Goal: Task Accomplishment & Management: Manage account settings

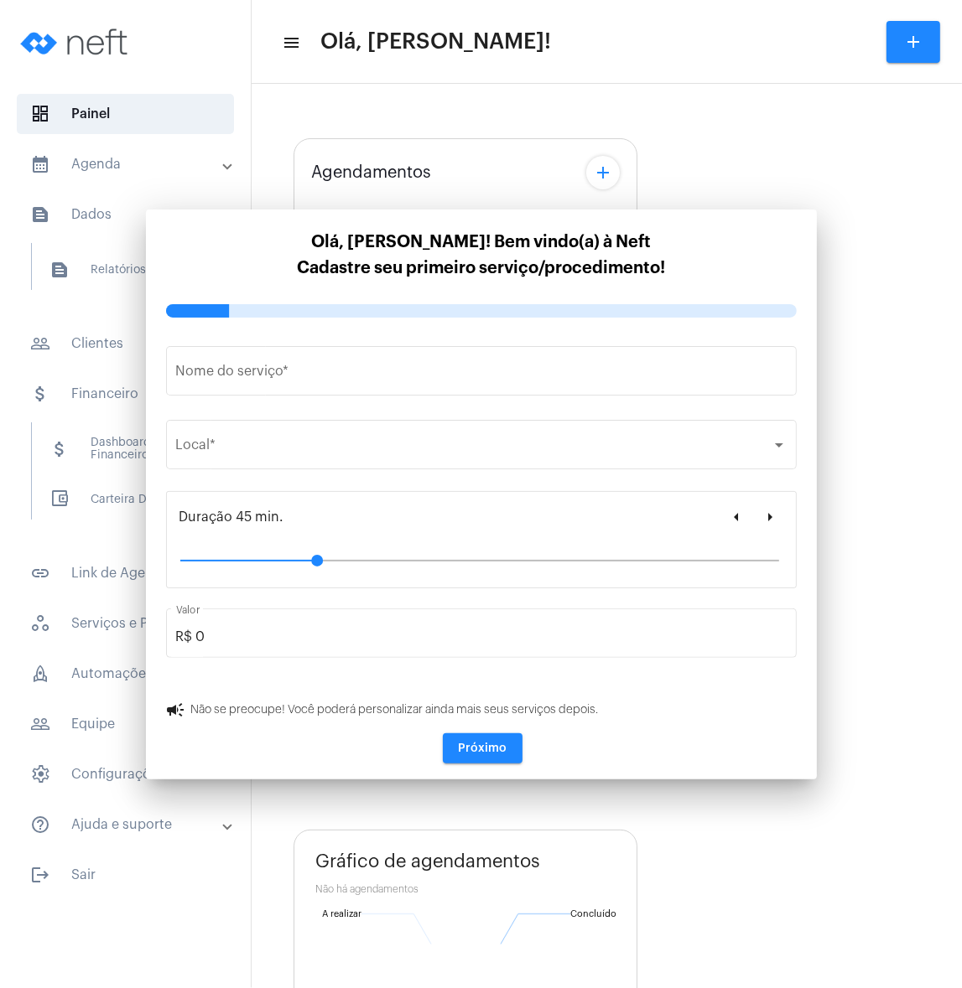
type input "[URL][DOMAIN_NAME]"
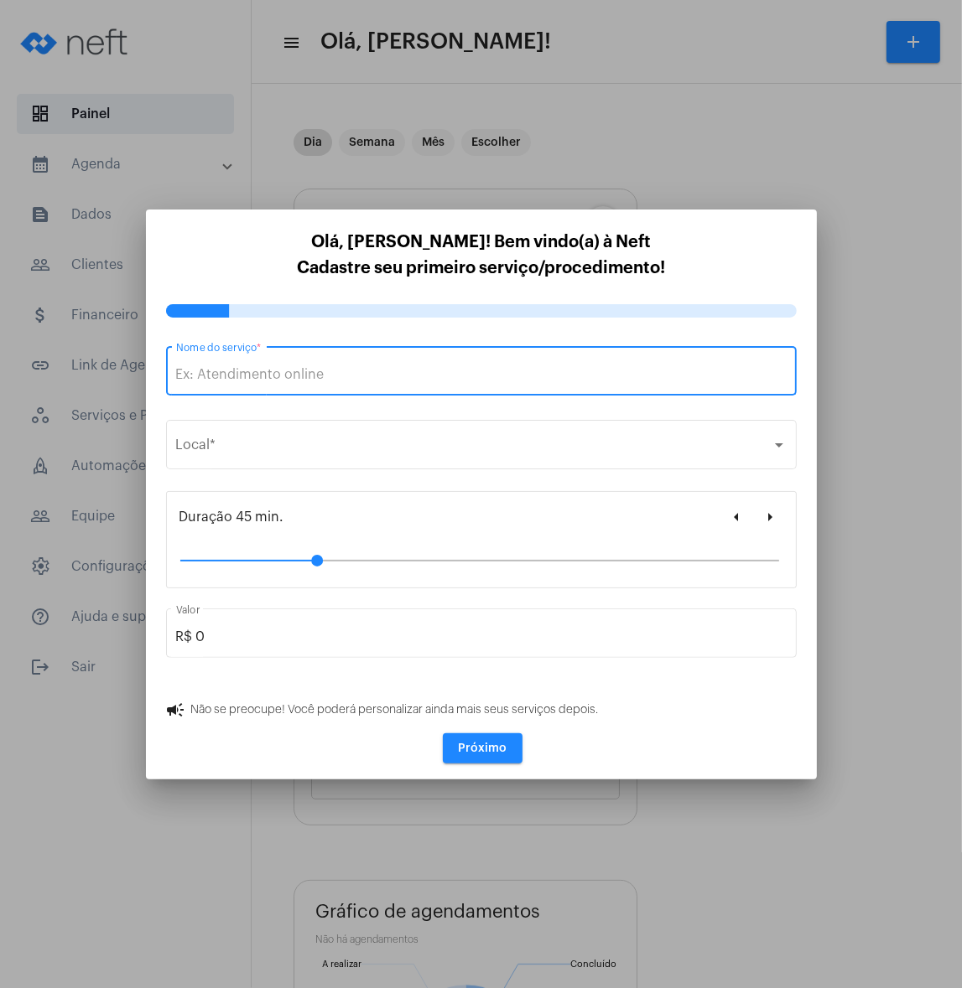
click at [469, 381] on input "Nome do serviço *" at bounding box center [481, 374] width 610 height 15
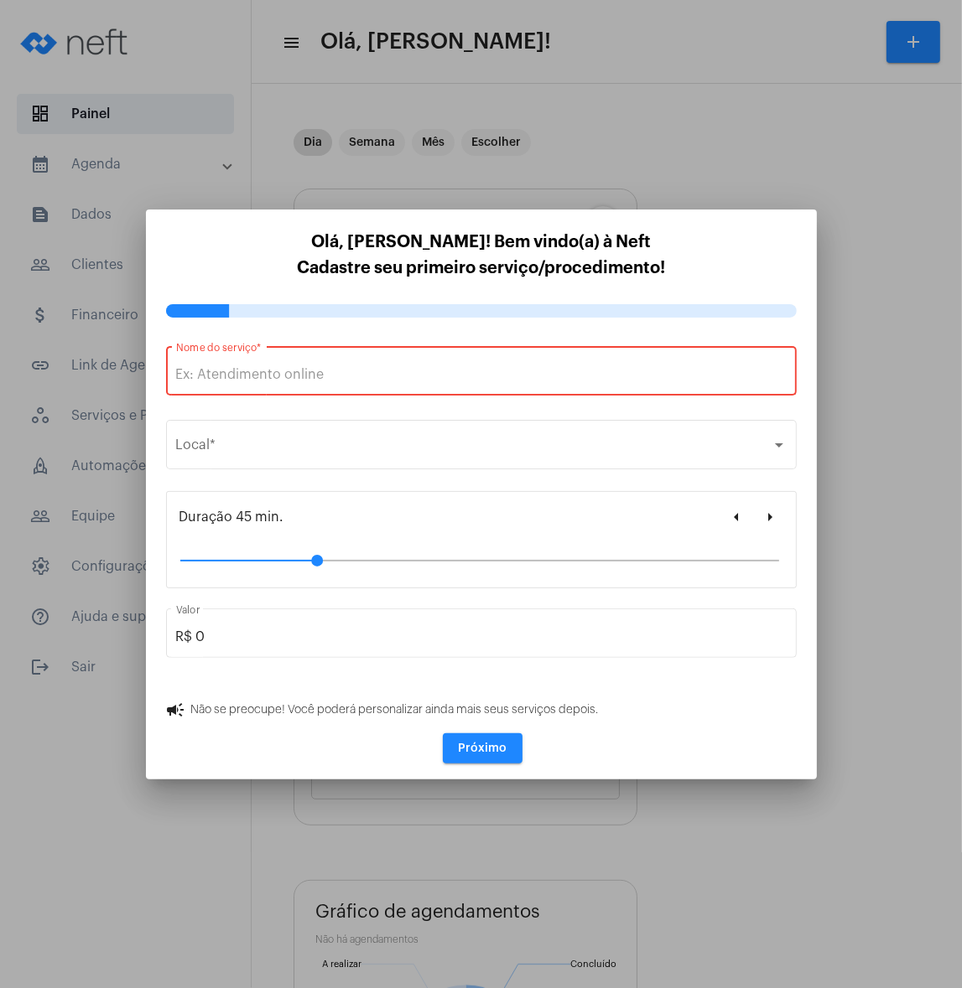
click at [384, 369] on input "Nome do serviço *" at bounding box center [481, 374] width 610 height 15
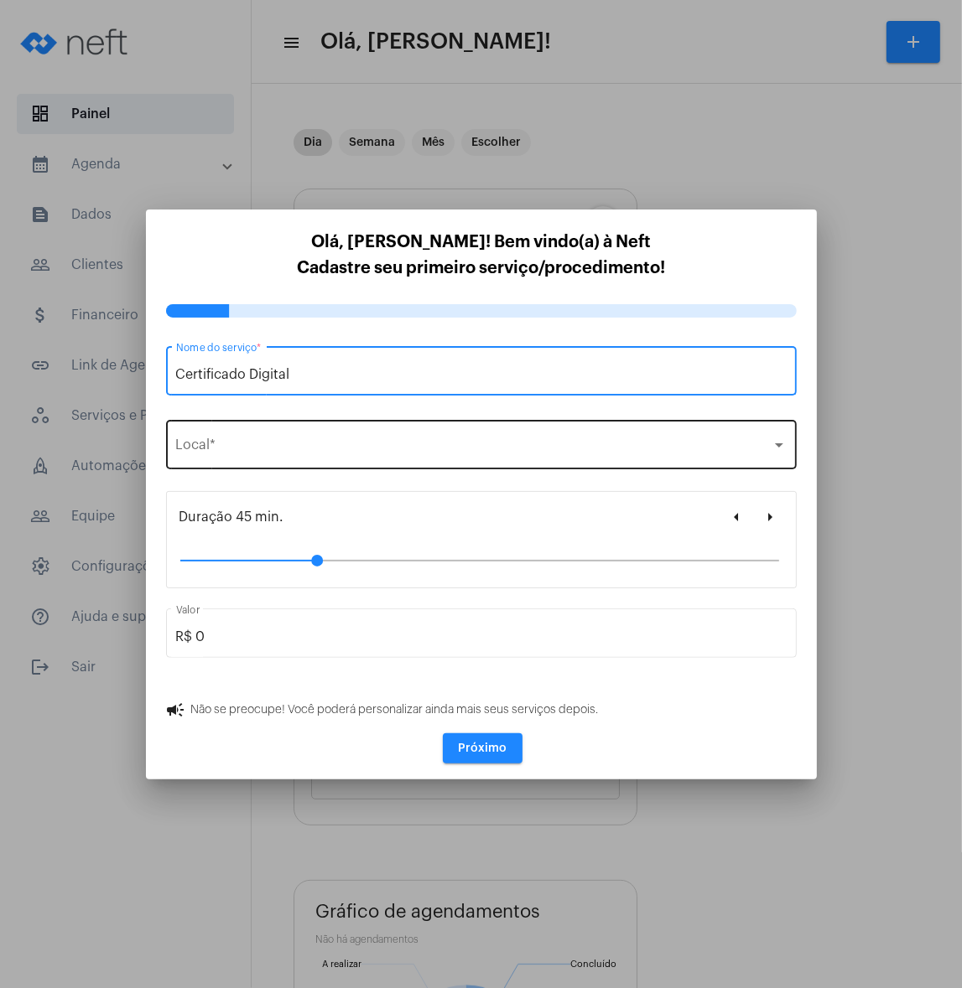
type input "Certificado Digital"
click at [360, 433] on div "Selecione o local Local *" at bounding box center [481, 443] width 610 height 53
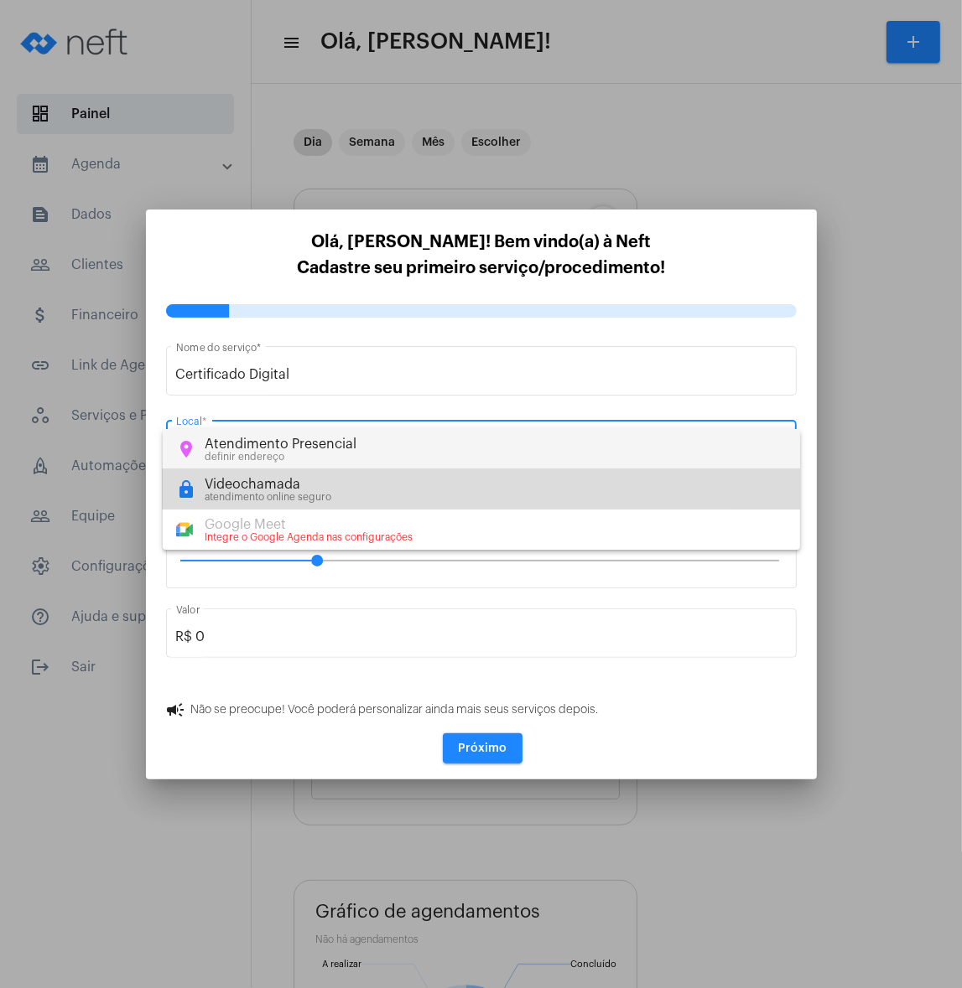
click at [340, 483] on div "lock Videochamada atendimento online seguro" at bounding box center [481, 490] width 610 height 26
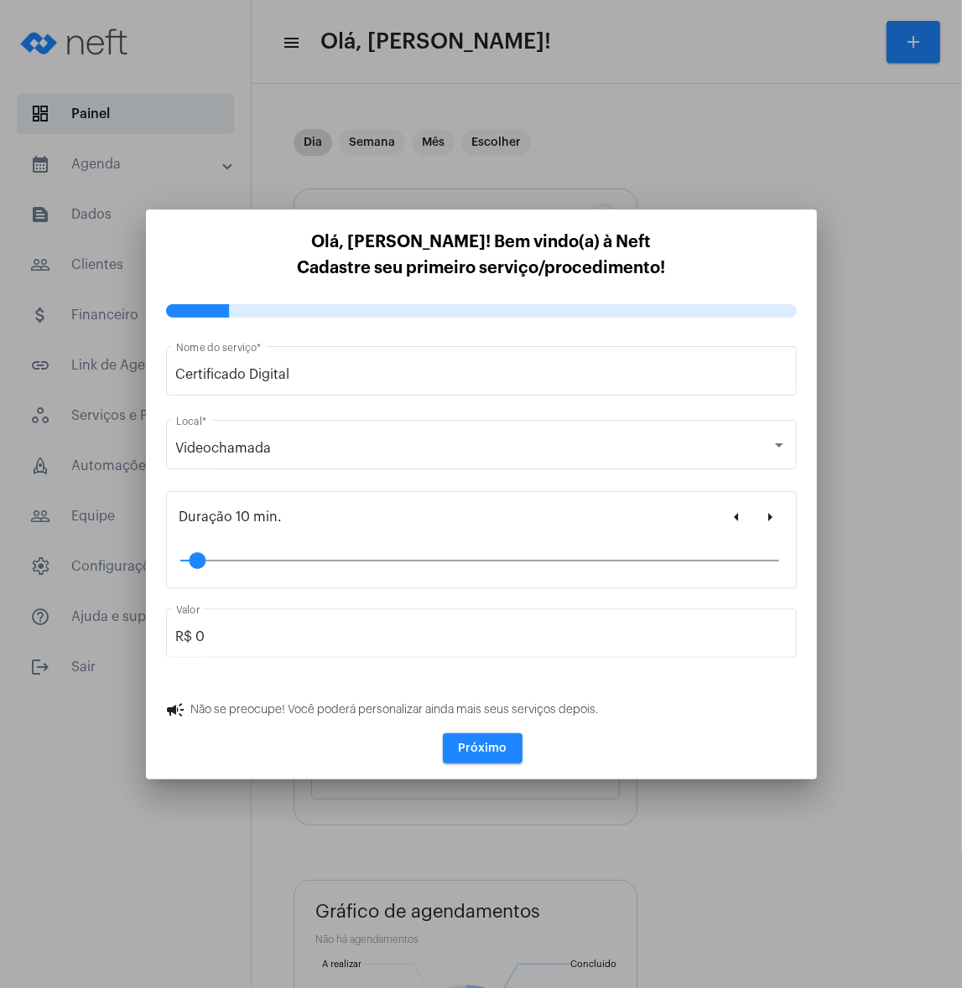
drag, startPoint x: 316, startPoint y: 558, endPoint x: 195, endPoint y: 558, distance: 120.7
click at [195, 558] on div at bounding box center [197, 560] width 17 height 17
click at [484, 740] on button "Próximo" at bounding box center [483, 749] width 80 height 30
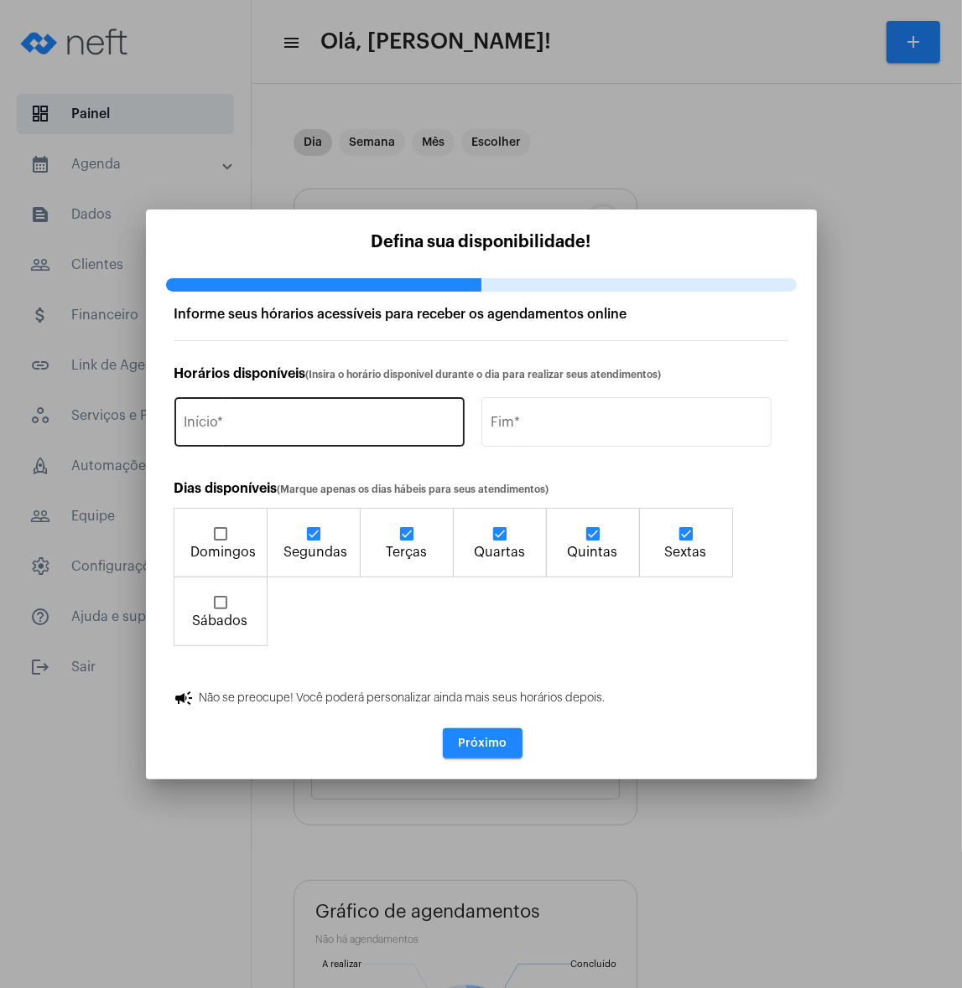
click at [330, 438] on div "Início *" at bounding box center [319, 420] width 270 height 53
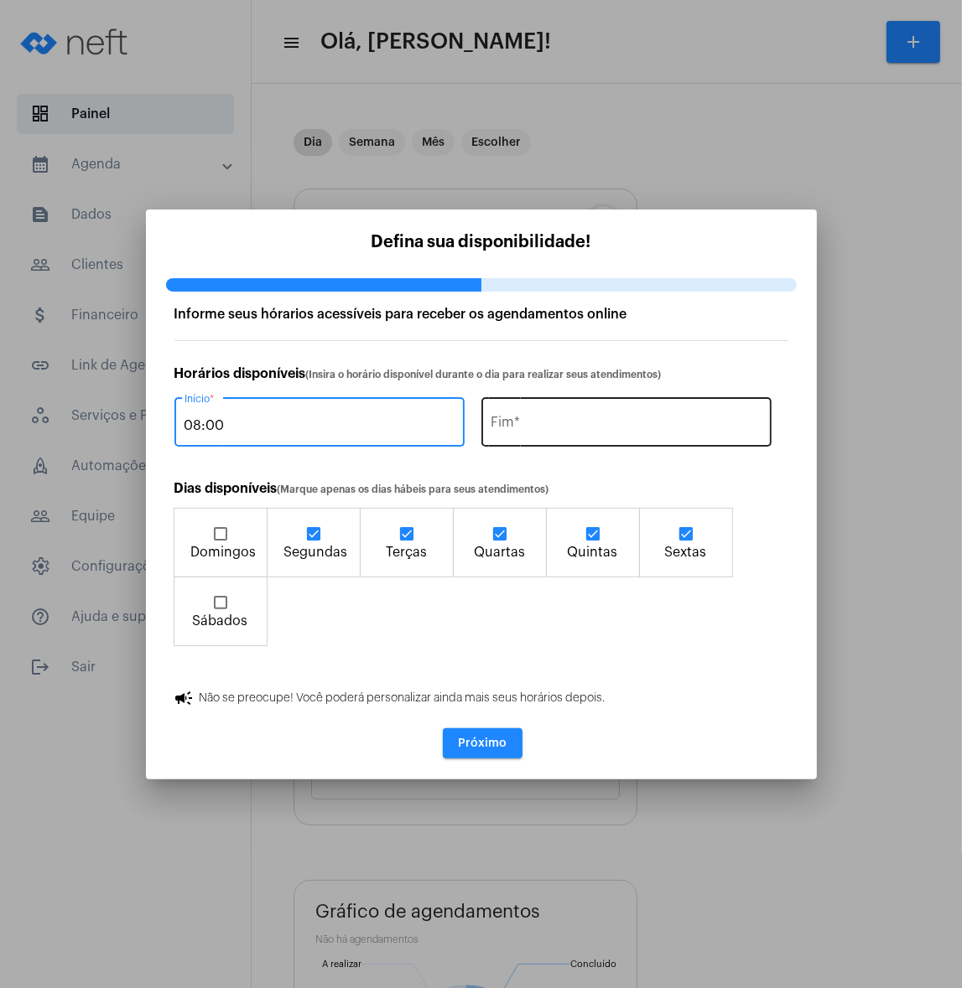
type input "08:00"
click at [508, 422] on input "Fim *" at bounding box center [626, 425] width 270 height 15
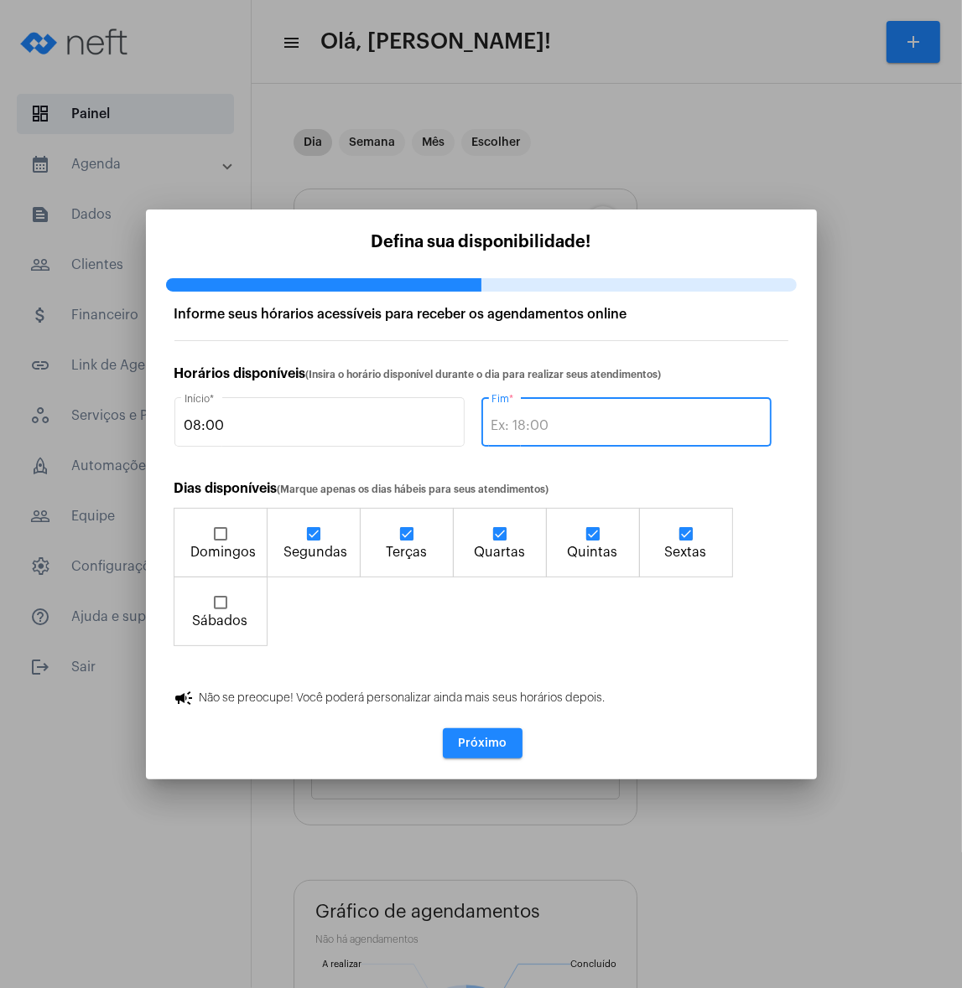
click at [508, 422] on input "Fim *" at bounding box center [626, 425] width 270 height 15
type input "17:00"
click at [498, 748] on span "Próximo" at bounding box center [482, 744] width 49 height 12
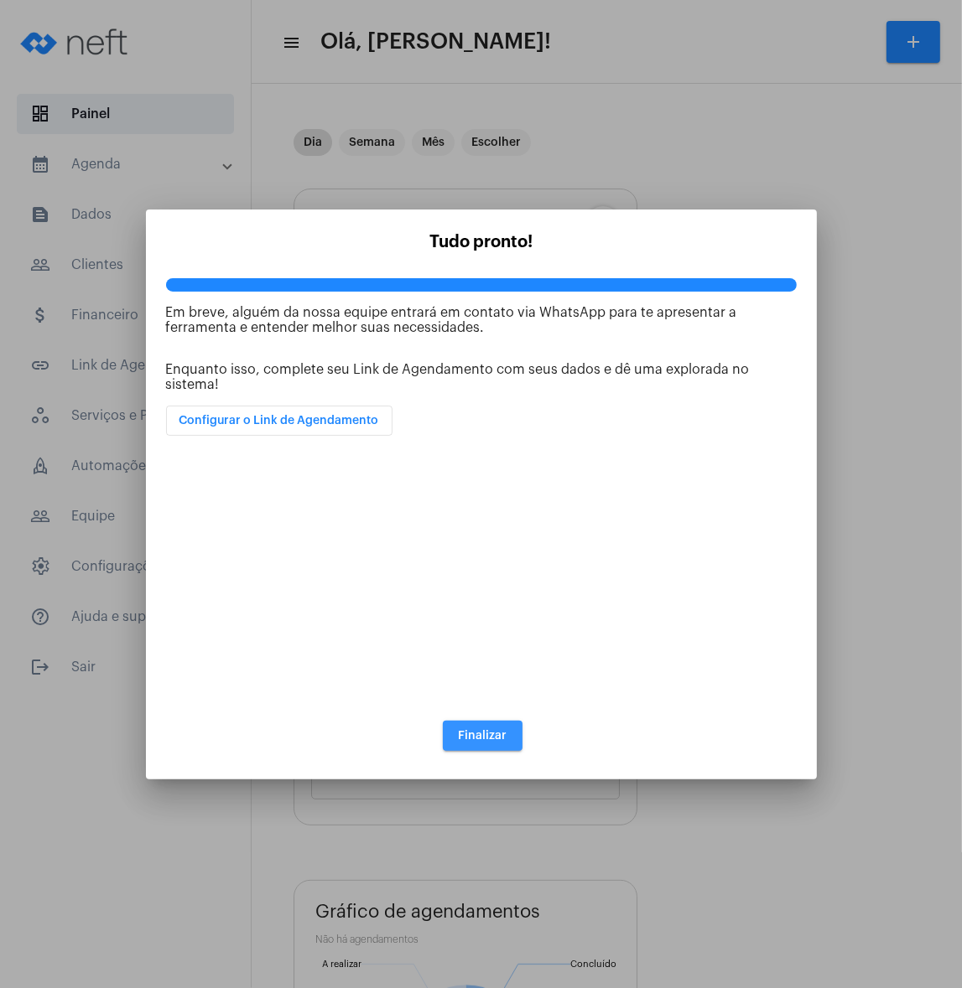
click at [502, 737] on span "Finalizar" at bounding box center [482, 736] width 49 height 12
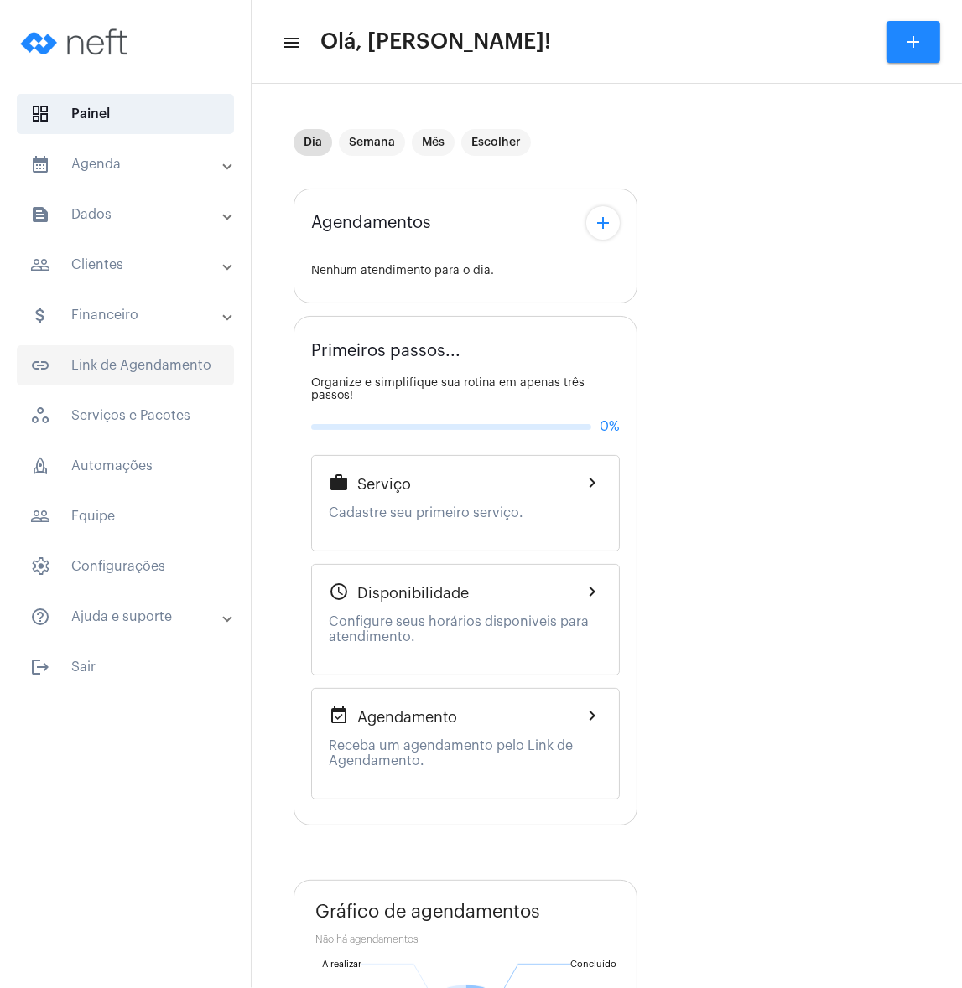
click at [181, 368] on span "link_outlined Link de Agendamento" at bounding box center [125, 365] width 217 height 40
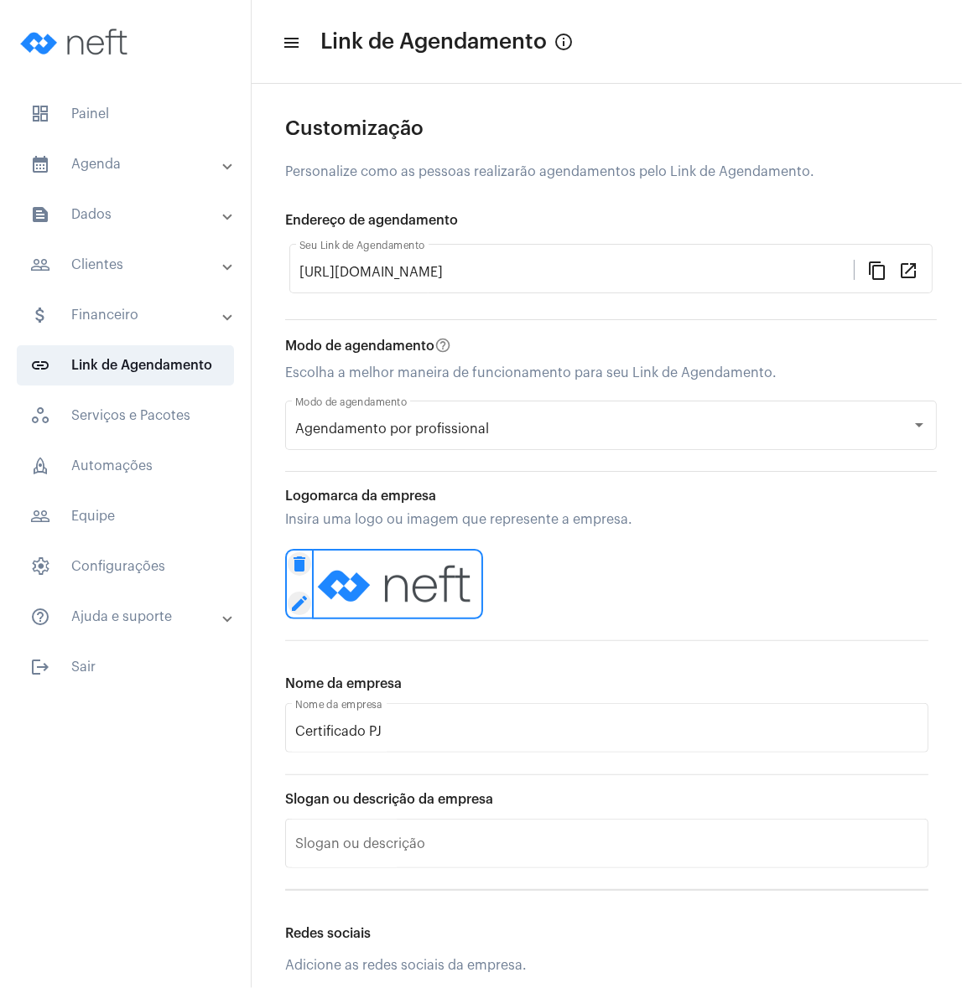
click at [302, 606] on mat-icon "edit" at bounding box center [299, 603] width 23 height 23
click at [599, 598] on div "delete edit" at bounding box center [606, 584] width 643 height 80
click at [294, 611] on mat-icon "edit" at bounding box center [299, 603] width 23 height 23
click at [178, 412] on span "workspaces_outlined Serviços e Pacotes" at bounding box center [125, 416] width 217 height 40
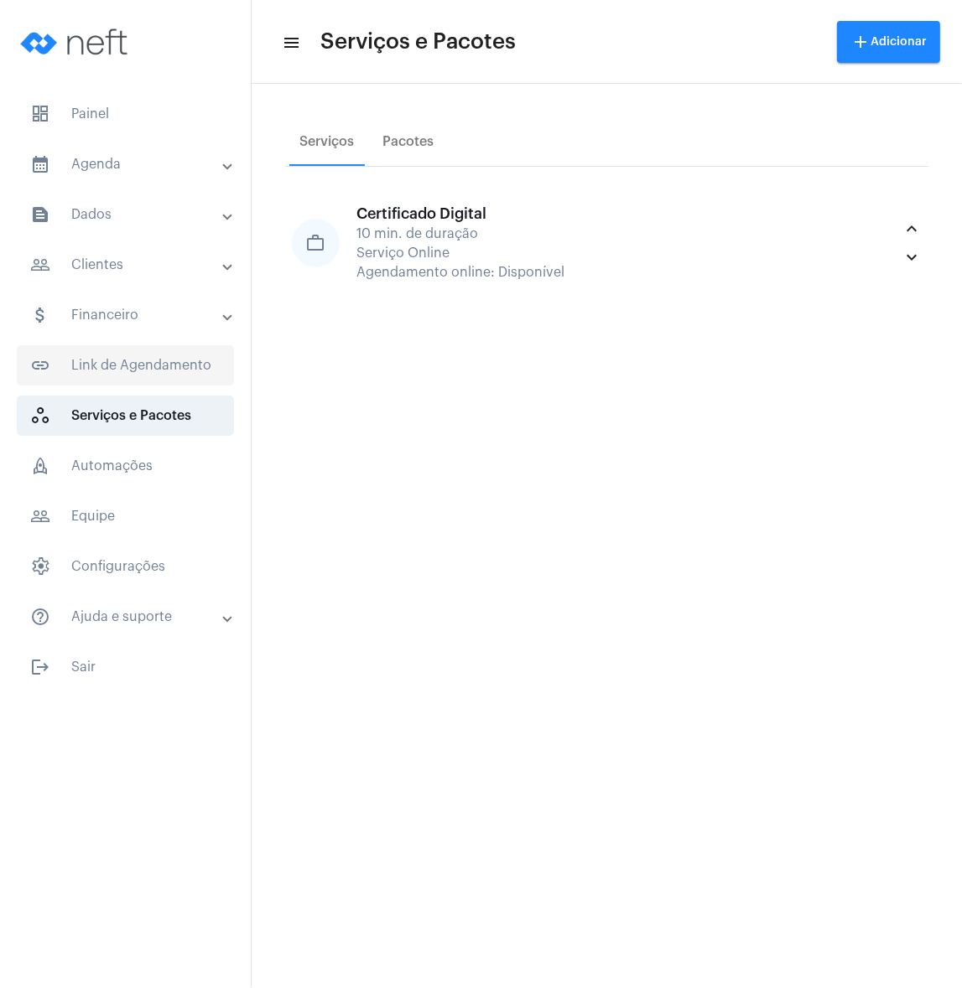
click at [179, 366] on span "link_outlined Link de Agendamento" at bounding box center [125, 365] width 217 height 40
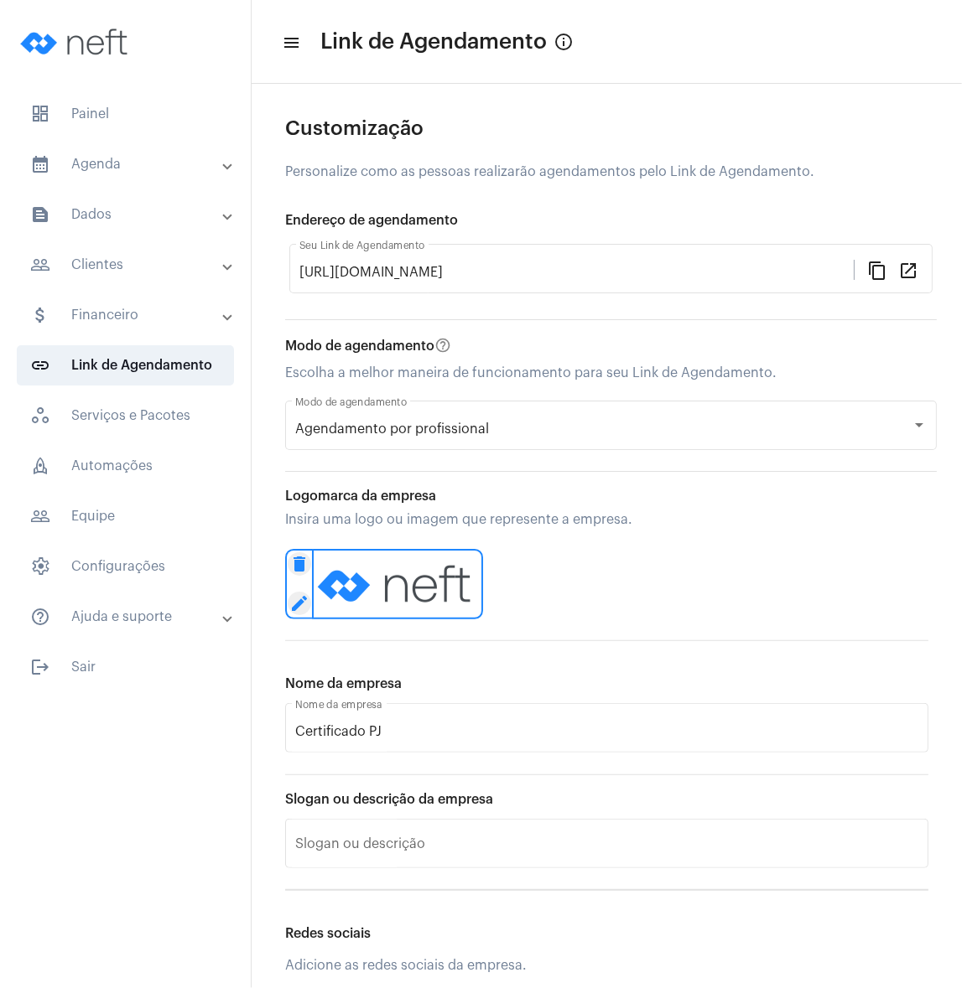
click at [293, 603] on mat-icon "edit" at bounding box center [299, 603] width 23 height 23
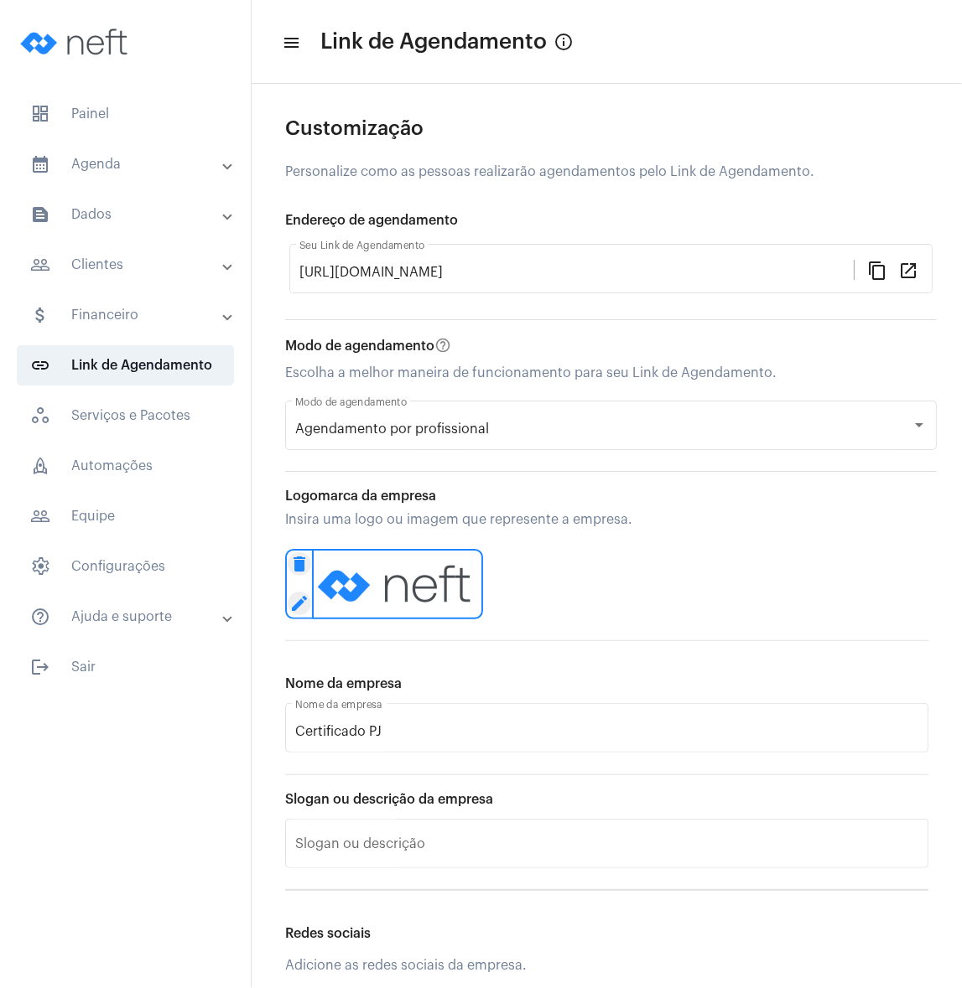
click at [293, 603] on mat-icon "edit" at bounding box center [299, 603] width 23 height 23
click at [492, 595] on div "delete edit" at bounding box center [606, 584] width 643 height 80
click at [119, 417] on span "workspaces_outlined Serviços e Pacotes" at bounding box center [125, 416] width 217 height 40
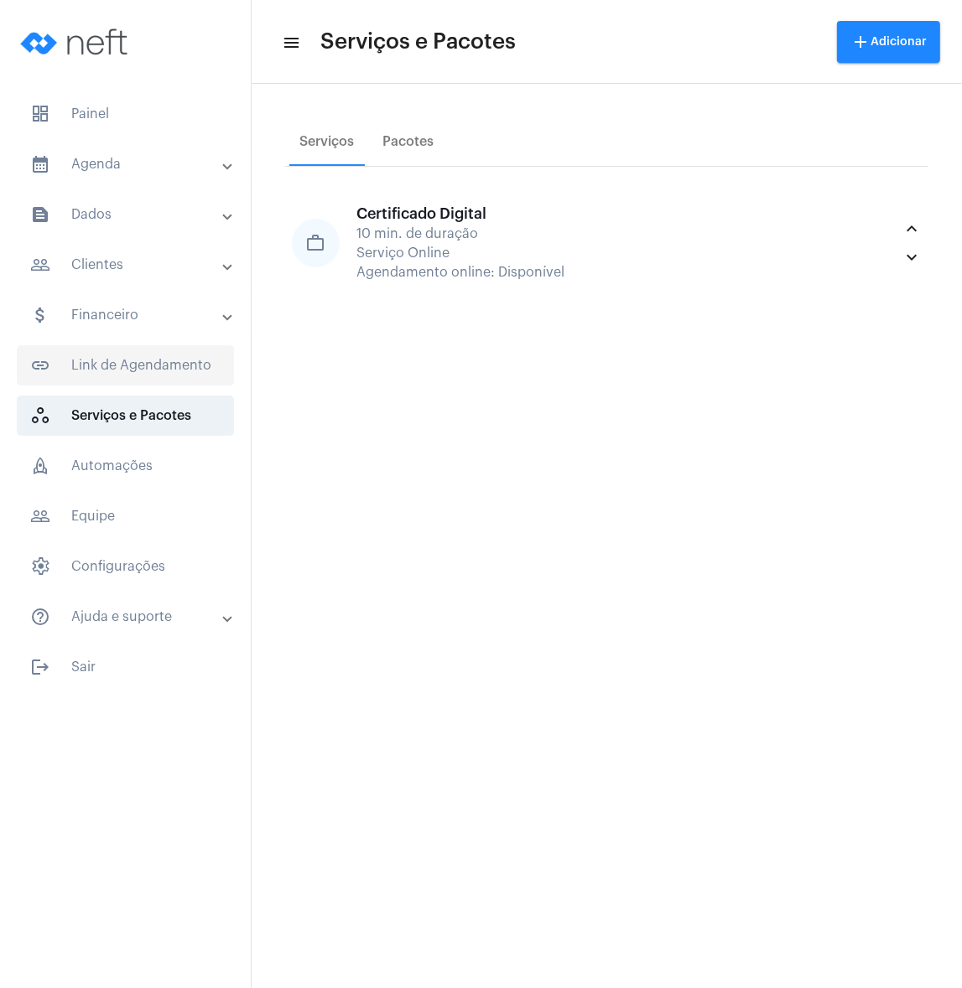
click at [117, 364] on span "link_outlined Link de Agendamento" at bounding box center [125, 365] width 217 height 40
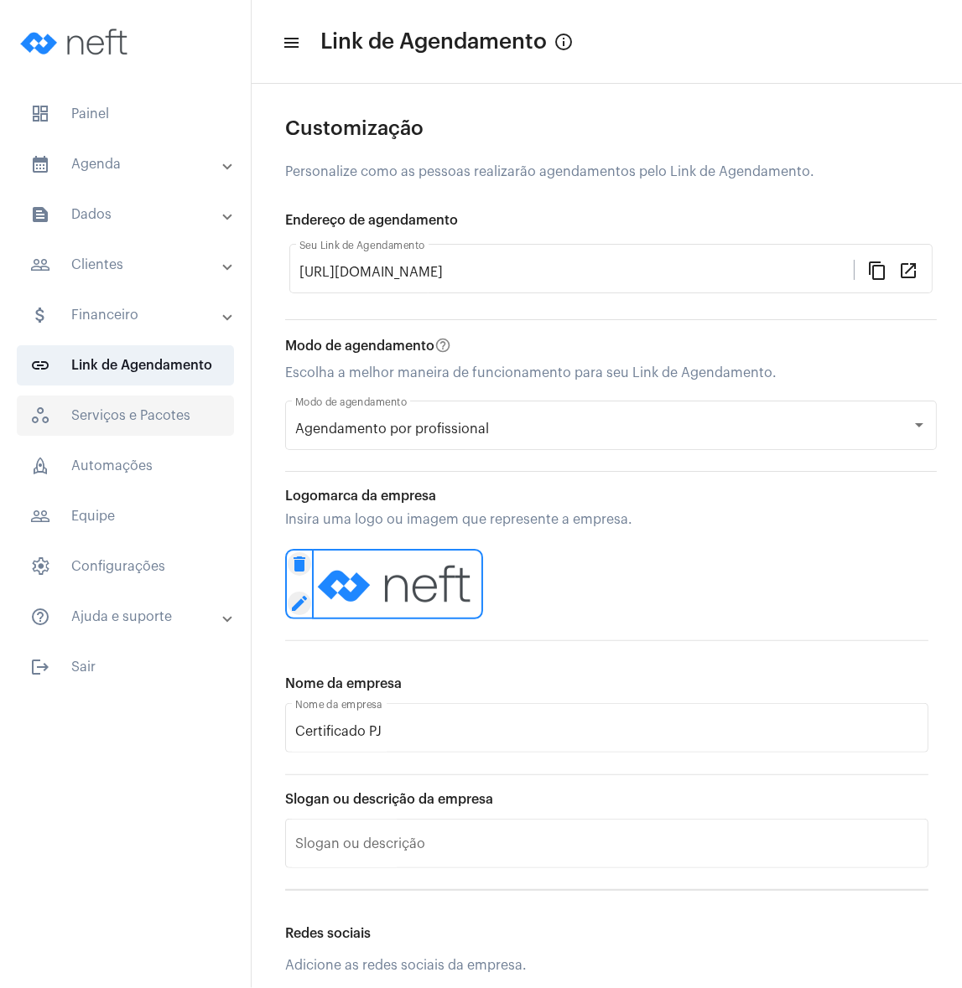
click at [127, 420] on span "workspaces_outlined Serviços e Pacotes" at bounding box center [125, 416] width 217 height 40
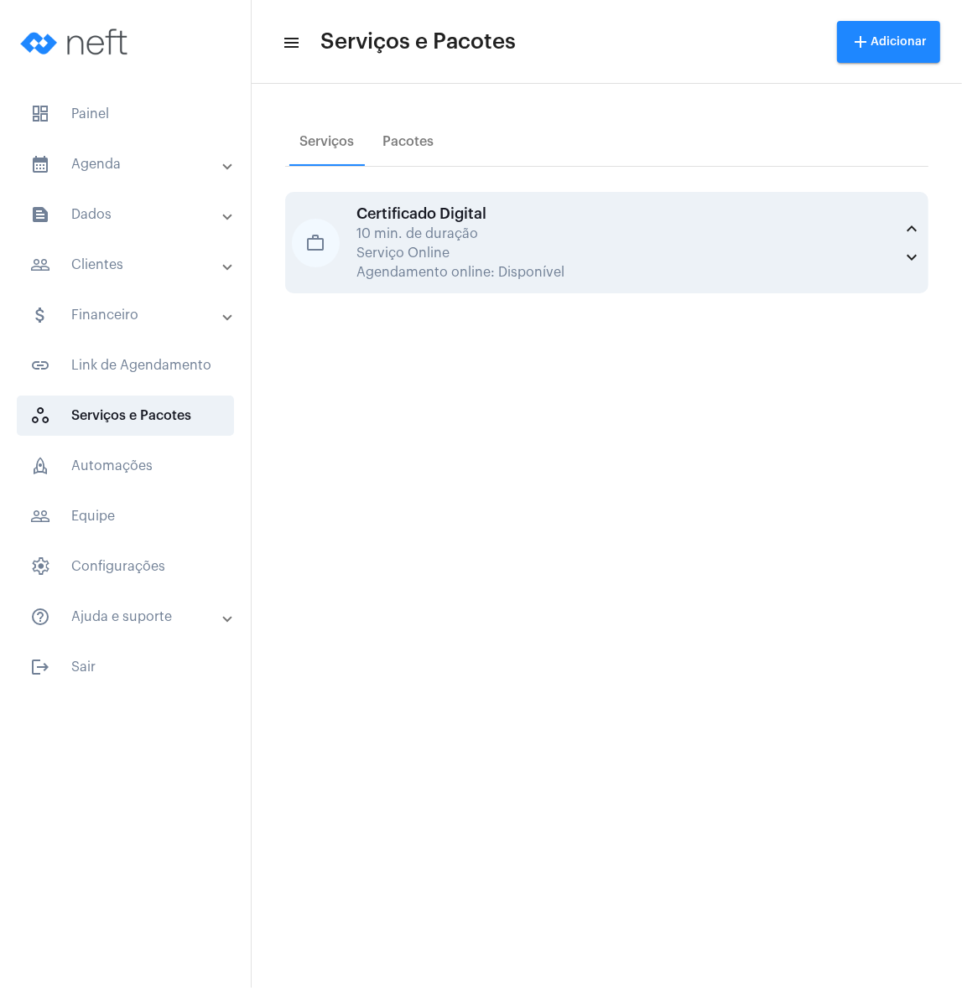
click at [337, 214] on div "work_outline Certificado Digital 10 min. de duração Serviço Online Agendamento …" at bounding box center [607, 242] width 630 height 75
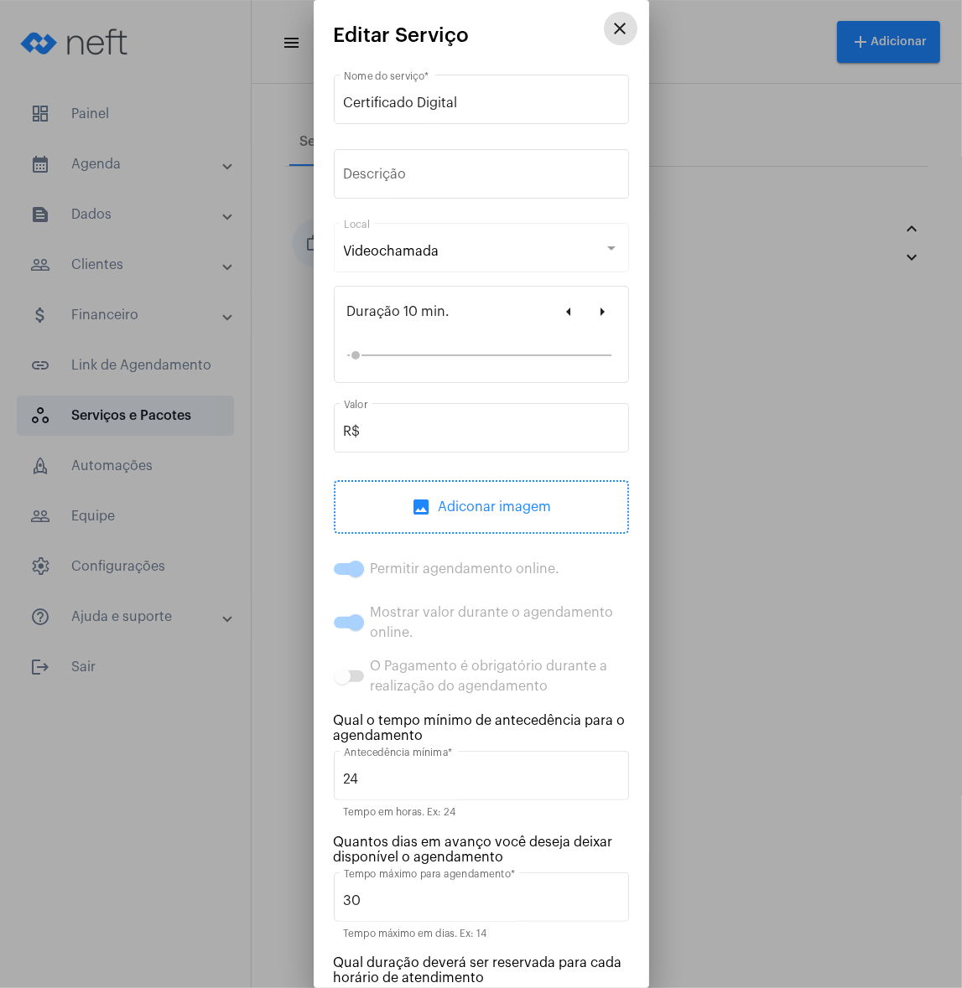
click at [447, 490] on div "image Adiconar imagem" at bounding box center [481, 507] width 295 height 54
click at [610, 36] on mat-icon "close" at bounding box center [620, 28] width 20 height 20
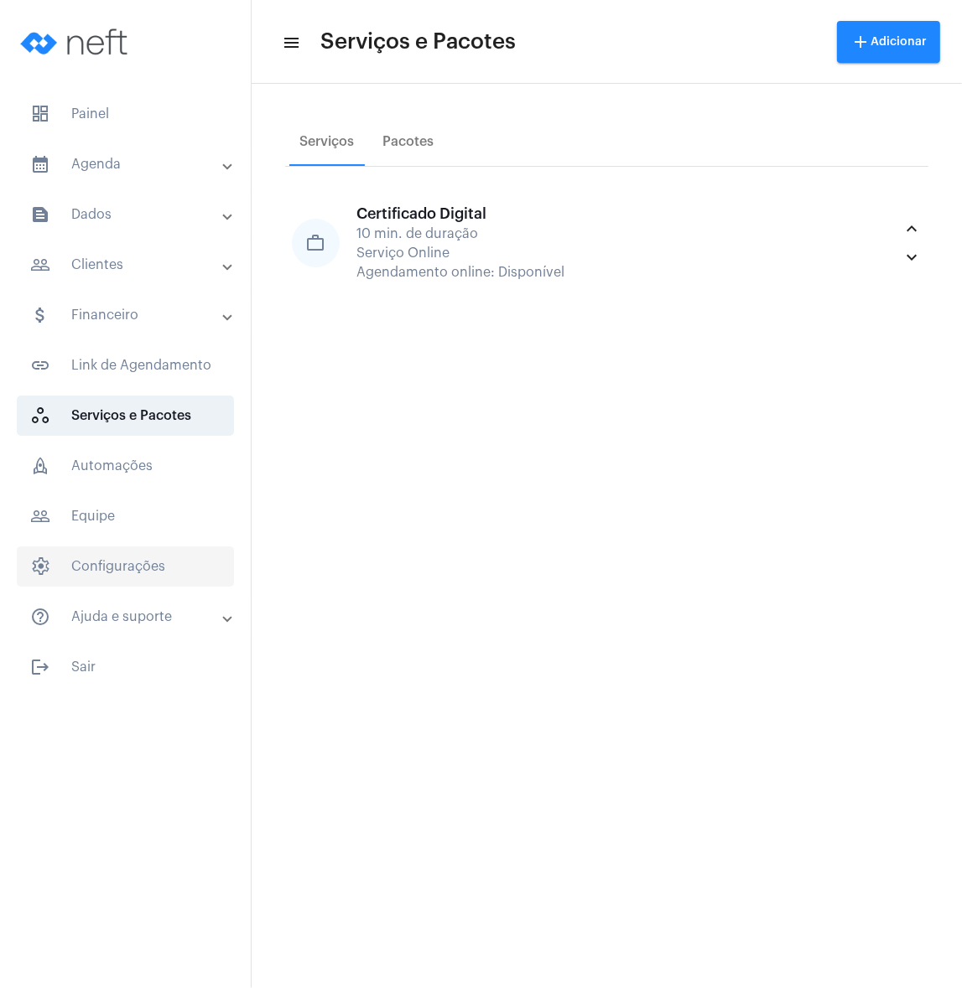
click at [121, 548] on span "settings Configurações" at bounding box center [125, 567] width 217 height 40
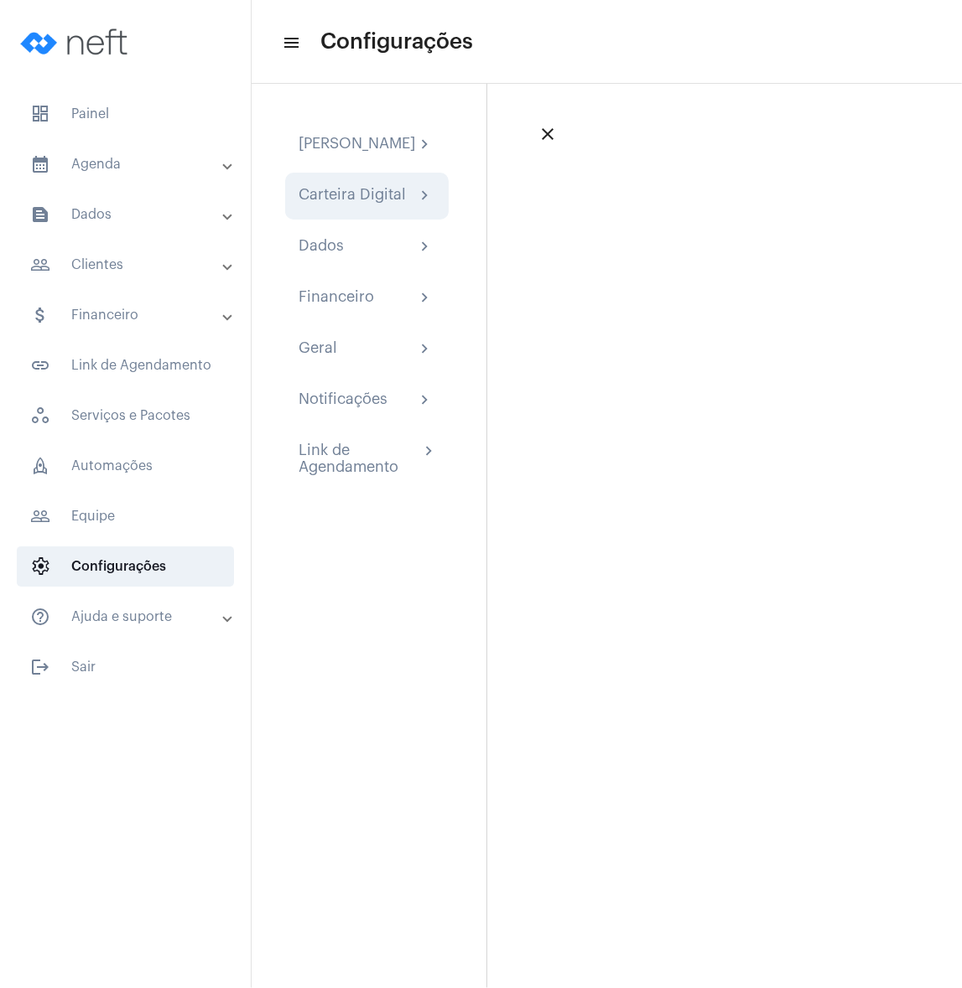
click at [334, 206] on div "Carteira Digital" at bounding box center [351, 196] width 107 height 20
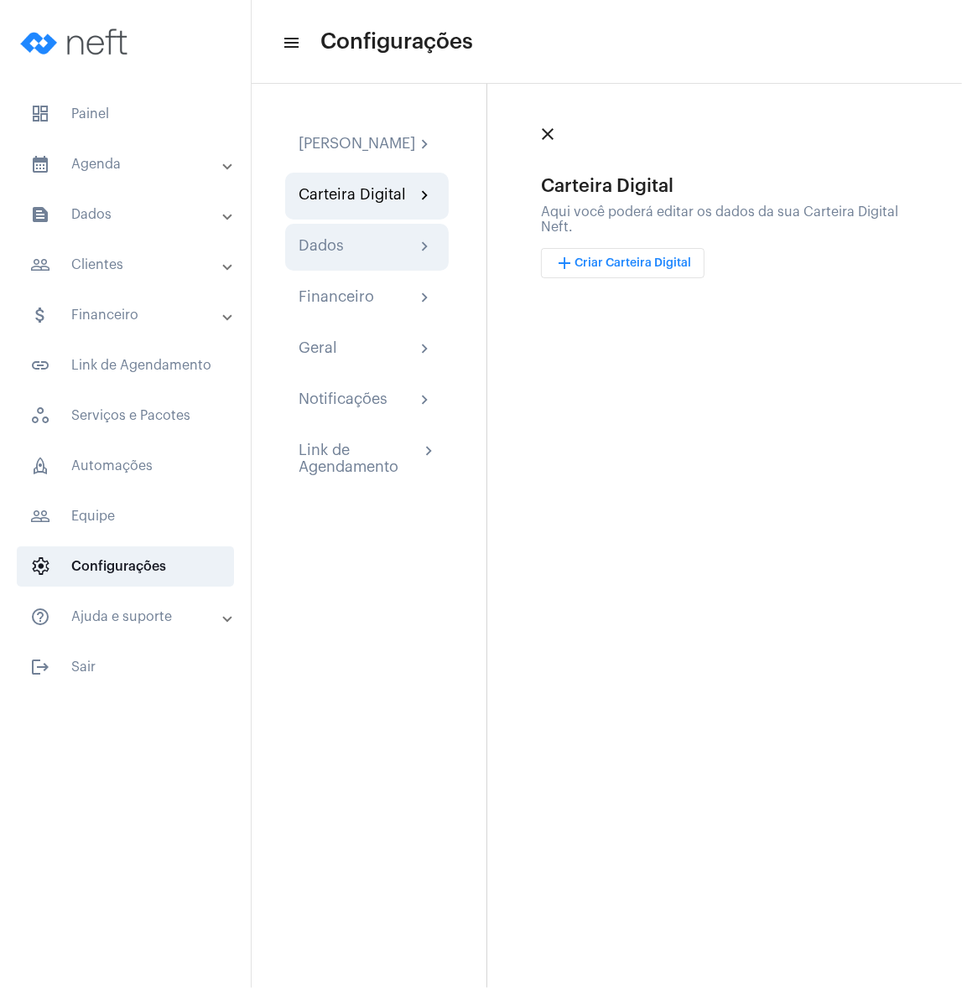
click at [334, 257] on div "Dados" at bounding box center [320, 247] width 45 height 20
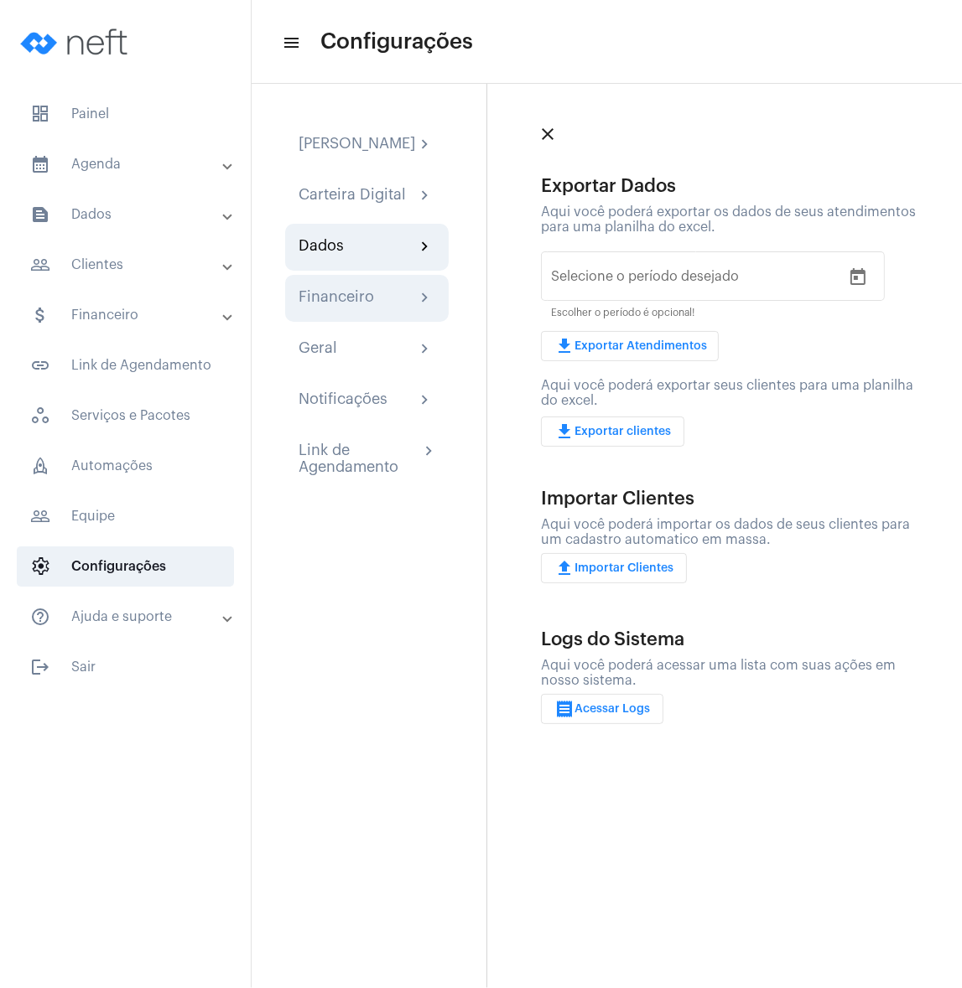
click at [334, 308] on div "Financeiro" at bounding box center [335, 298] width 75 height 20
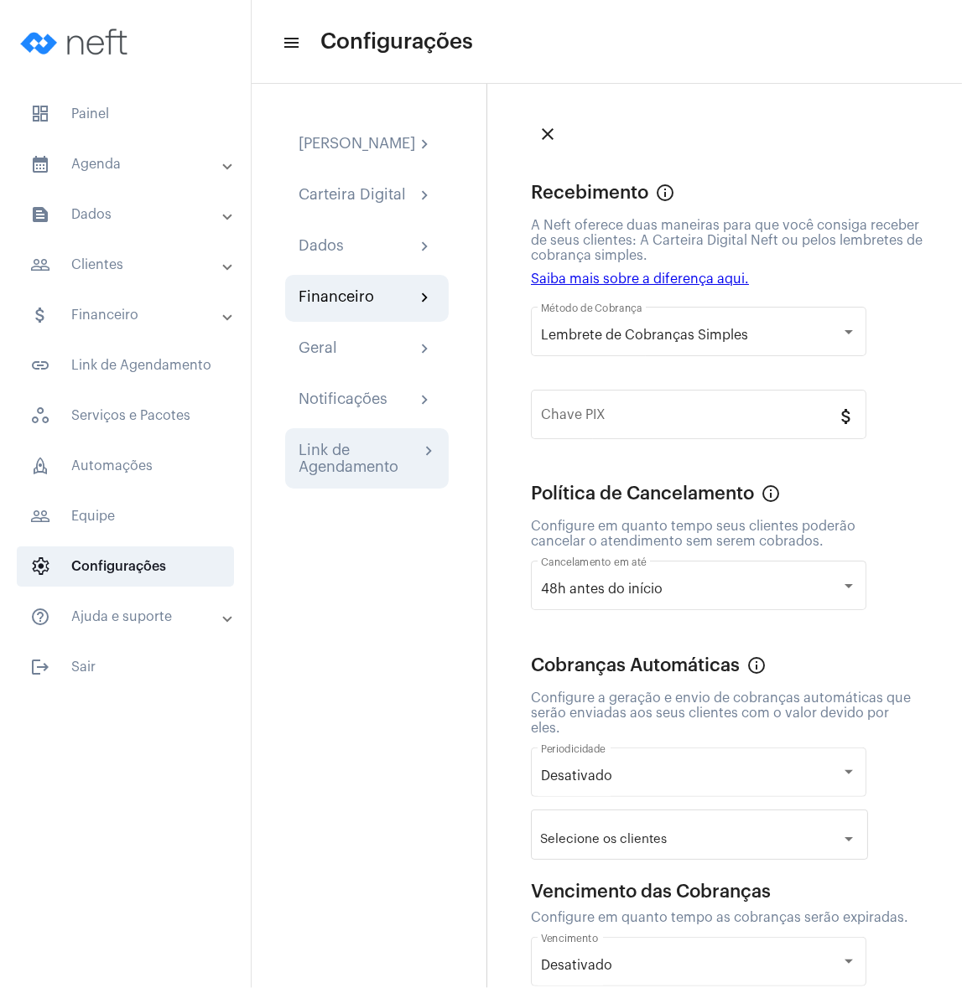
click at [336, 475] on div "Link de Agendamento" at bounding box center [358, 459] width 121 height 34
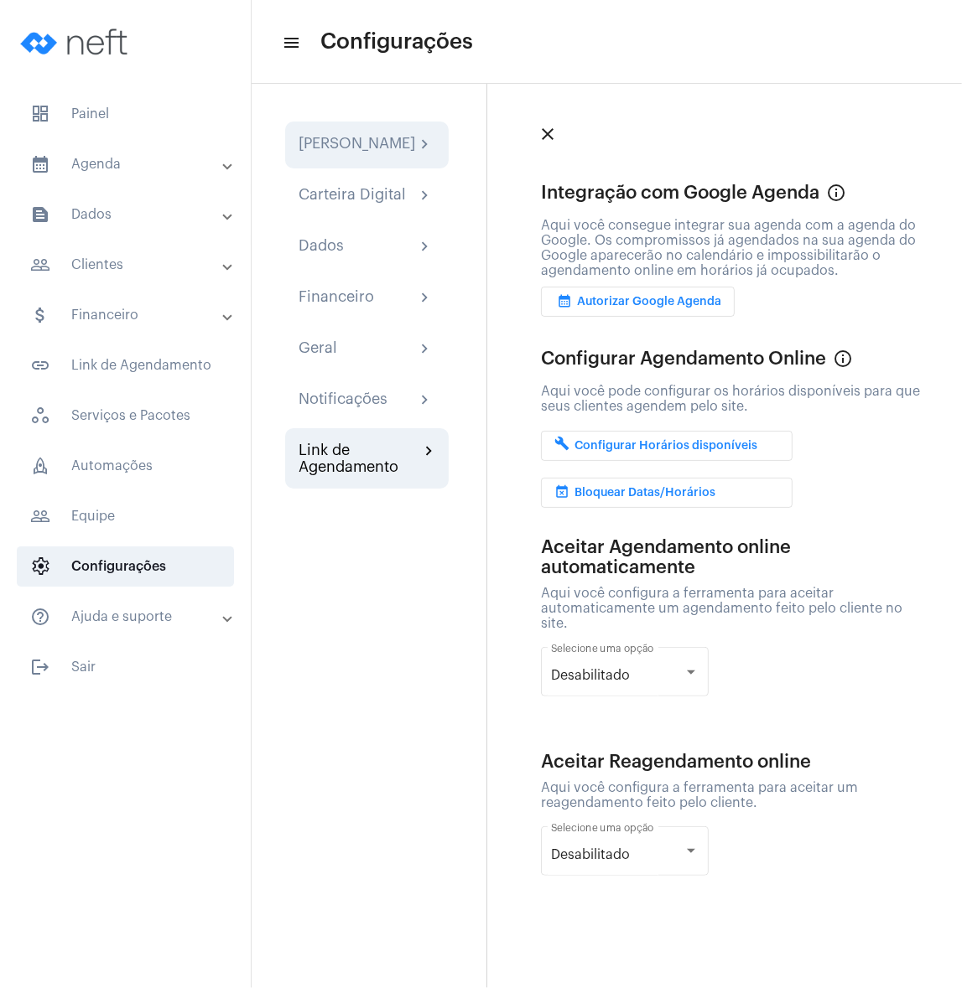
click at [323, 143] on div "Minha Assinatura" at bounding box center [356, 145] width 117 height 20
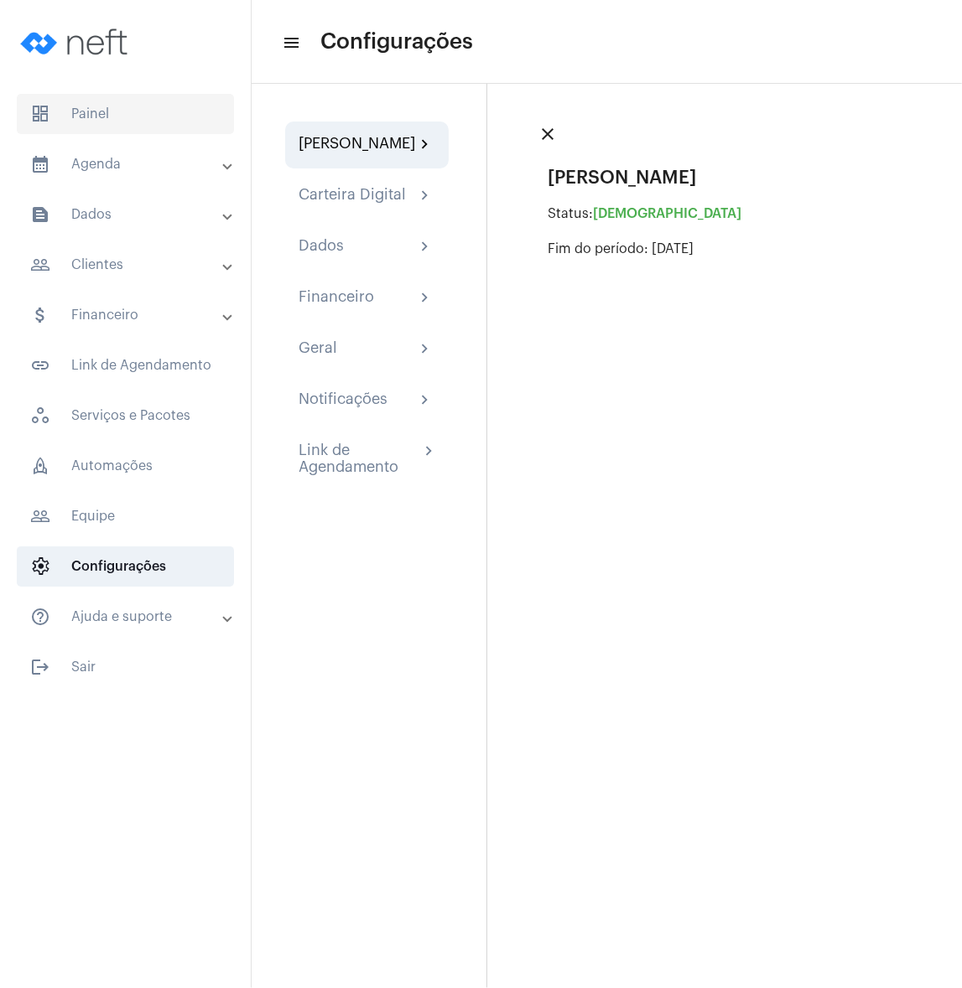
click at [163, 110] on span "dashboard Painel" at bounding box center [125, 114] width 217 height 40
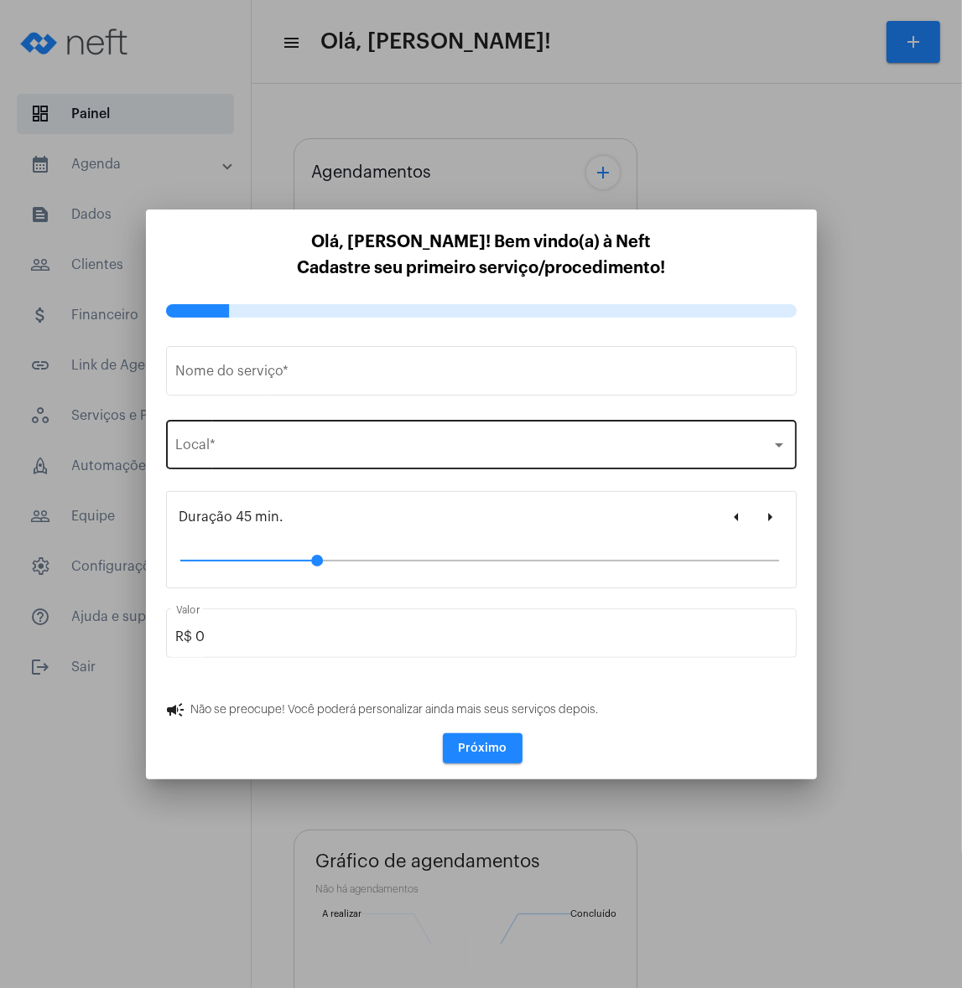
type input "https://neft.com.br/certificado-pj"
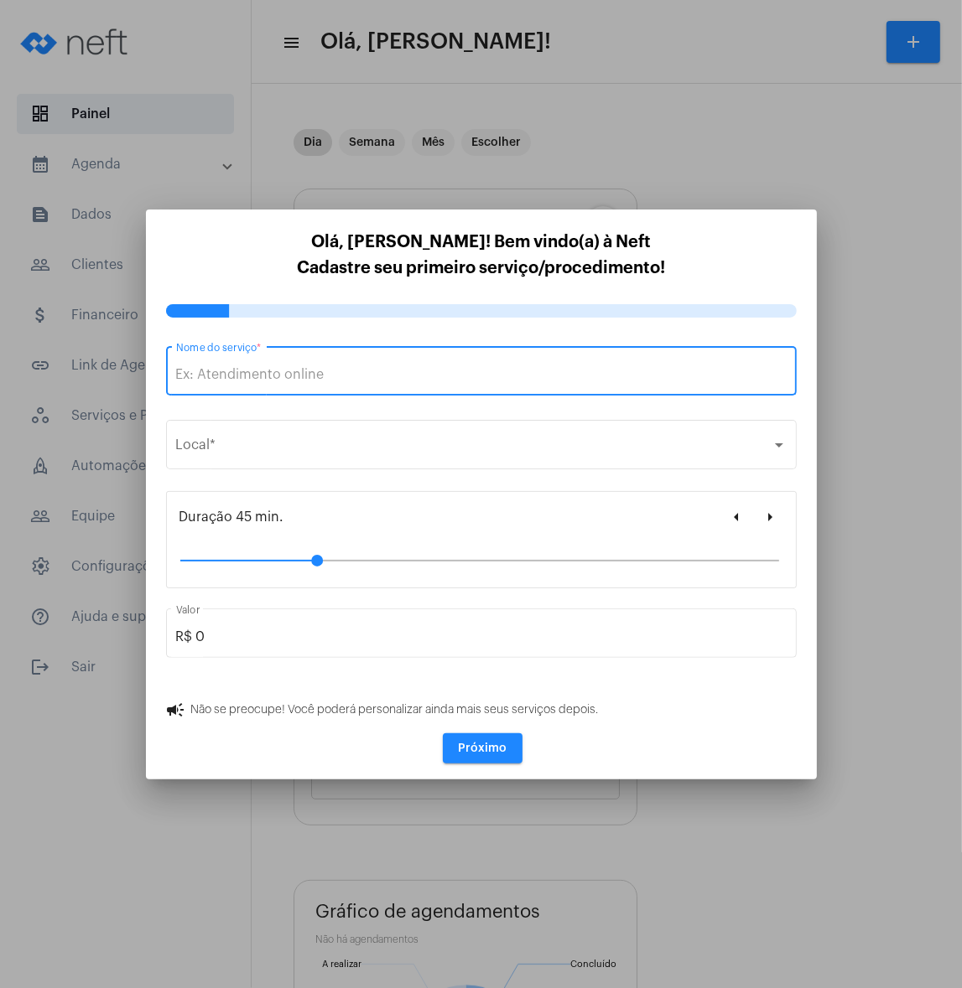
click at [866, 215] on div at bounding box center [481, 494] width 962 height 988
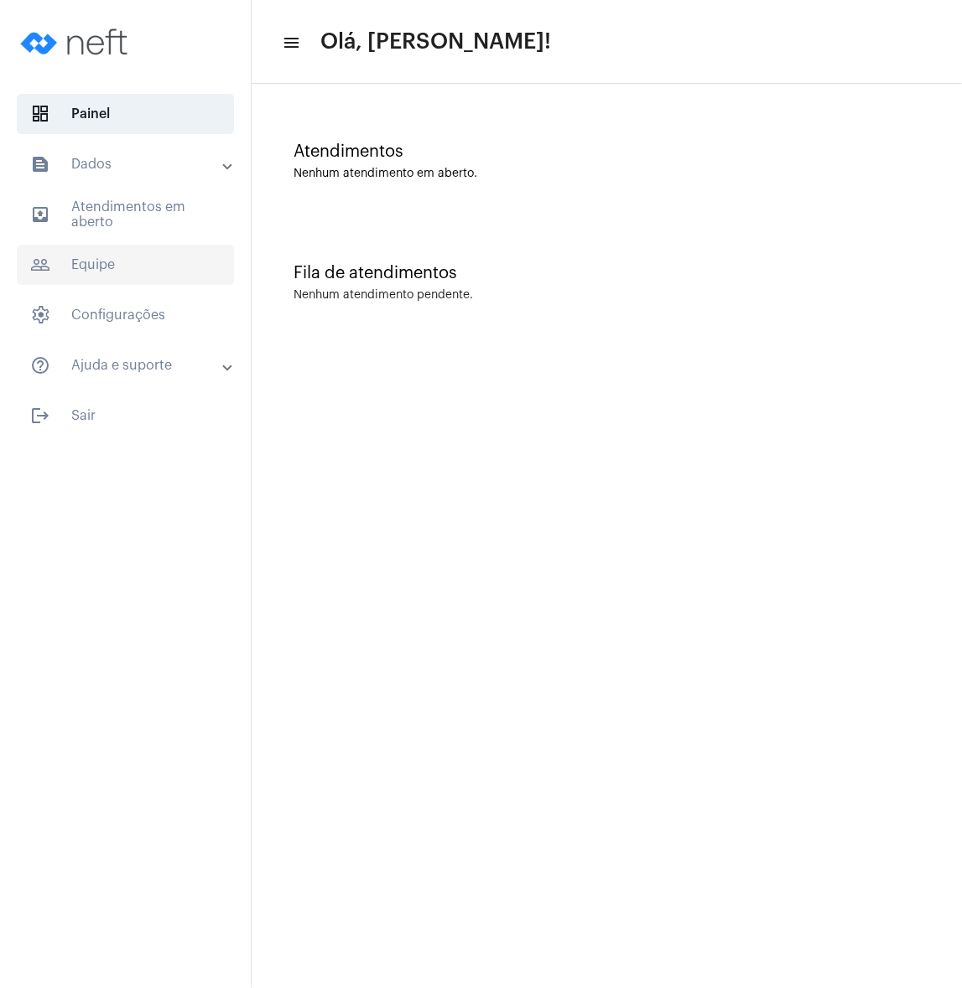
click at [120, 246] on span "people_outline Equipe" at bounding box center [125, 265] width 217 height 40
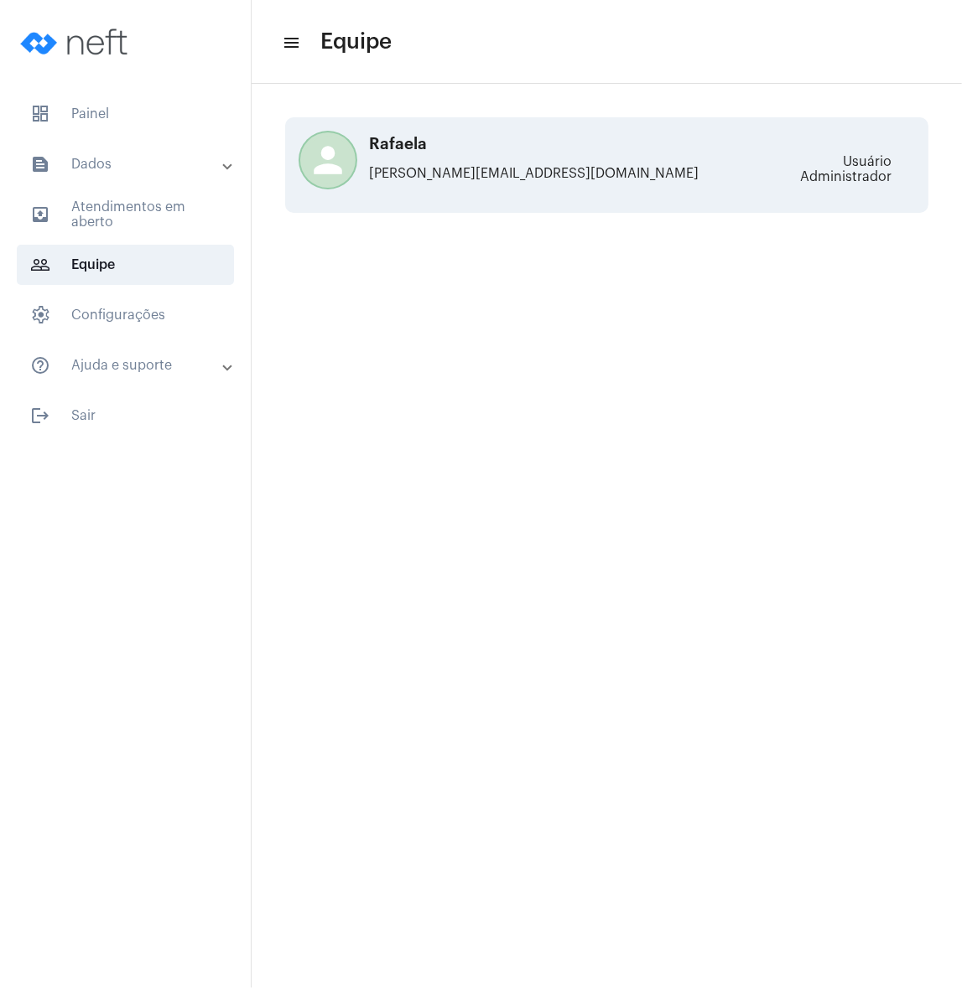
click at [464, 167] on p "rafaela@zipline.com.br" at bounding box center [539, 173] width 472 height 15
click at [748, 149] on h3 "Rafaela" at bounding box center [539, 144] width 472 height 17
click at [557, 293] on mat-sidenav-content "menu Equipe person Rafaela rafaela@zipline.com.br Usuário Administrador" at bounding box center [606, 494] width 710 height 988
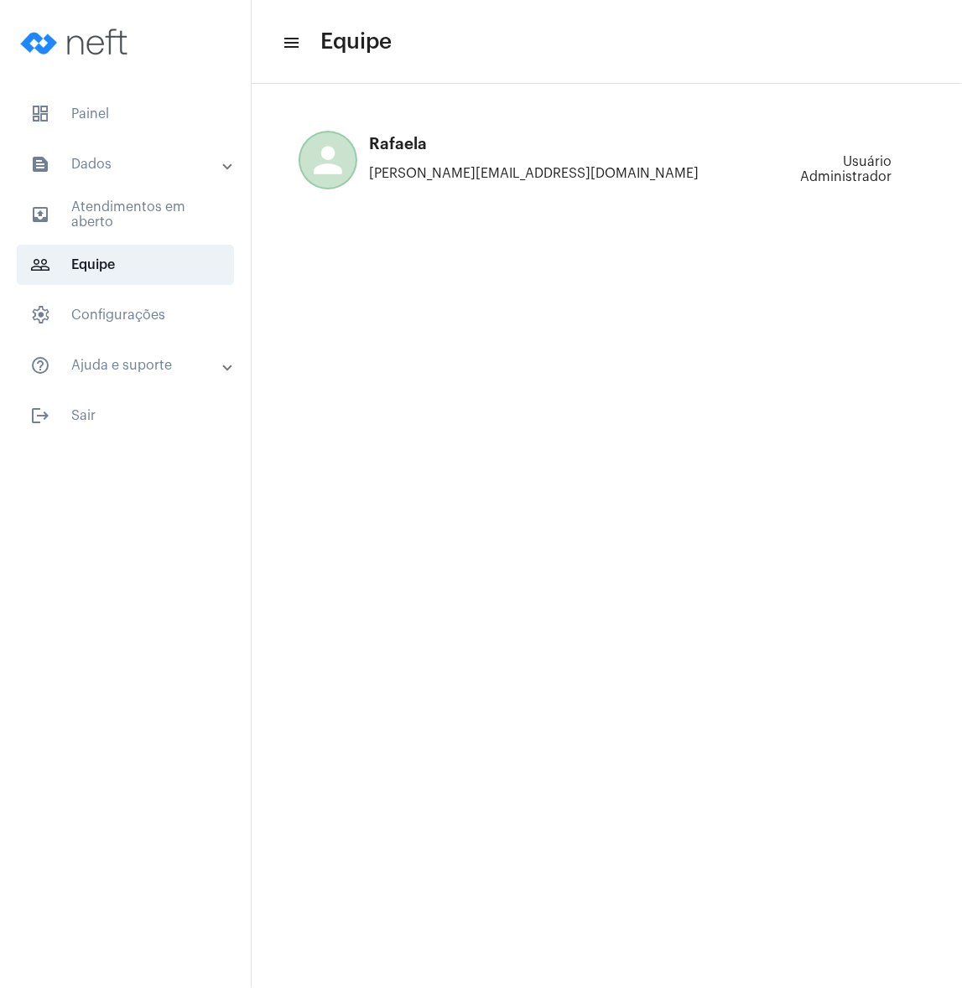
click at [120, 162] on mat-panel-title "text_snippet_outlined Dados" at bounding box center [127, 164] width 194 height 20
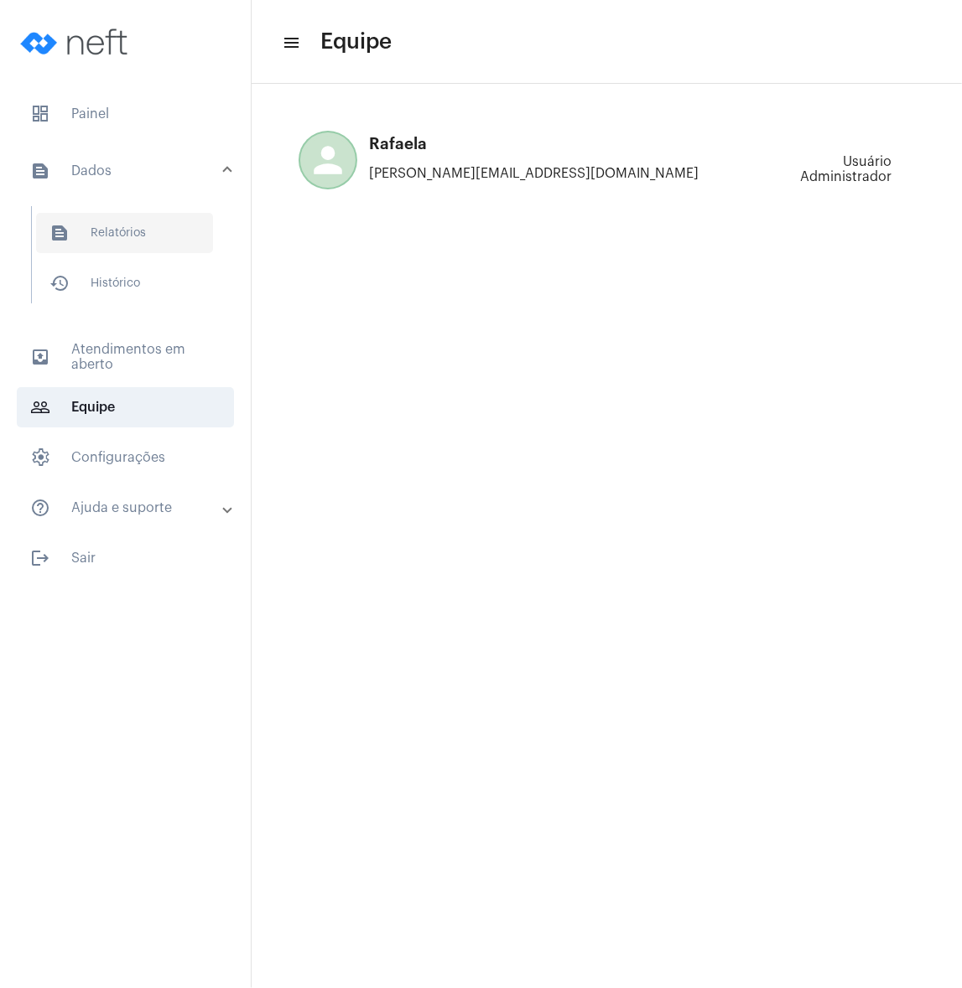
click at [122, 222] on span "text_snippet_outlined Relatórios" at bounding box center [124, 233] width 177 height 40
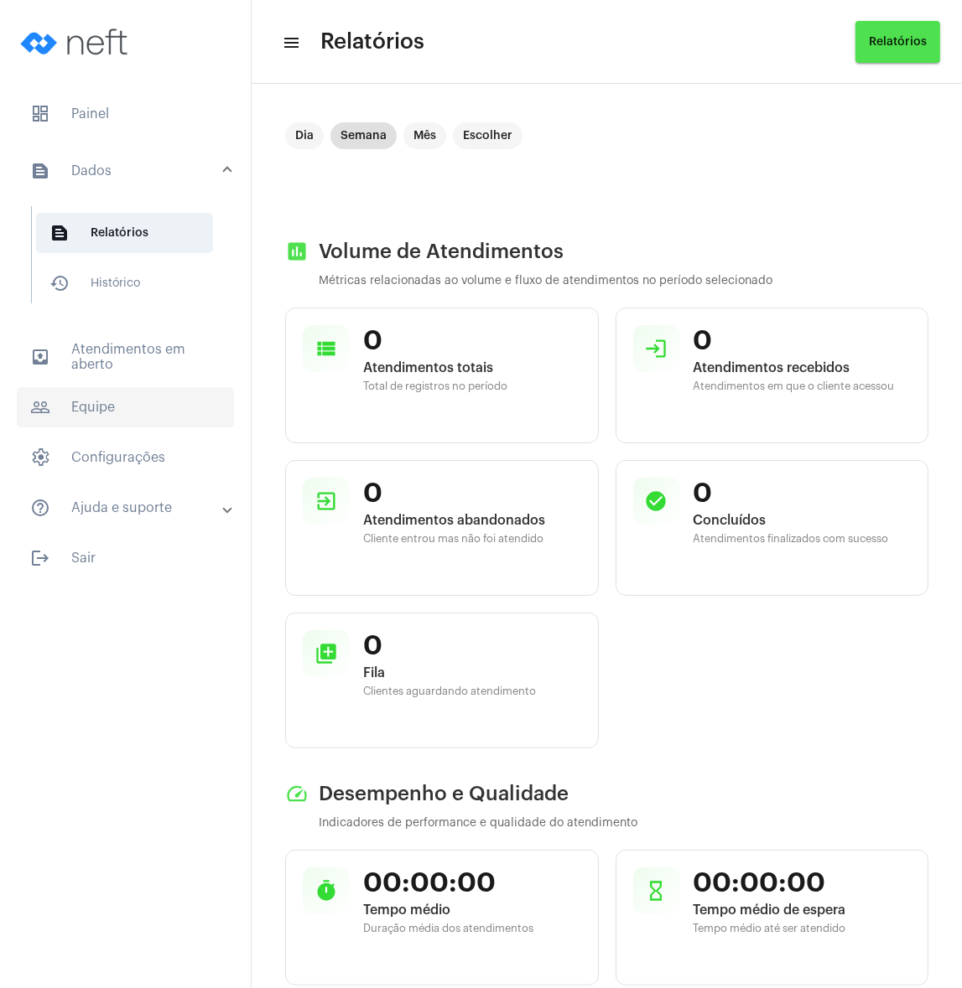
click at [122, 411] on span "people_outline Equipe" at bounding box center [125, 407] width 217 height 40
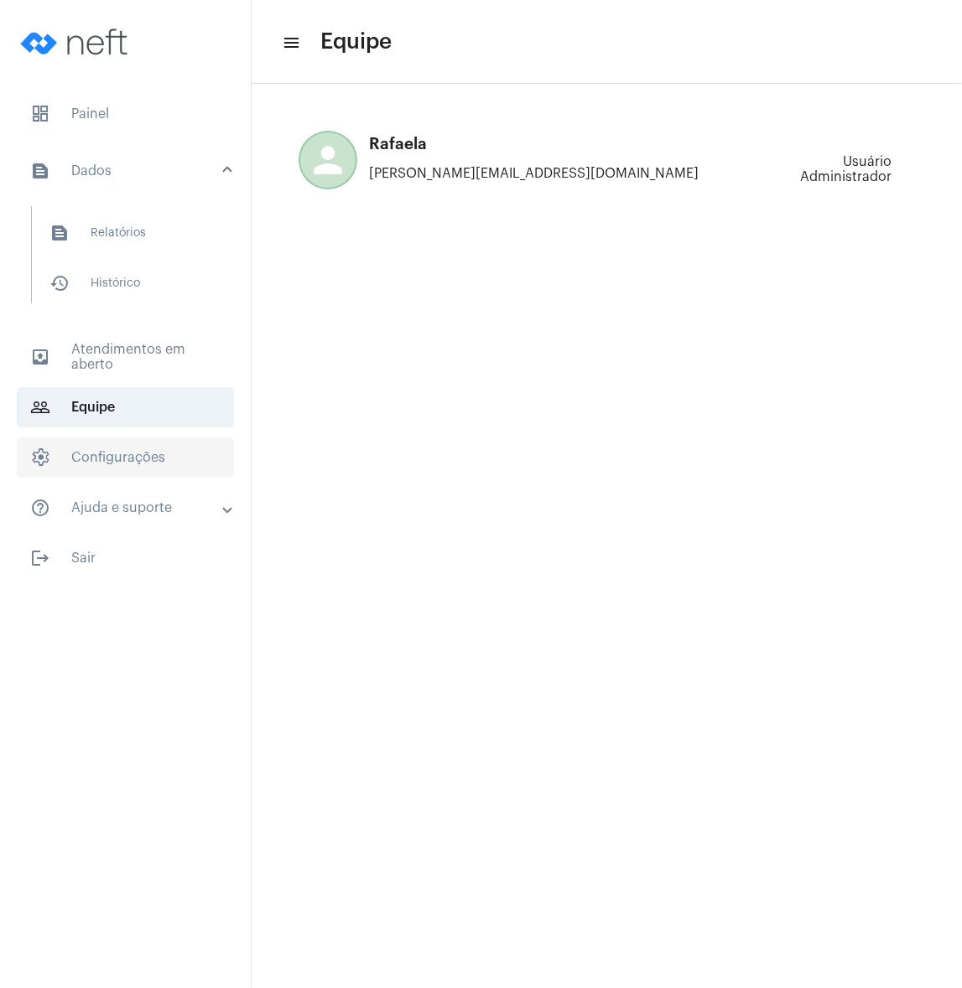
click at [124, 463] on span "settings Configurações" at bounding box center [125, 458] width 217 height 40
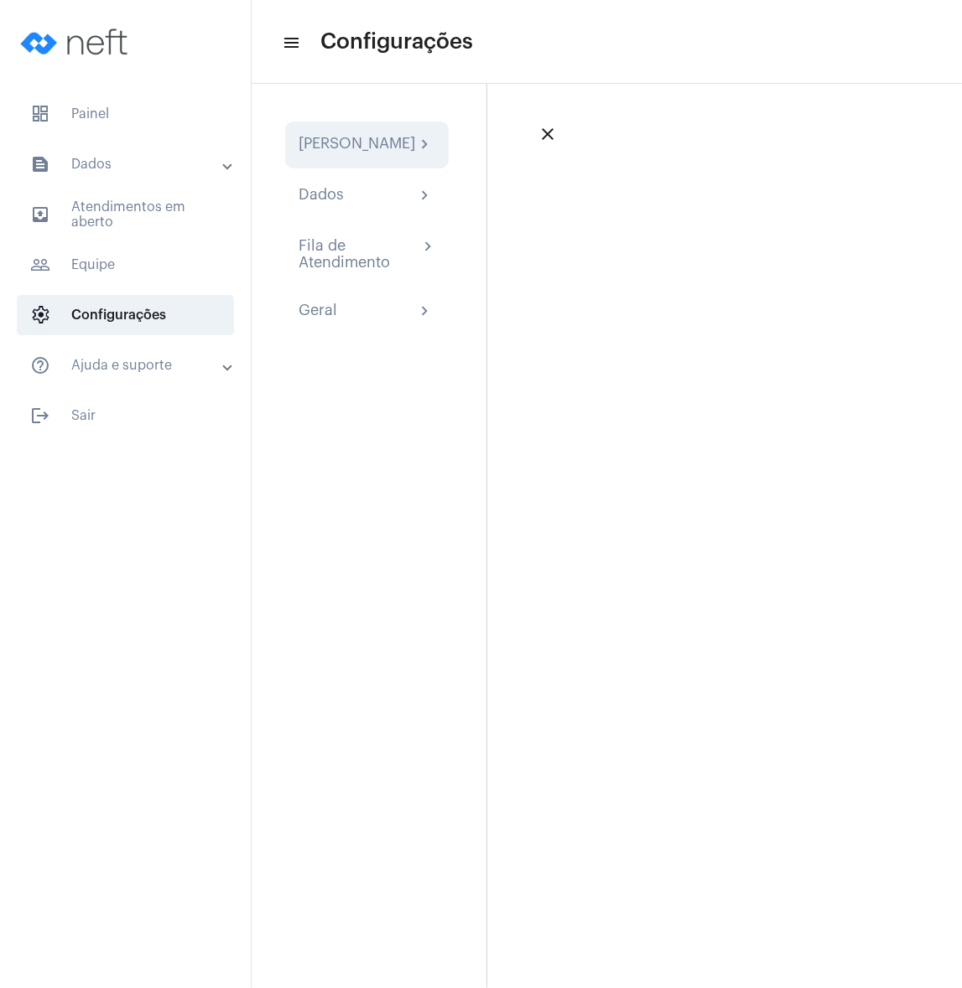
click at [357, 168] on div "Minha Assinatura chevron_right" at bounding box center [366, 145] width 163 height 47
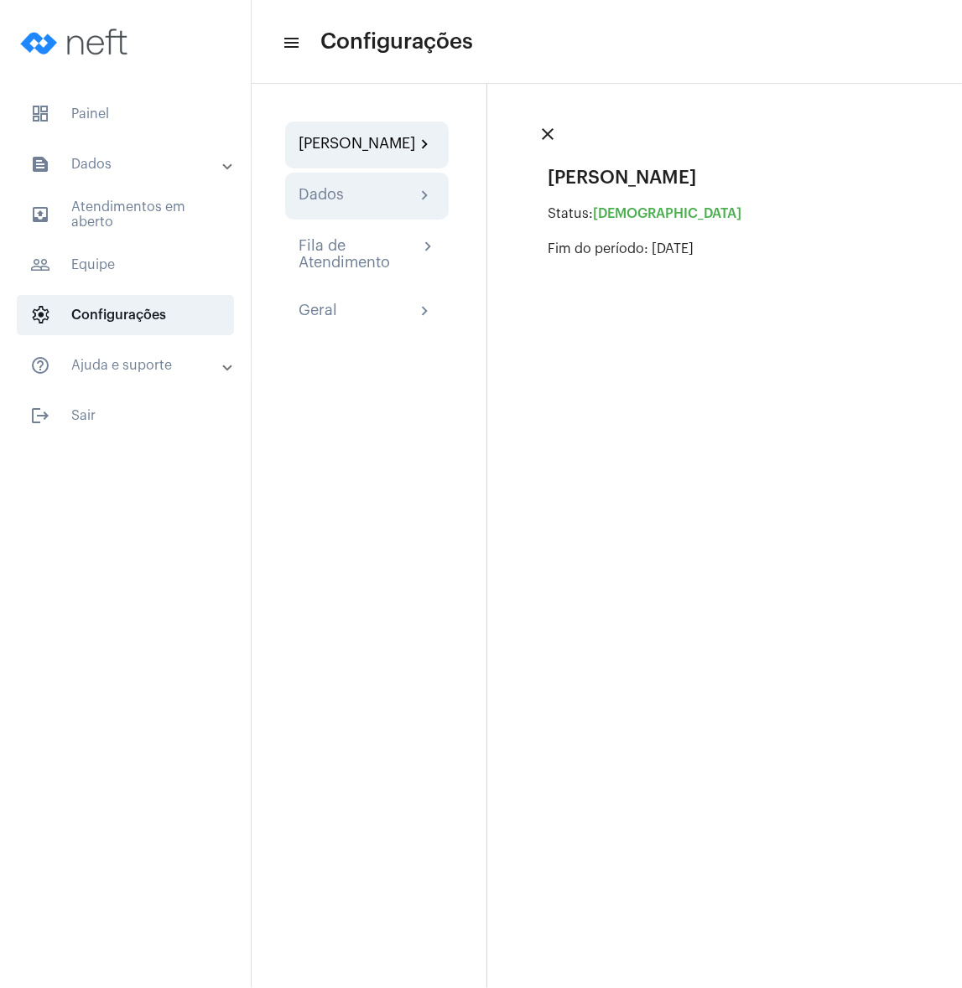
click at [357, 206] on div "Dados chevron_right" at bounding box center [366, 196] width 137 height 20
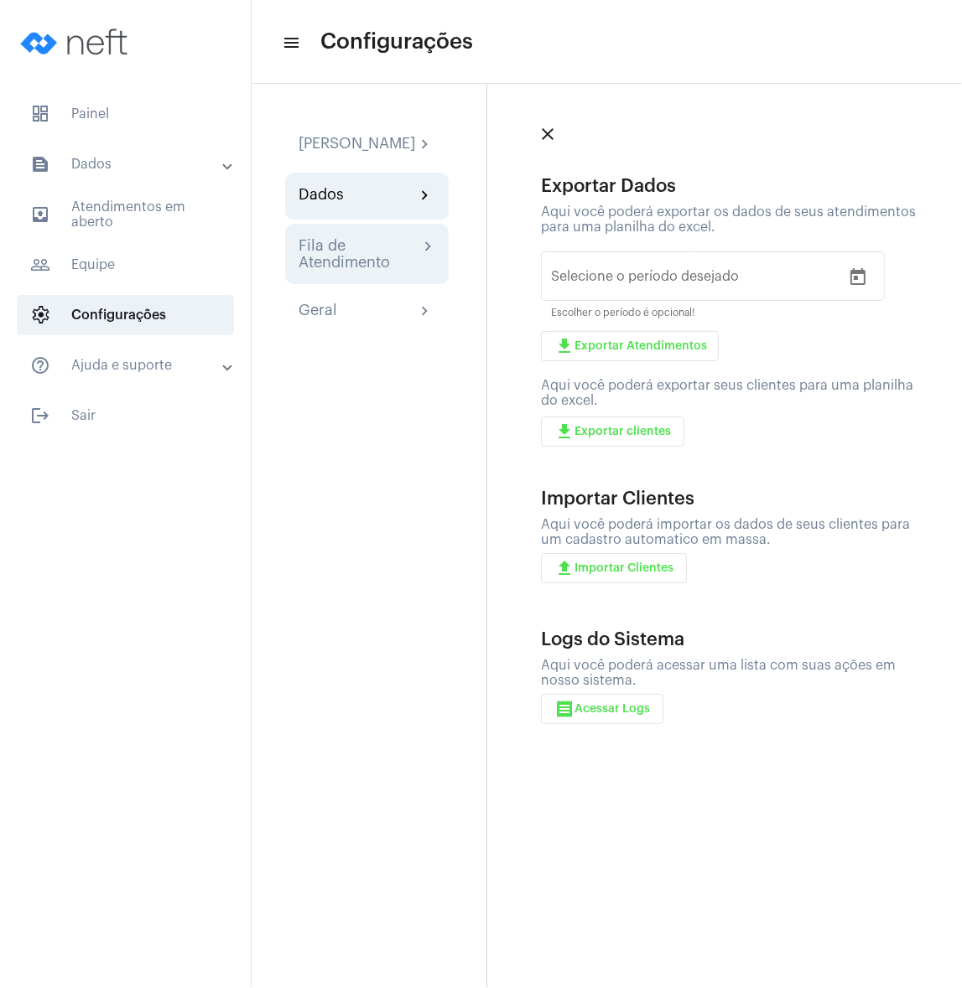
click at [357, 256] on div "Fila de Atendimento" at bounding box center [358, 254] width 120 height 34
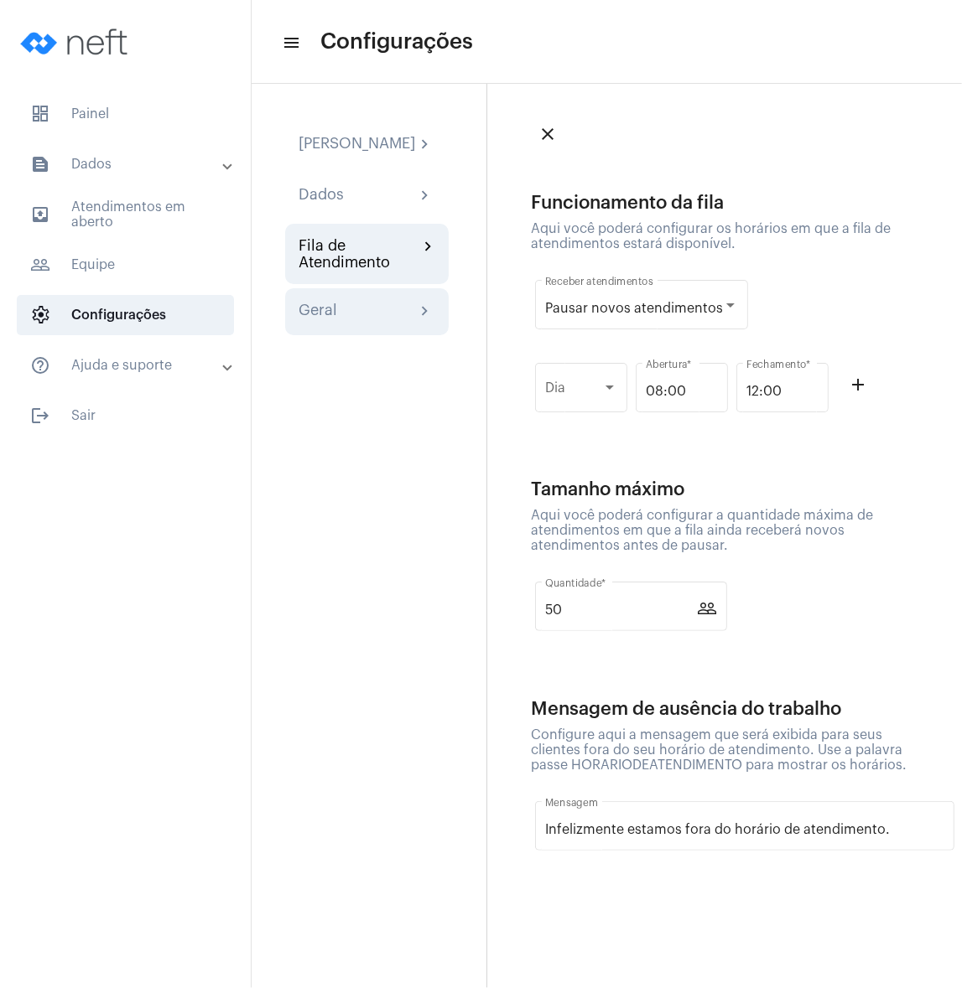
click at [357, 322] on div "Geral chevron_right" at bounding box center [366, 312] width 137 height 20
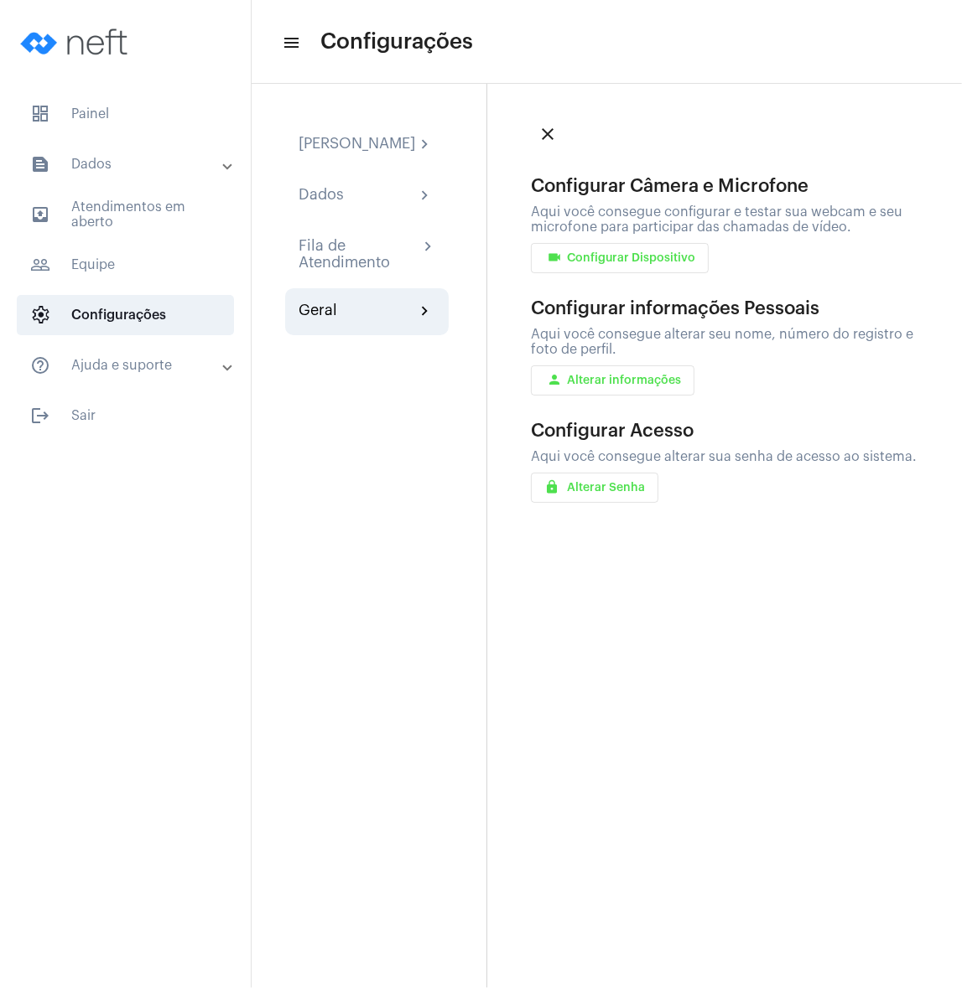
click at [122, 361] on mat-panel-title "help_outline Ajuda e suporte" at bounding box center [127, 365] width 194 height 20
click at [111, 366] on mat-panel-title "help_outline Ajuda e suporte" at bounding box center [127, 375] width 194 height 20
click at [98, 215] on span "outbox_outline Atendimentos em aberto" at bounding box center [125, 214] width 217 height 40
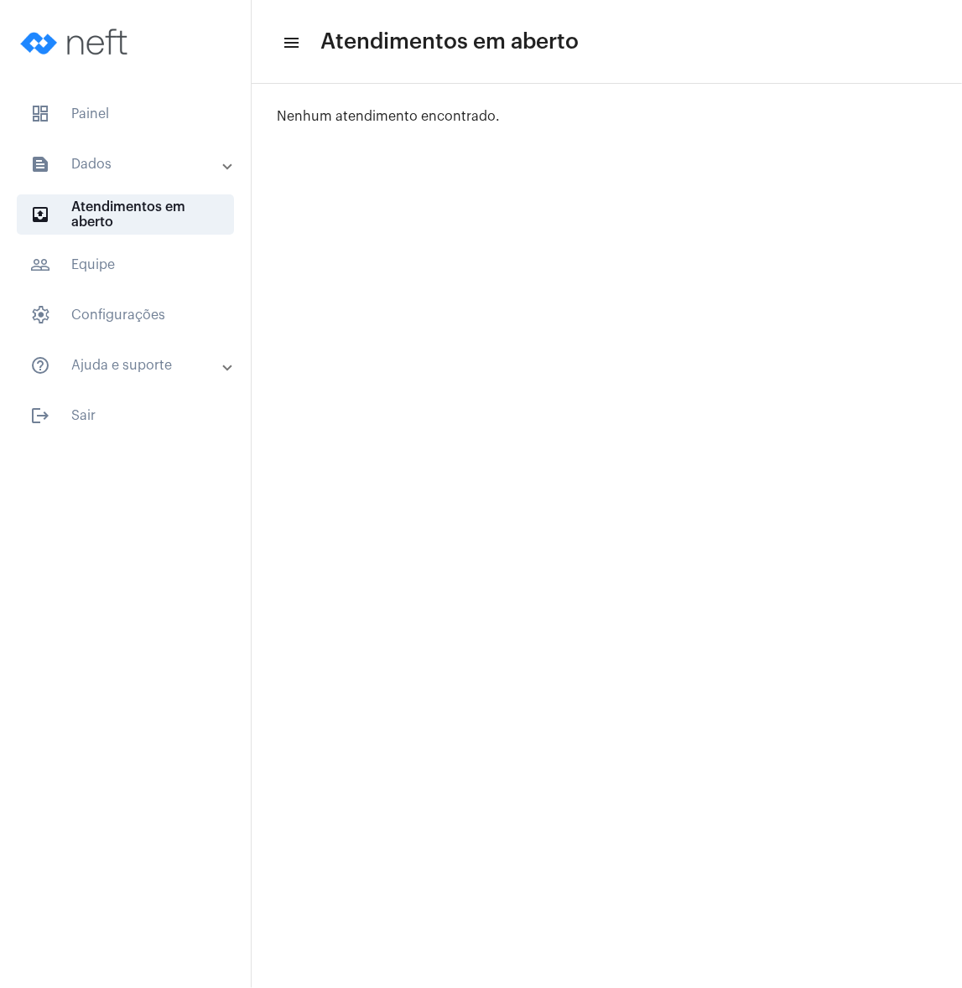
click at [141, 164] on mat-panel-title "text_snippet_outlined Dados" at bounding box center [127, 164] width 194 height 20
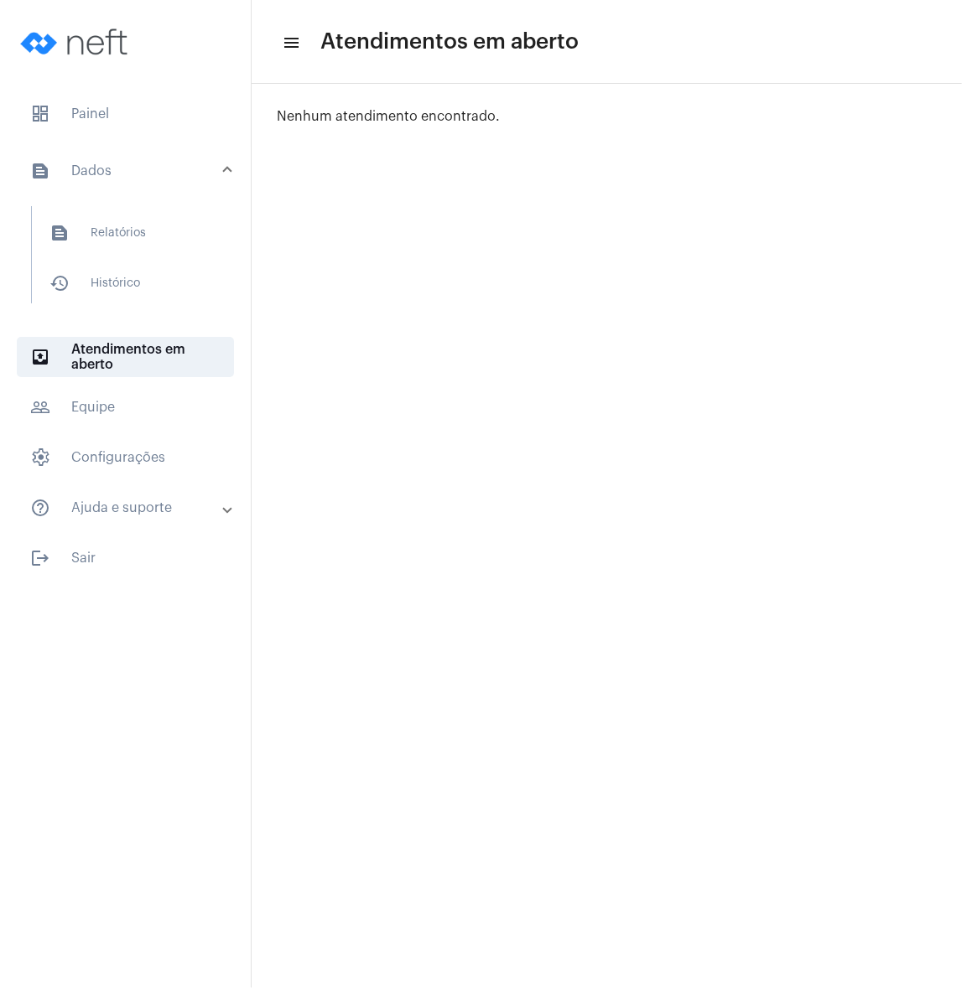
click at [106, 517] on mat-panel-title "help_outline Ajuda e suporte" at bounding box center [127, 508] width 194 height 20
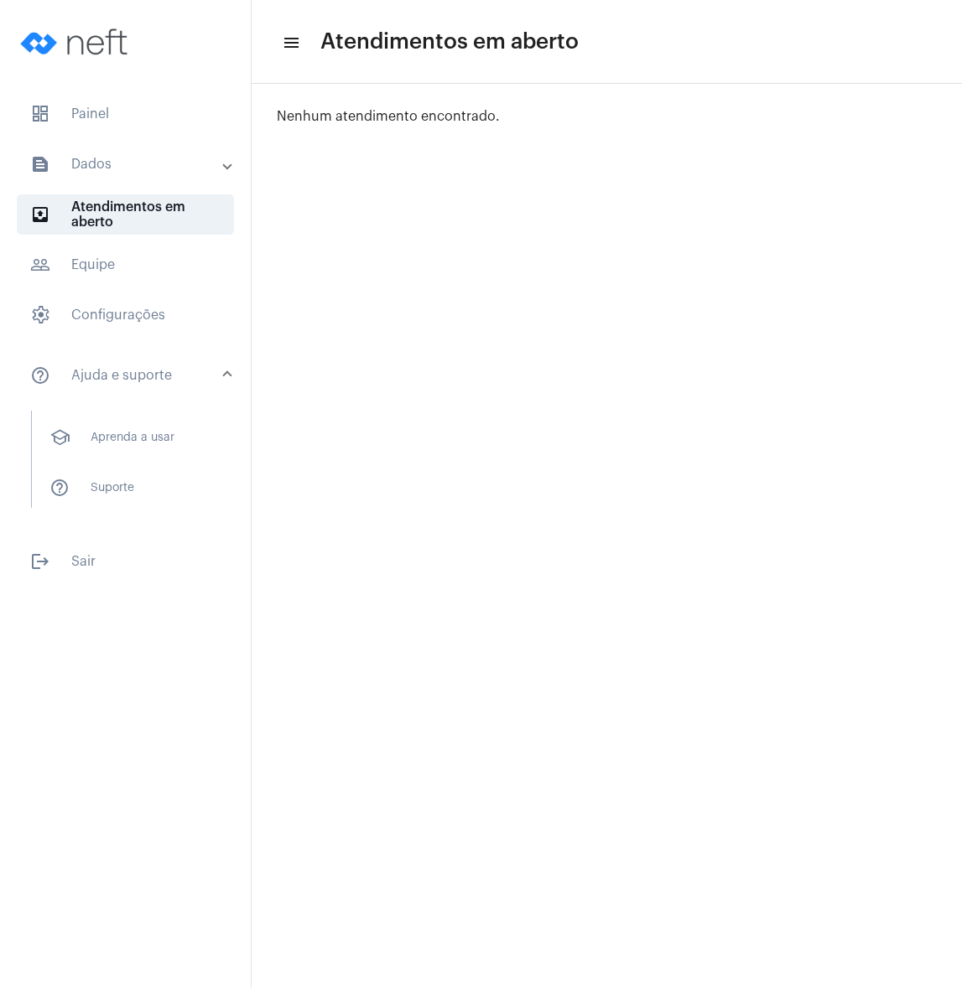
click at [91, 158] on mat-panel-title "text_snippet_outlined Dados" at bounding box center [127, 164] width 194 height 20
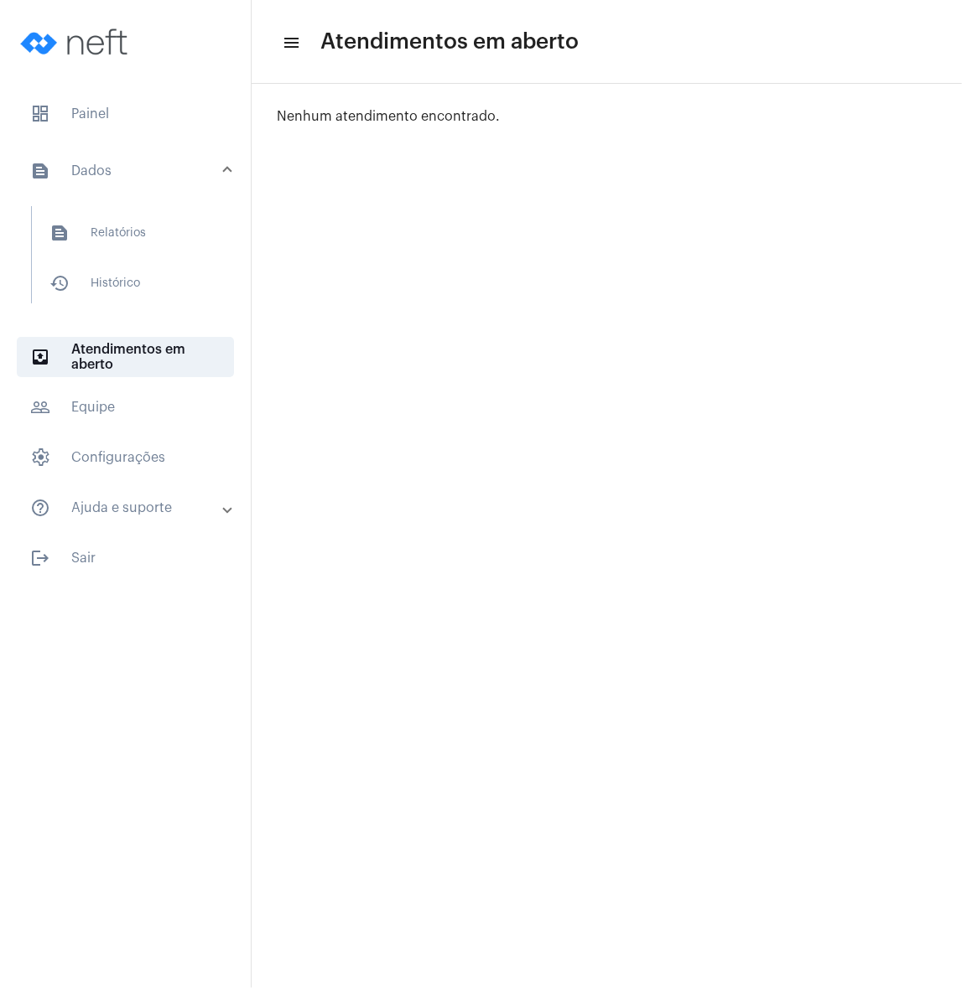
click at [106, 258] on mat-list "text_snippet_outlined Relatórios history_outlined Histórico" at bounding box center [137, 254] width 210 height 97
click at [105, 226] on span "text_snippet_outlined Relatórios" at bounding box center [124, 233] width 177 height 40
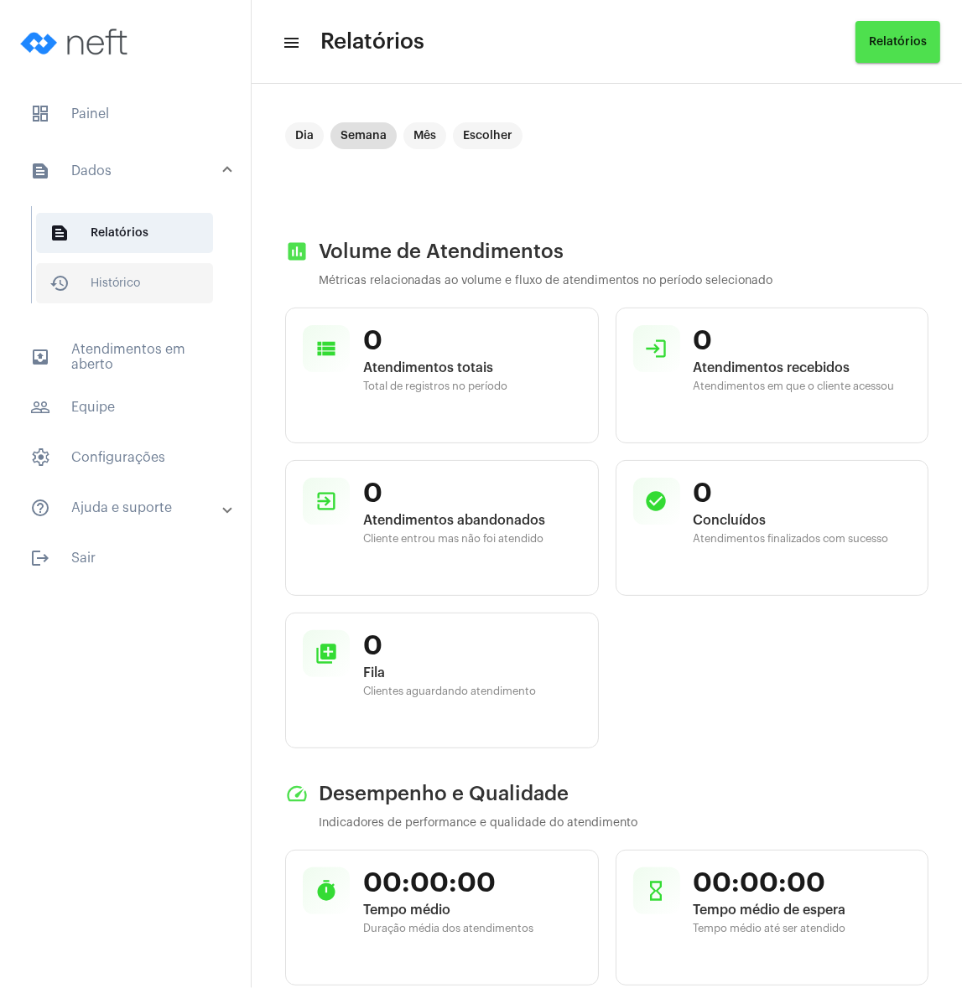
click at [102, 271] on span "history_outlined Histórico" at bounding box center [124, 283] width 177 height 40
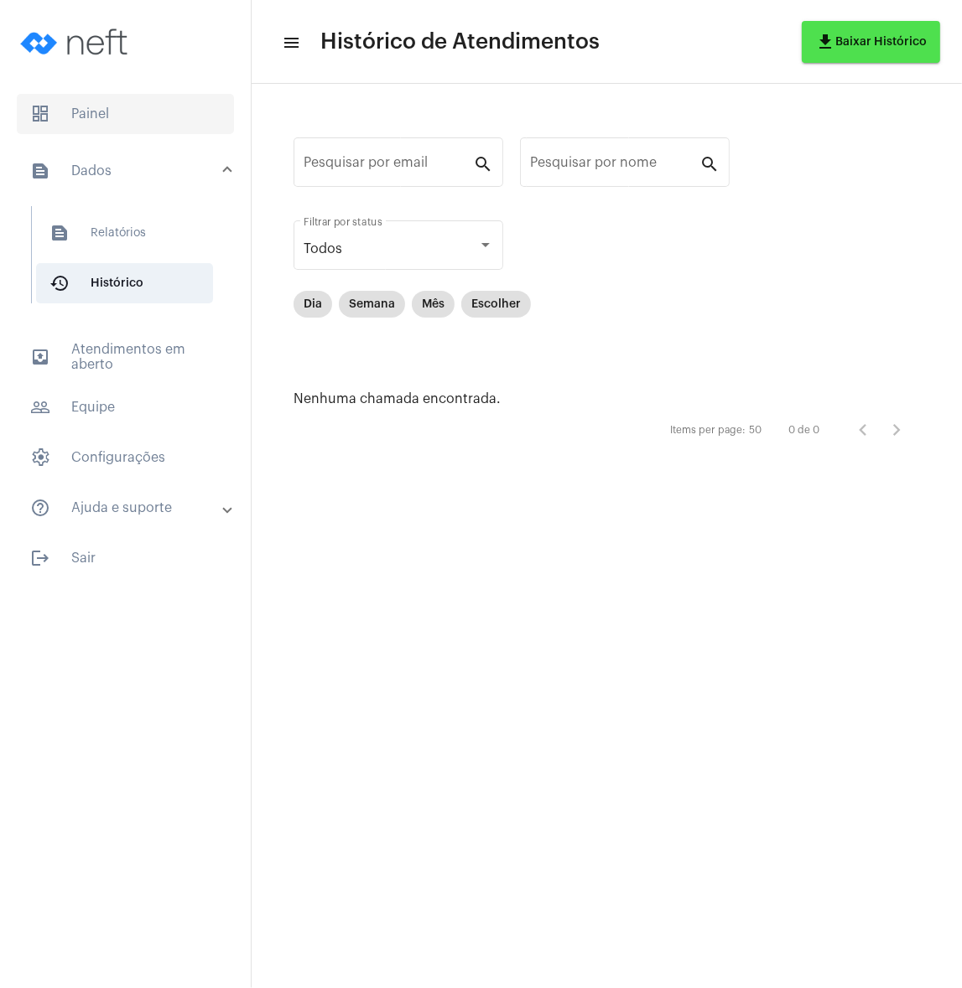
click at [80, 125] on span "dashboard Painel" at bounding box center [125, 114] width 217 height 40
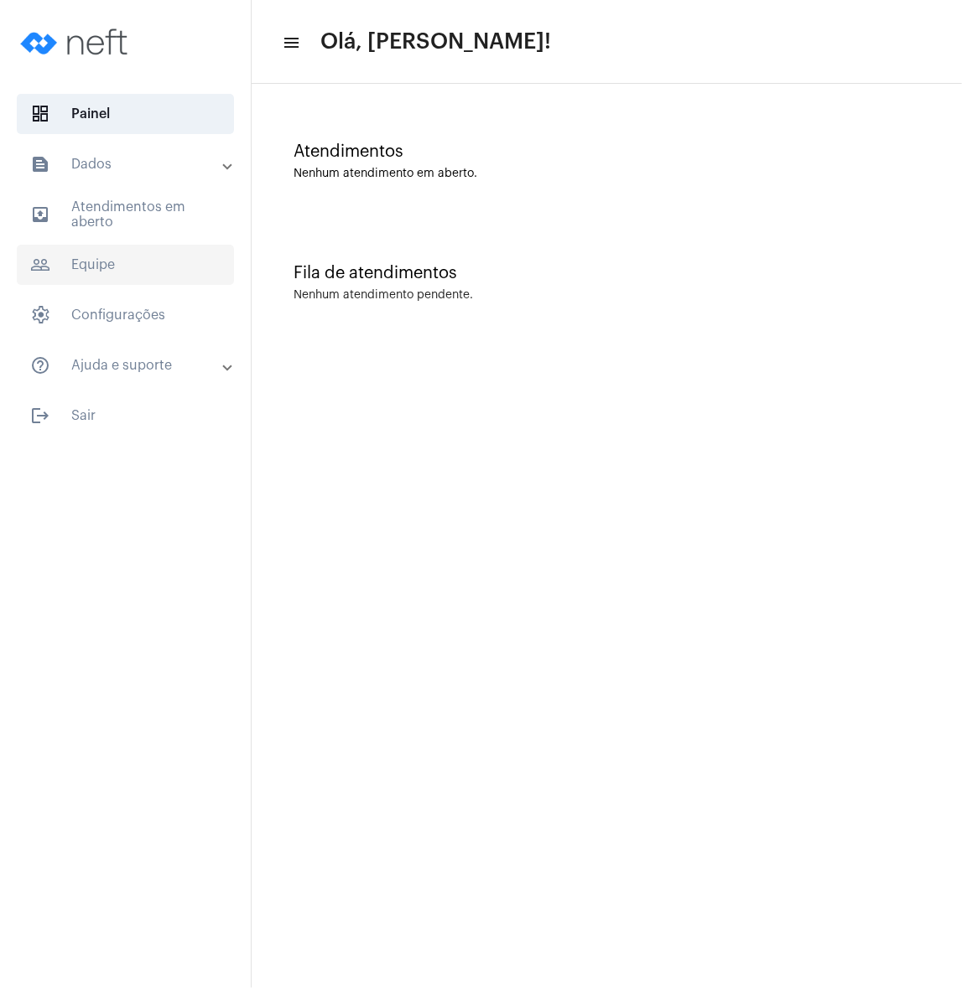
click at [138, 257] on span "people_outline Equipe" at bounding box center [125, 265] width 217 height 40
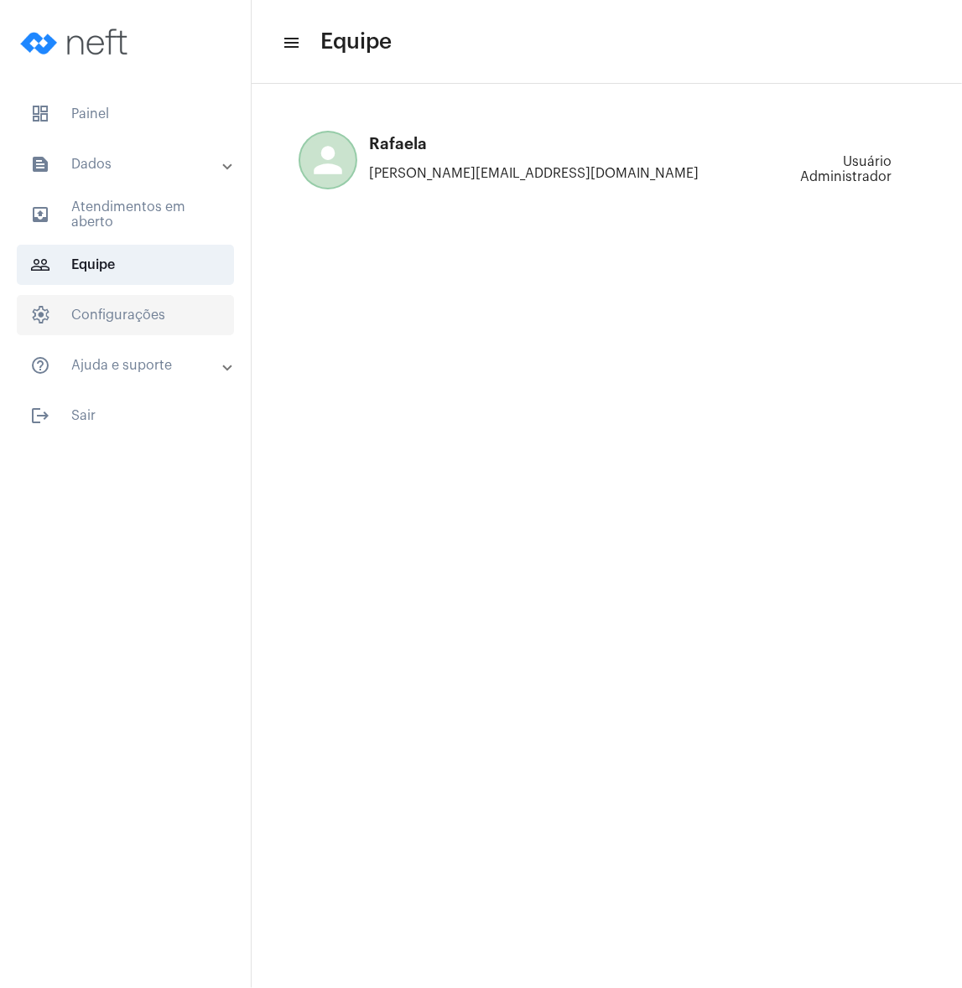
click at [138, 334] on span "settings Configurações" at bounding box center [125, 315] width 217 height 40
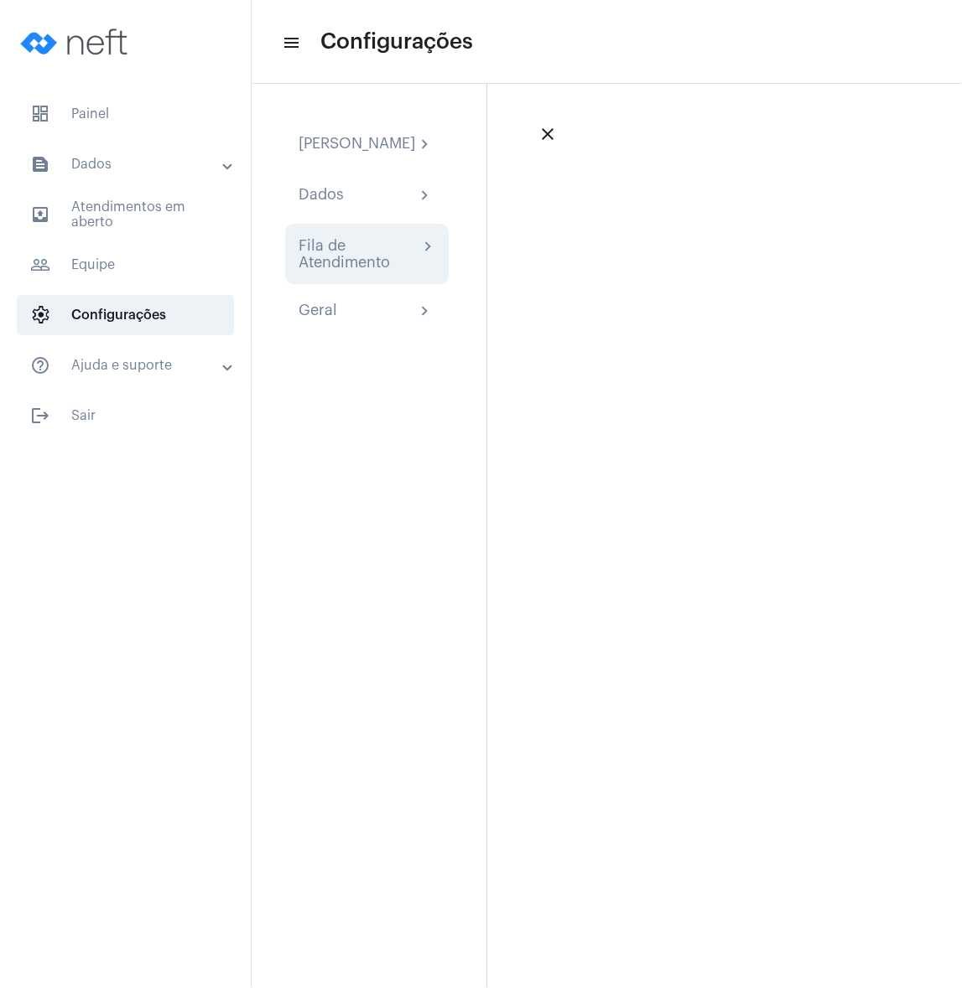
click at [329, 262] on div "Fila de Atendimento" at bounding box center [358, 254] width 120 height 34
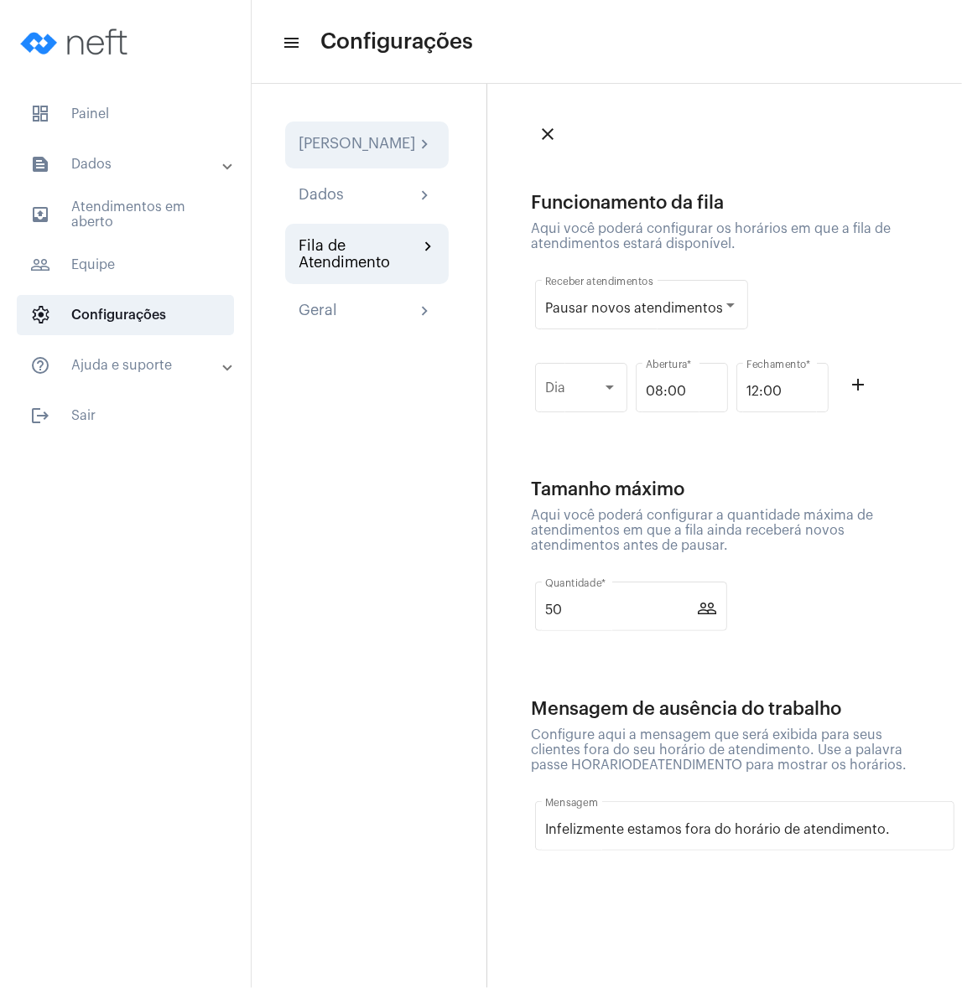
click at [334, 155] on div "[PERSON_NAME]" at bounding box center [356, 145] width 117 height 20
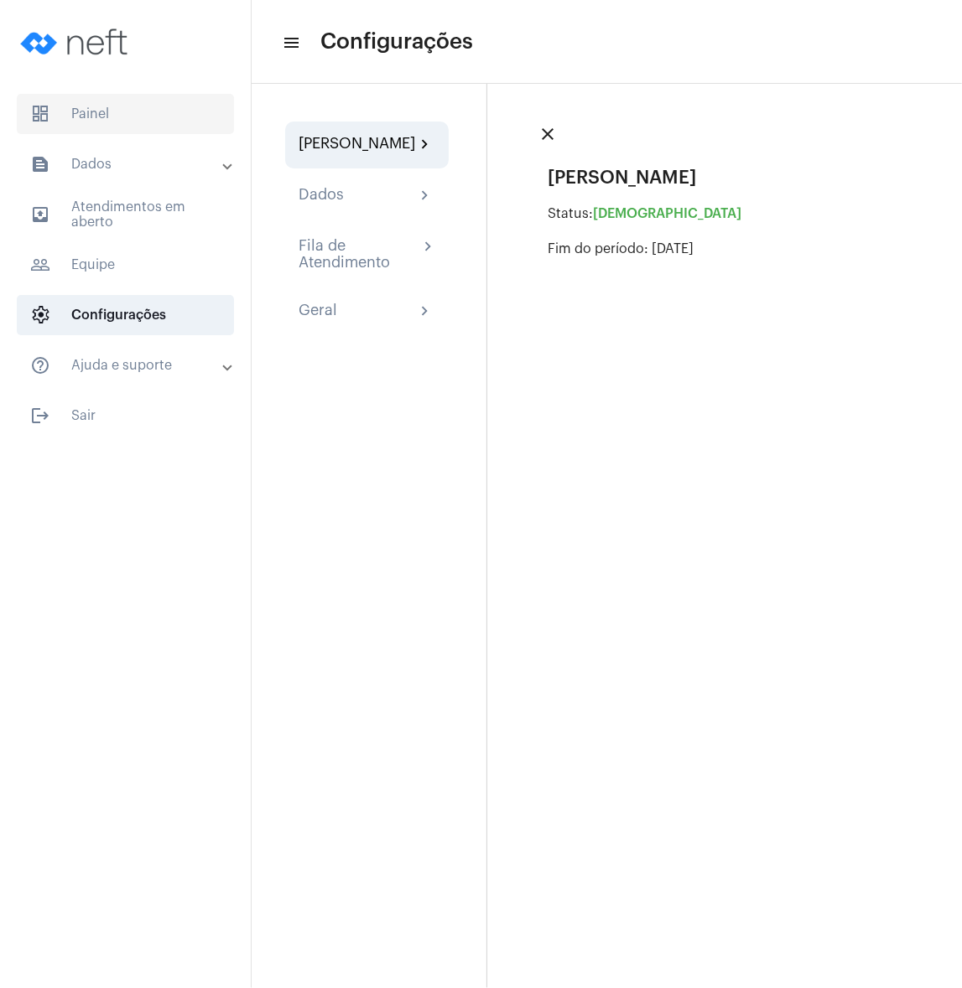
click at [134, 122] on span "dashboard Painel" at bounding box center [125, 114] width 217 height 40
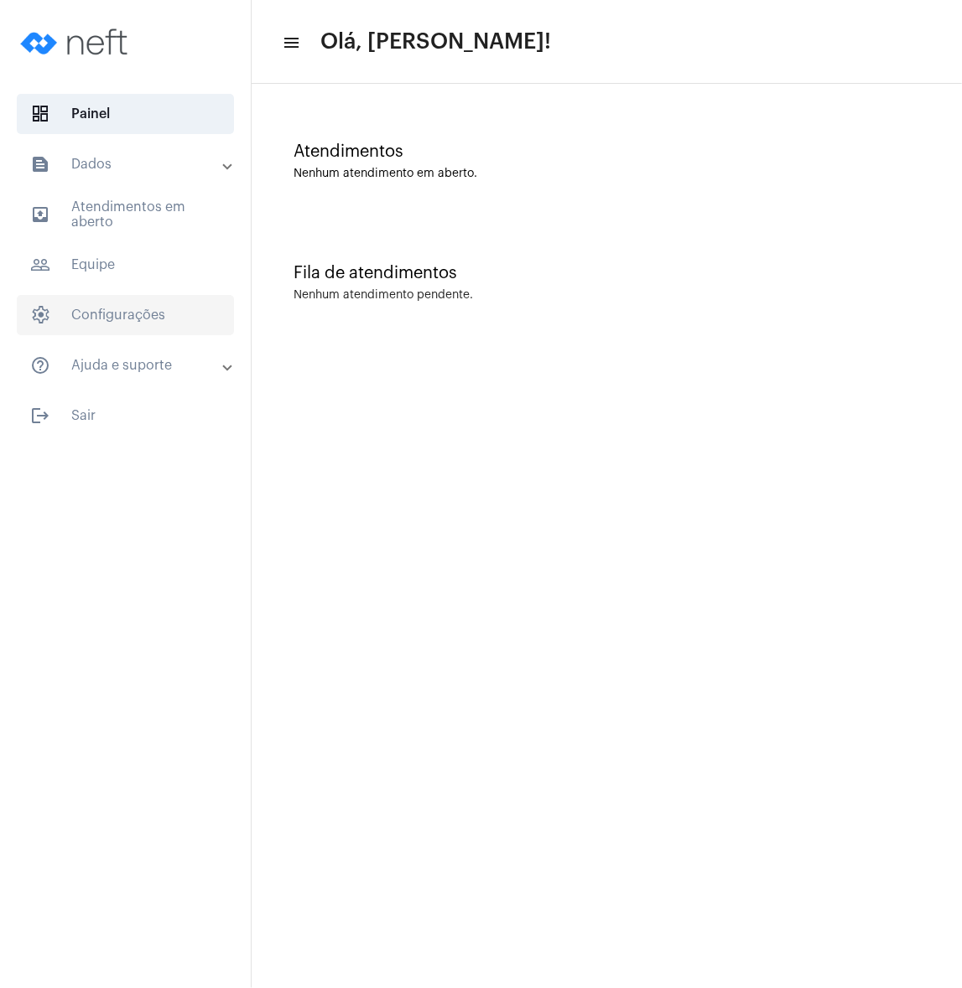
click at [116, 316] on span "settings Configurações" at bounding box center [125, 315] width 217 height 40
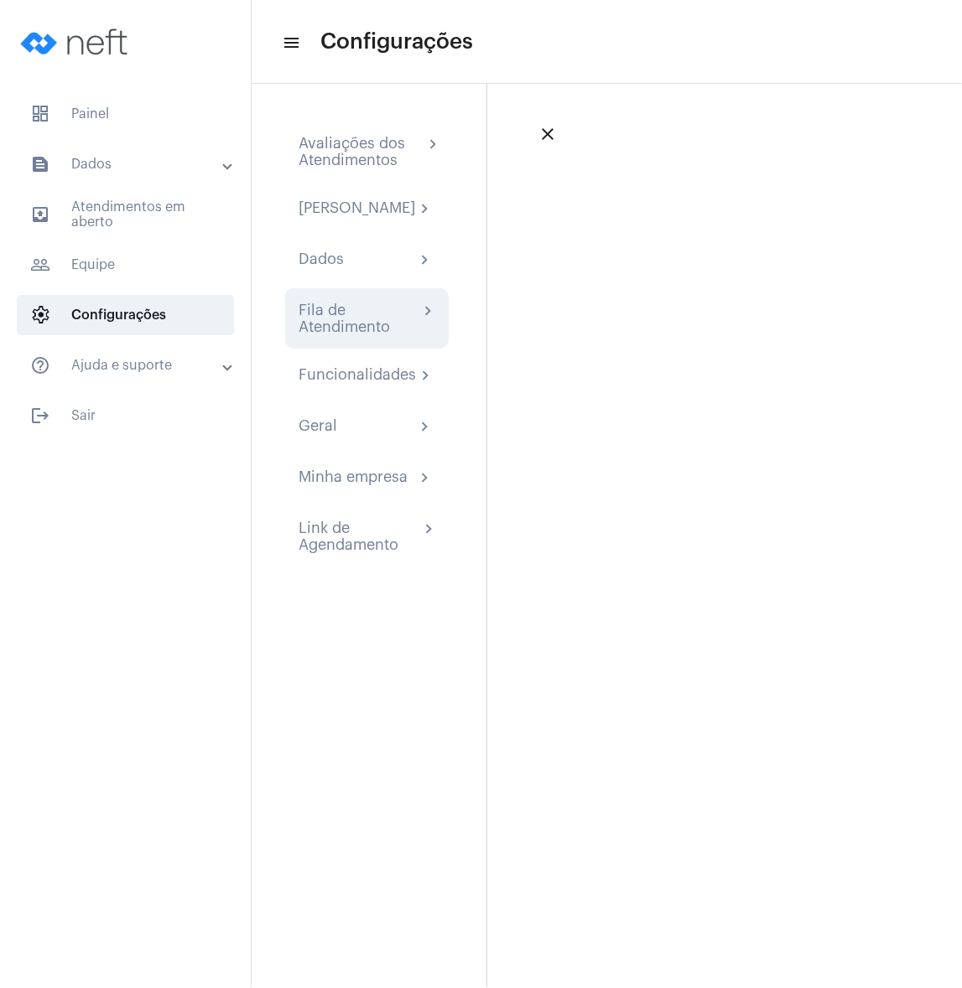
click at [327, 318] on div "Fila de Atendimento" at bounding box center [358, 319] width 120 height 34
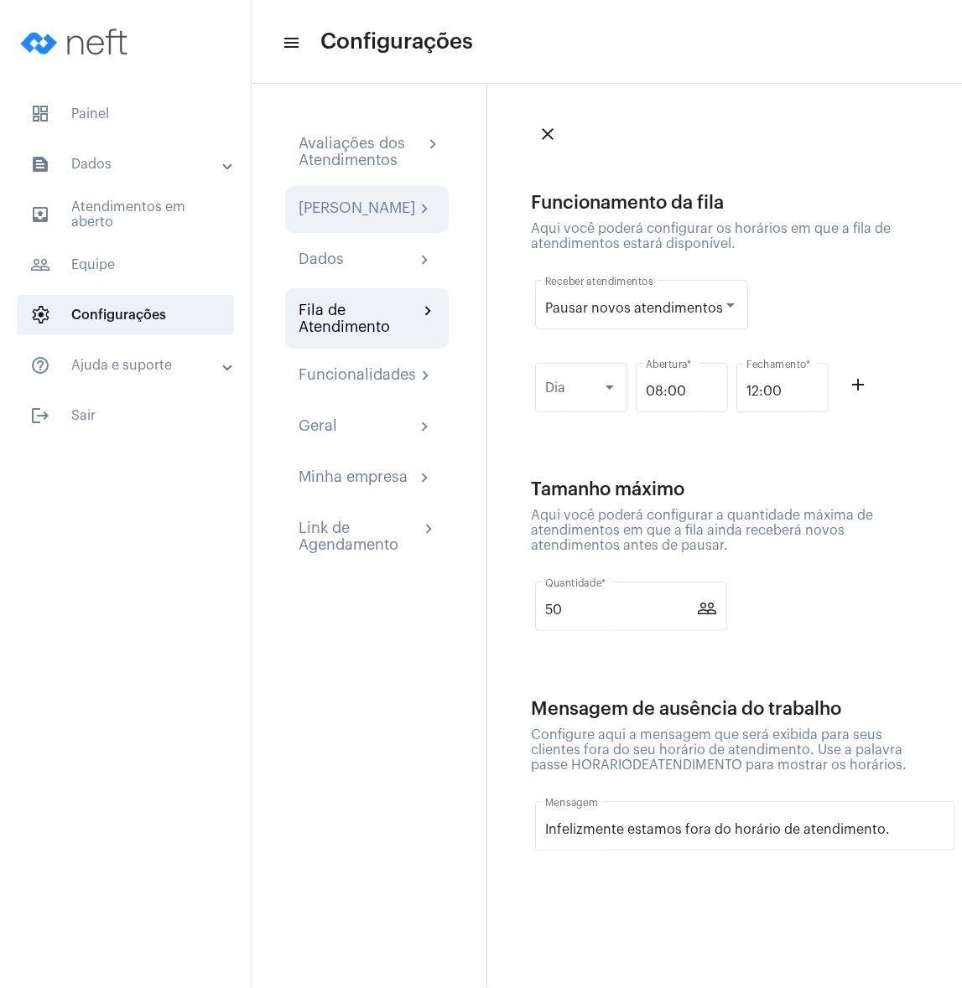
click at [360, 220] on div "[PERSON_NAME]" at bounding box center [356, 210] width 117 height 20
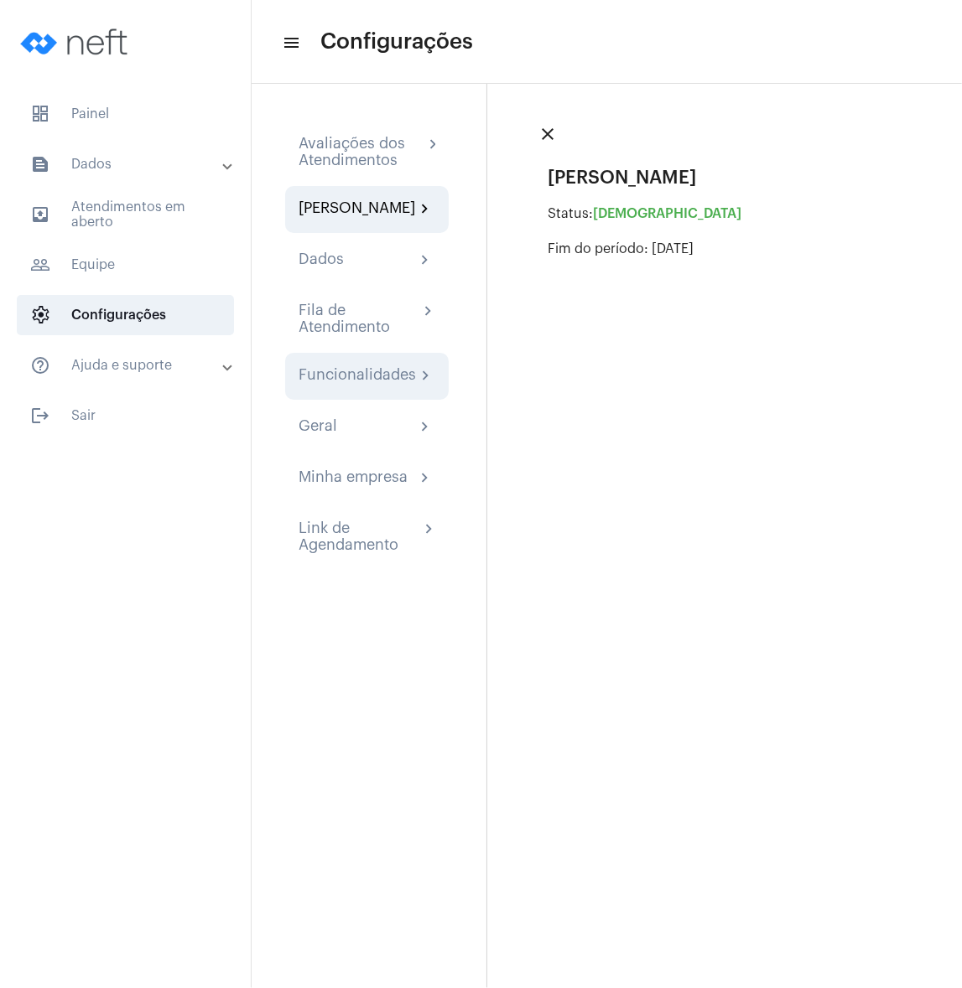
click at [355, 386] on div "Funcionalidades" at bounding box center [356, 376] width 117 height 20
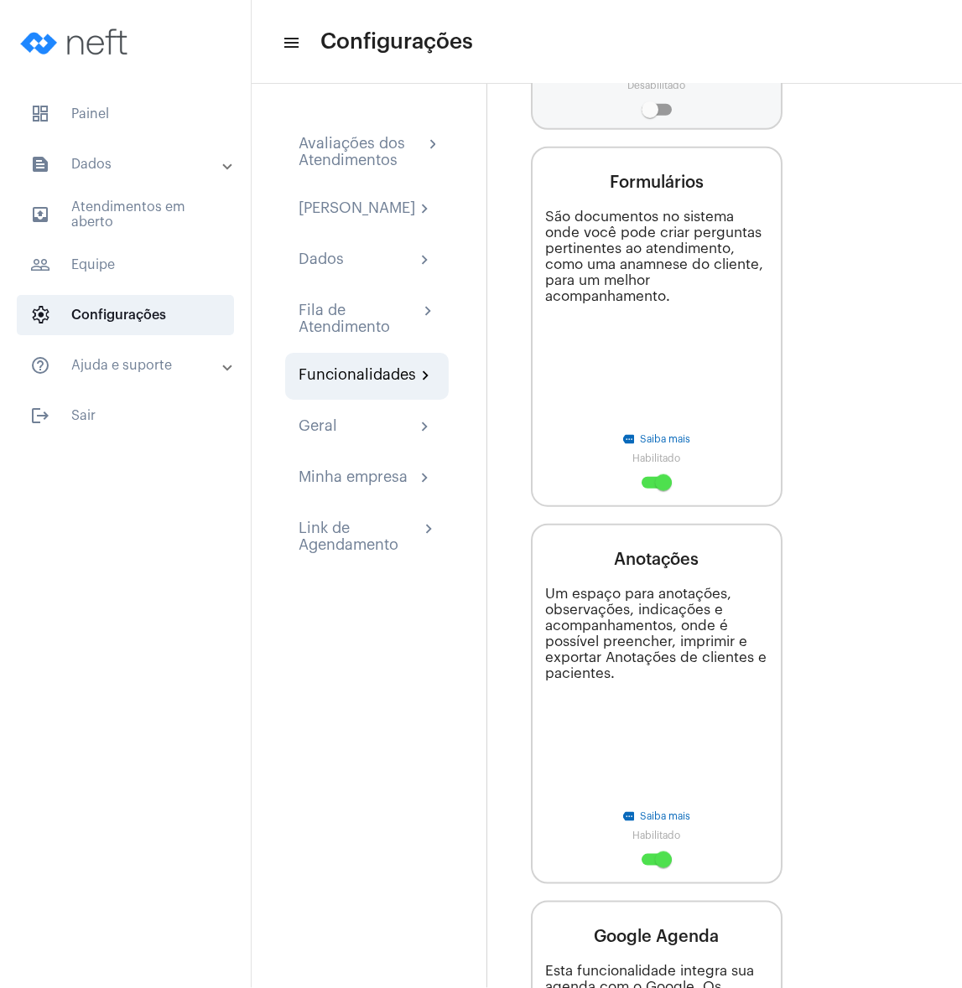
scroll to position [1207, 0]
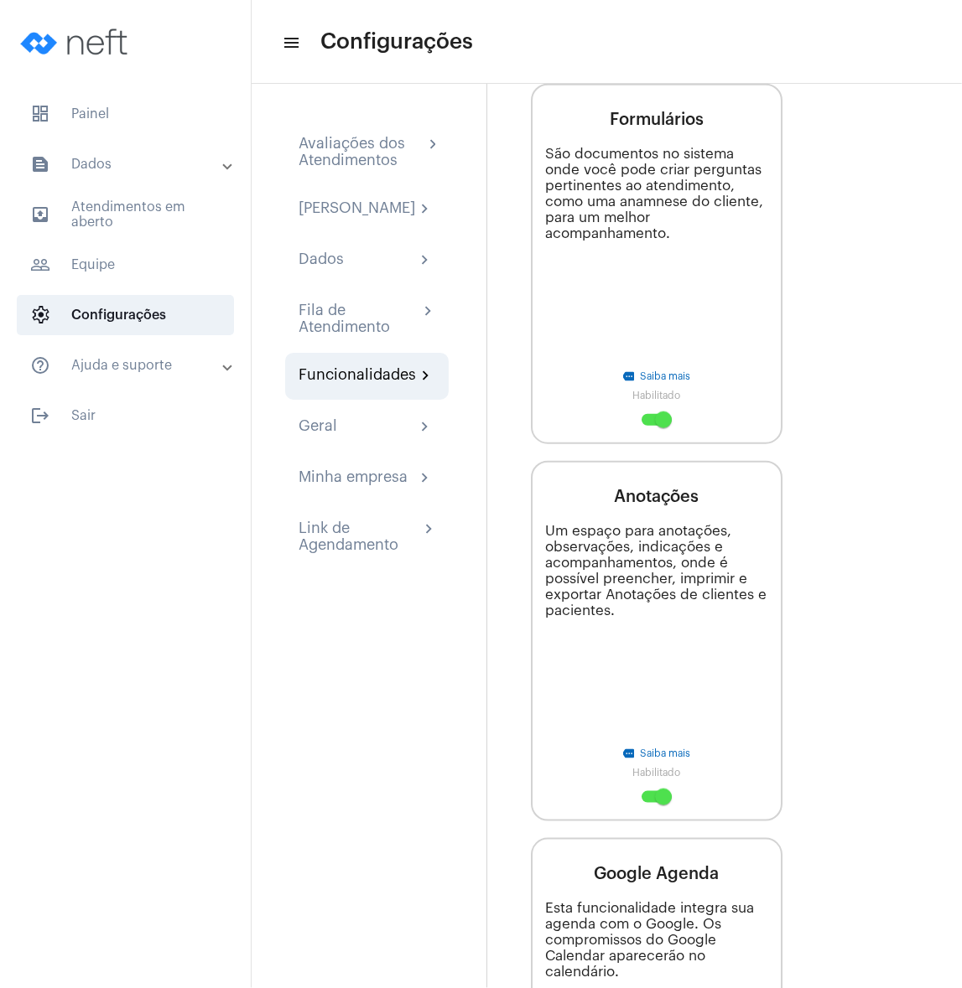
click at [656, 418] on span at bounding box center [663, 420] width 17 height 17
click at [650, 426] on input "checkbox" at bounding box center [649, 426] width 1 height 1
checkbox input "false"
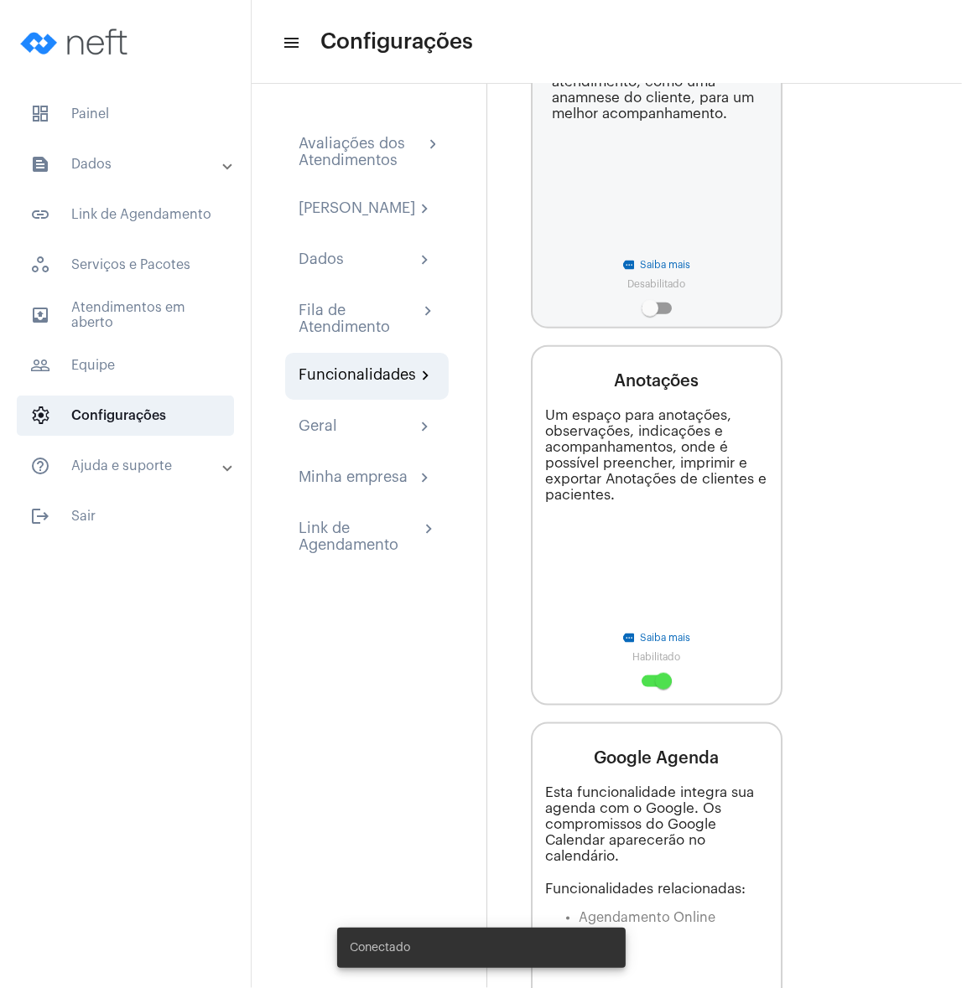
scroll to position [1358, 0]
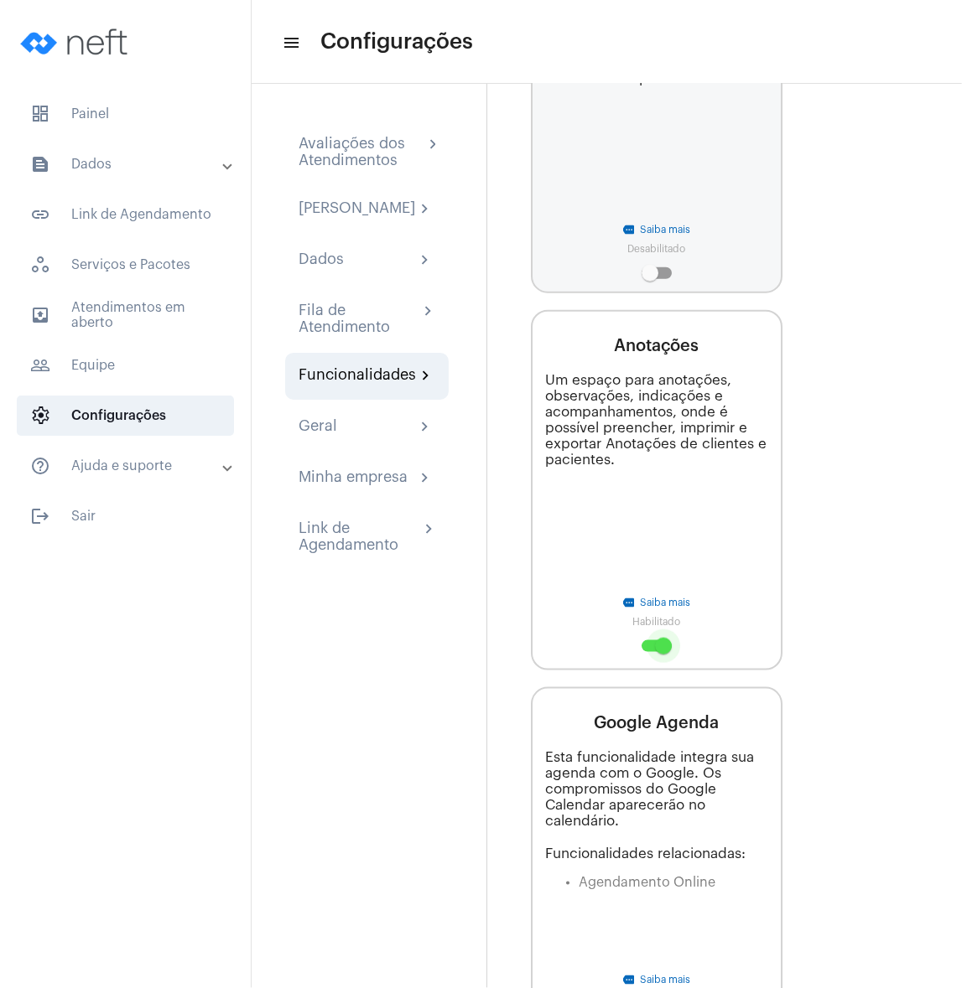
click at [656, 648] on span at bounding box center [663, 646] width 17 height 17
click at [650, 652] on input "checkbox" at bounding box center [649, 652] width 1 height 1
checkbox input "false"
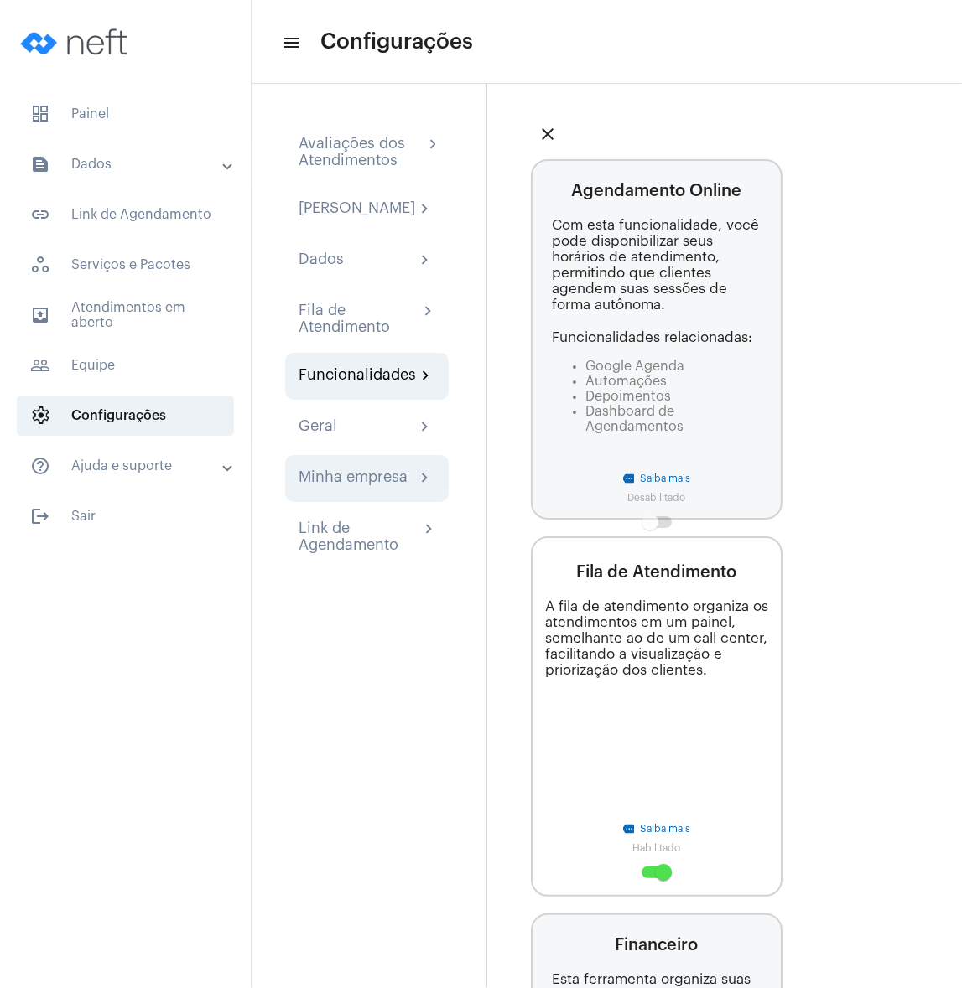
click at [334, 481] on div "Minha empresa" at bounding box center [352, 479] width 109 height 20
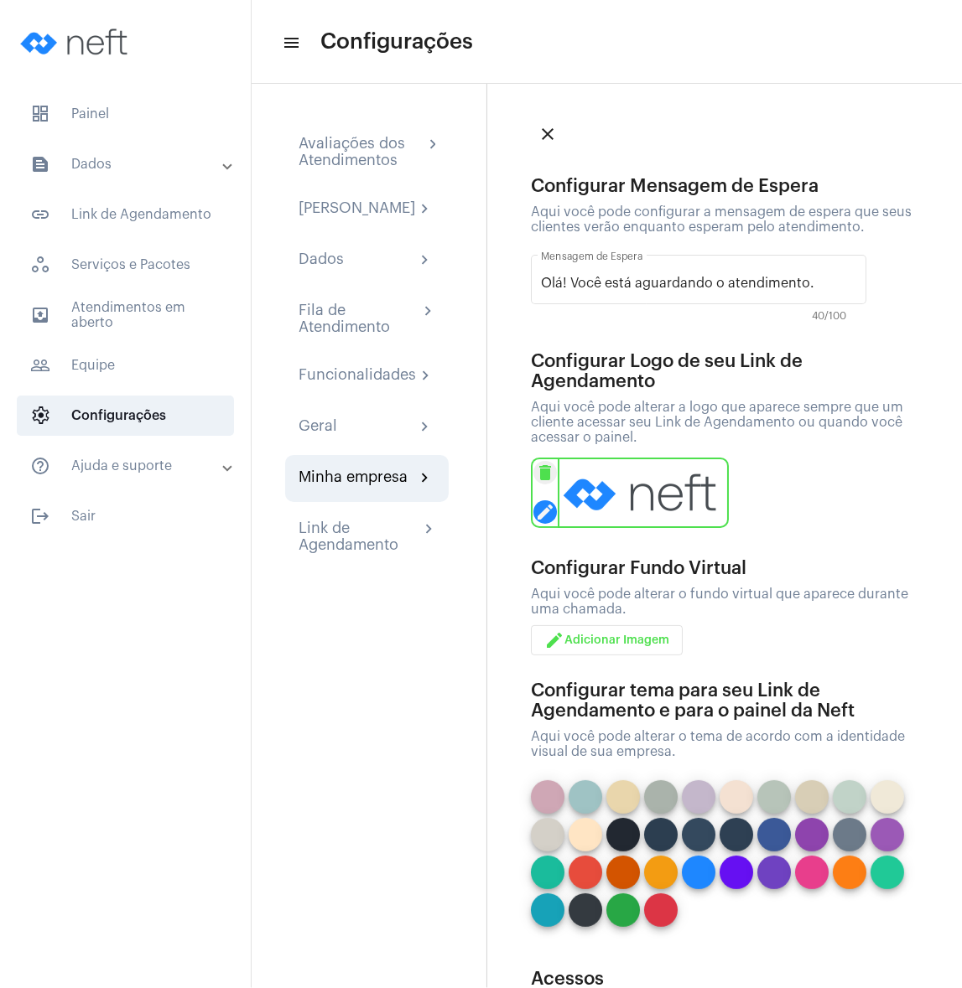
click at [545, 510] on mat-icon "edit" at bounding box center [544, 511] width 23 height 23
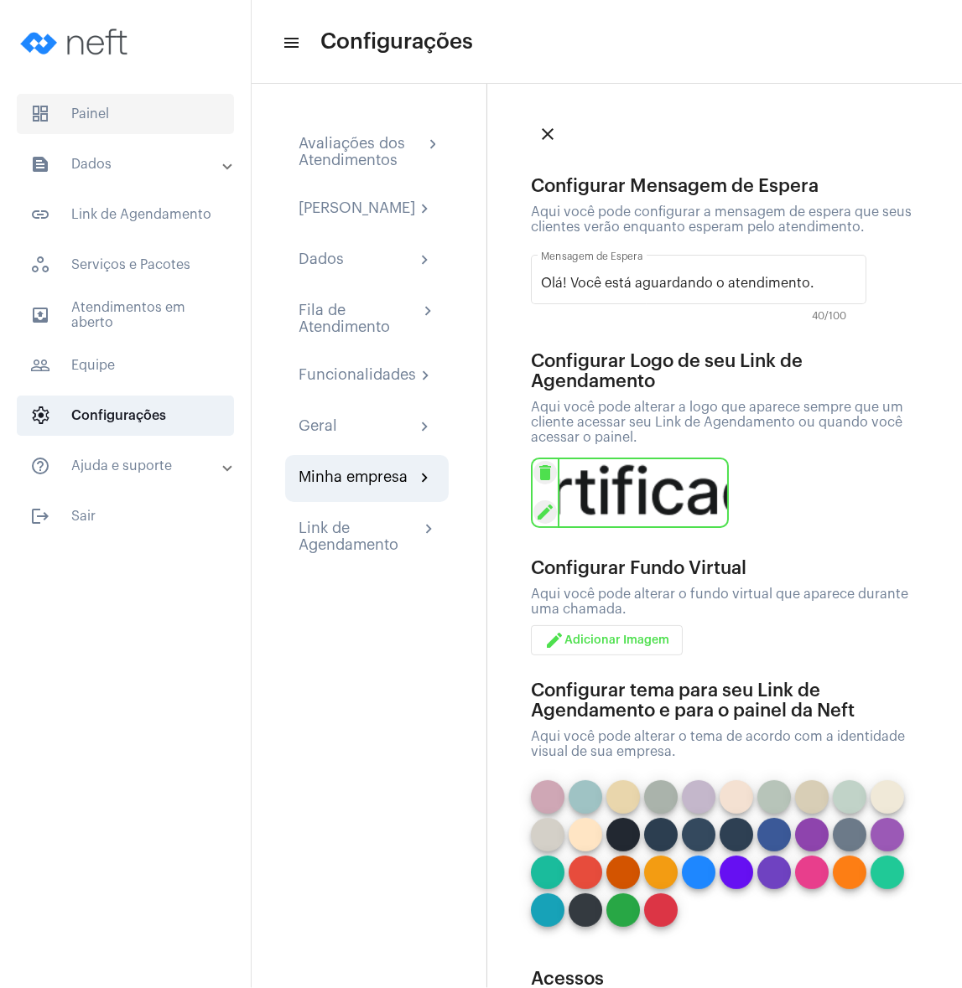
click at [87, 128] on span "dashboard Painel" at bounding box center [125, 114] width 217 height 40
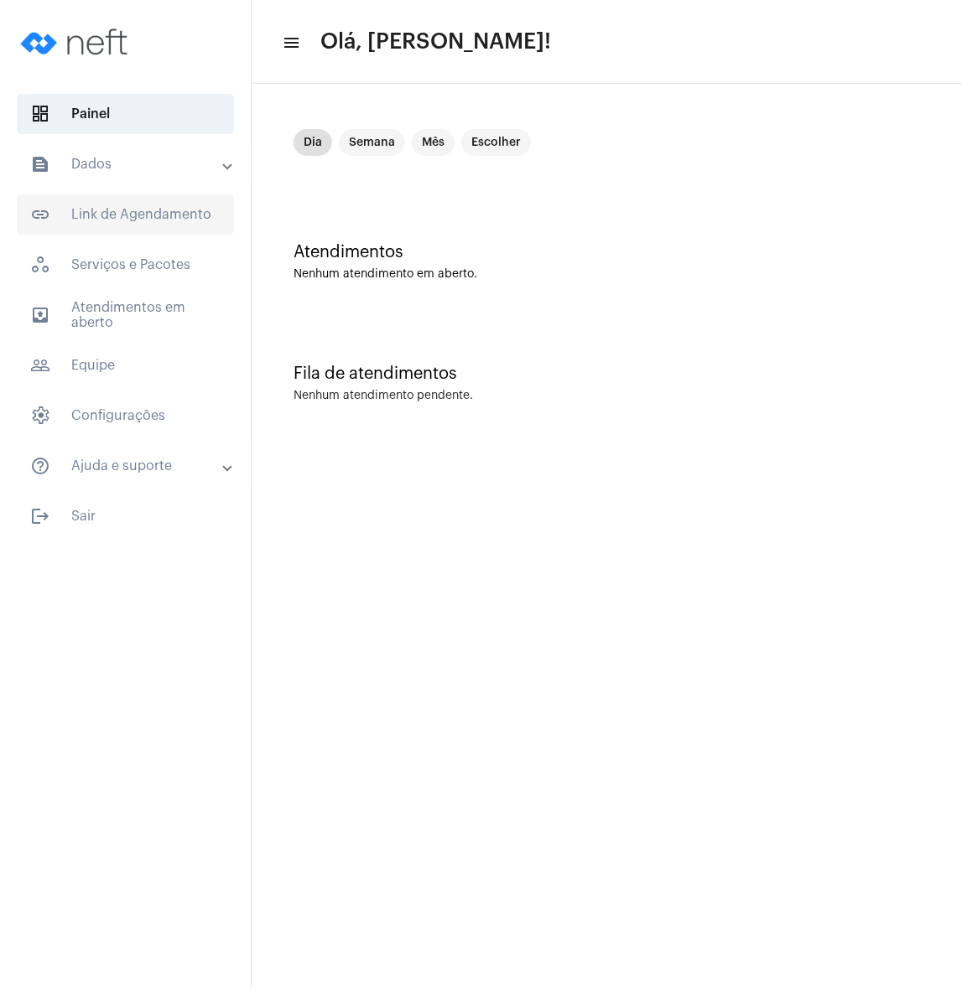
click at [90, 226] on span "link_outlined Link de Agendamento" at bounding box center [125, 214] width 217 height 40
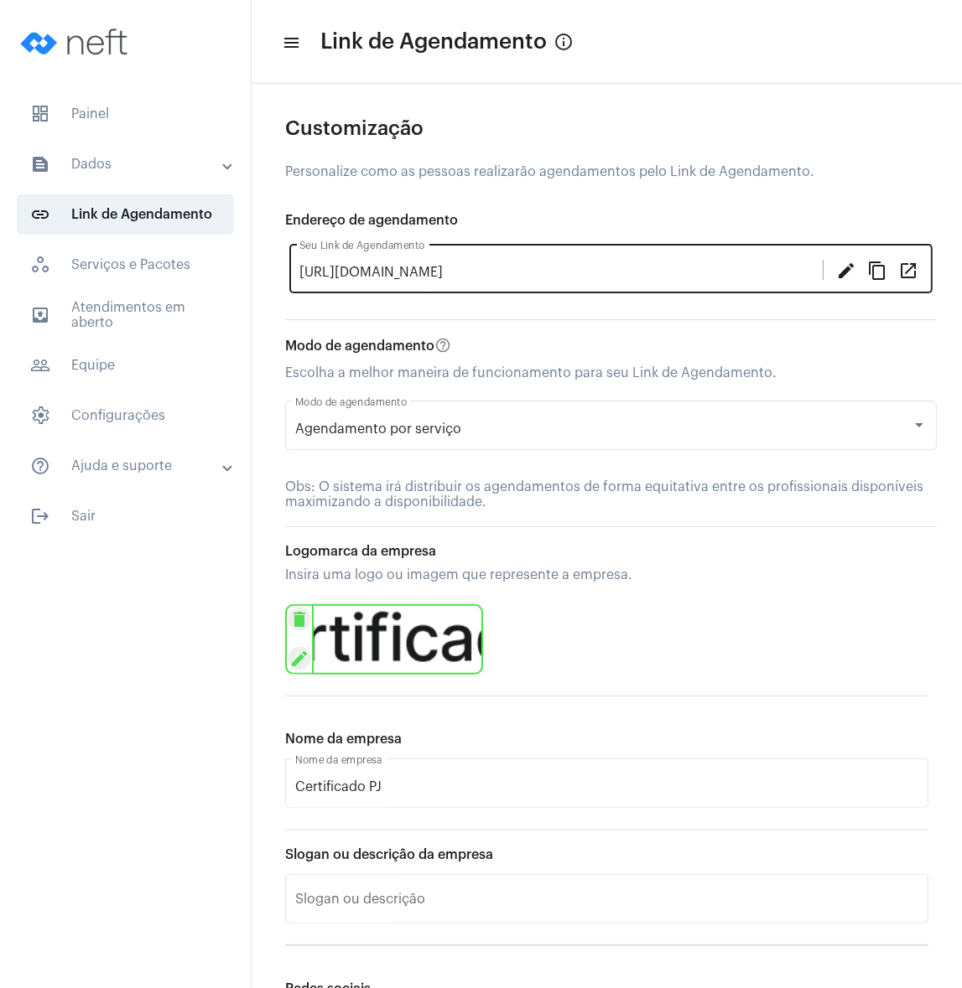
click at [898, 270] on mat-icon "open_in_new" at bounding box center [908, 270] width 20 height 20
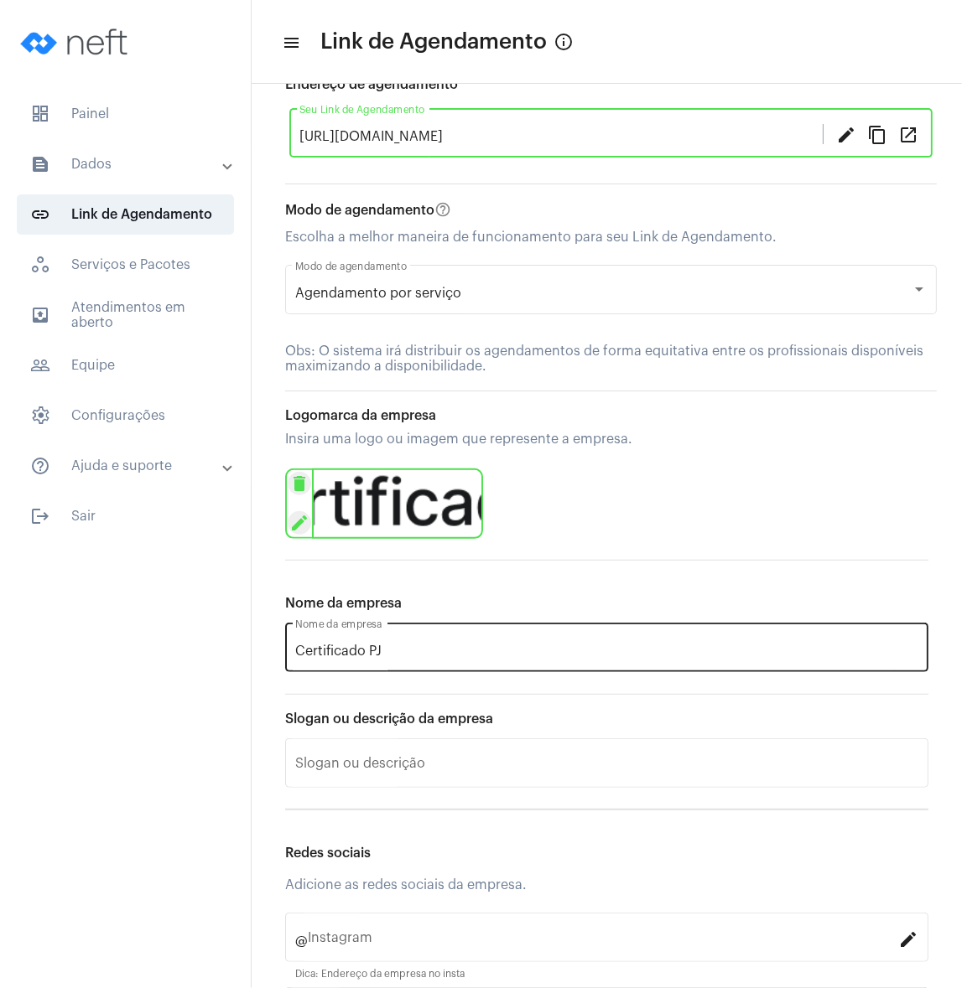
scroll to position [151, 0]
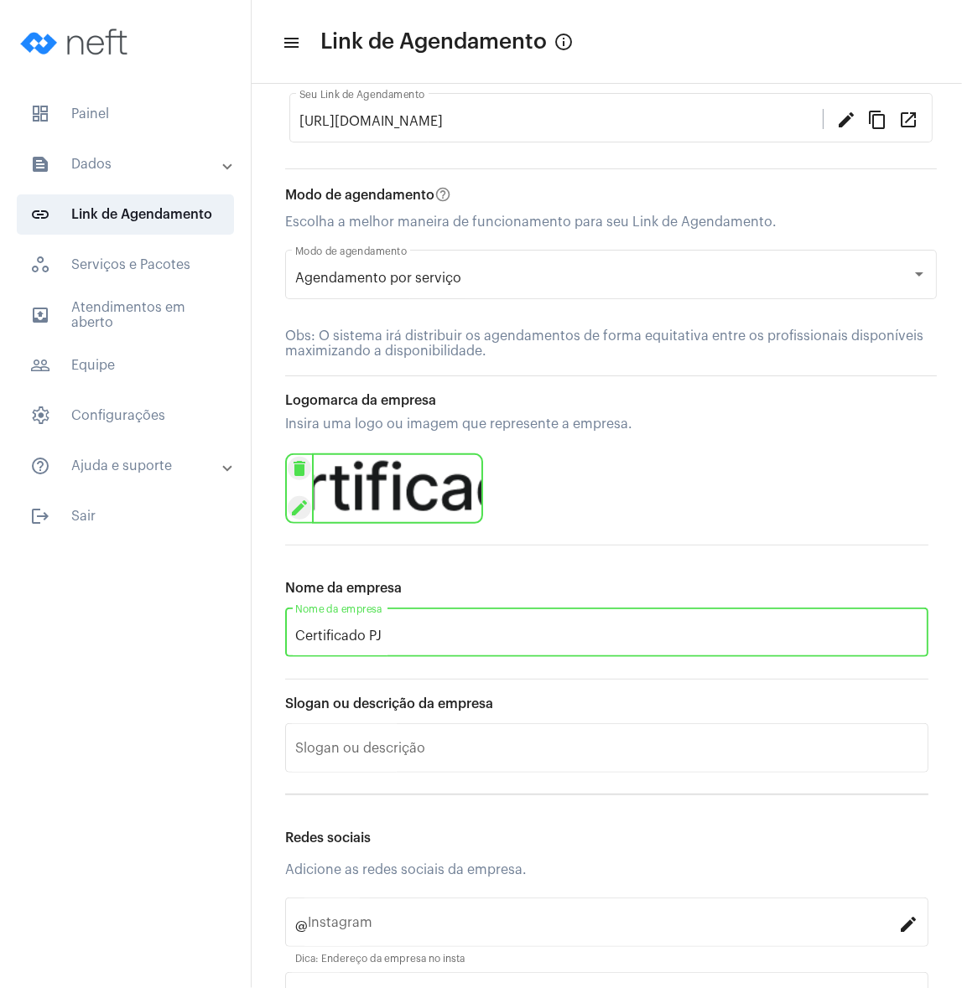
click at [424, 632] on input "Certificado PJ" at bounding box center [606, 636] width 623 height 15
click at [106, 421] on span "settings Configurações" at bounding box center [125, 416] width 217 height 40
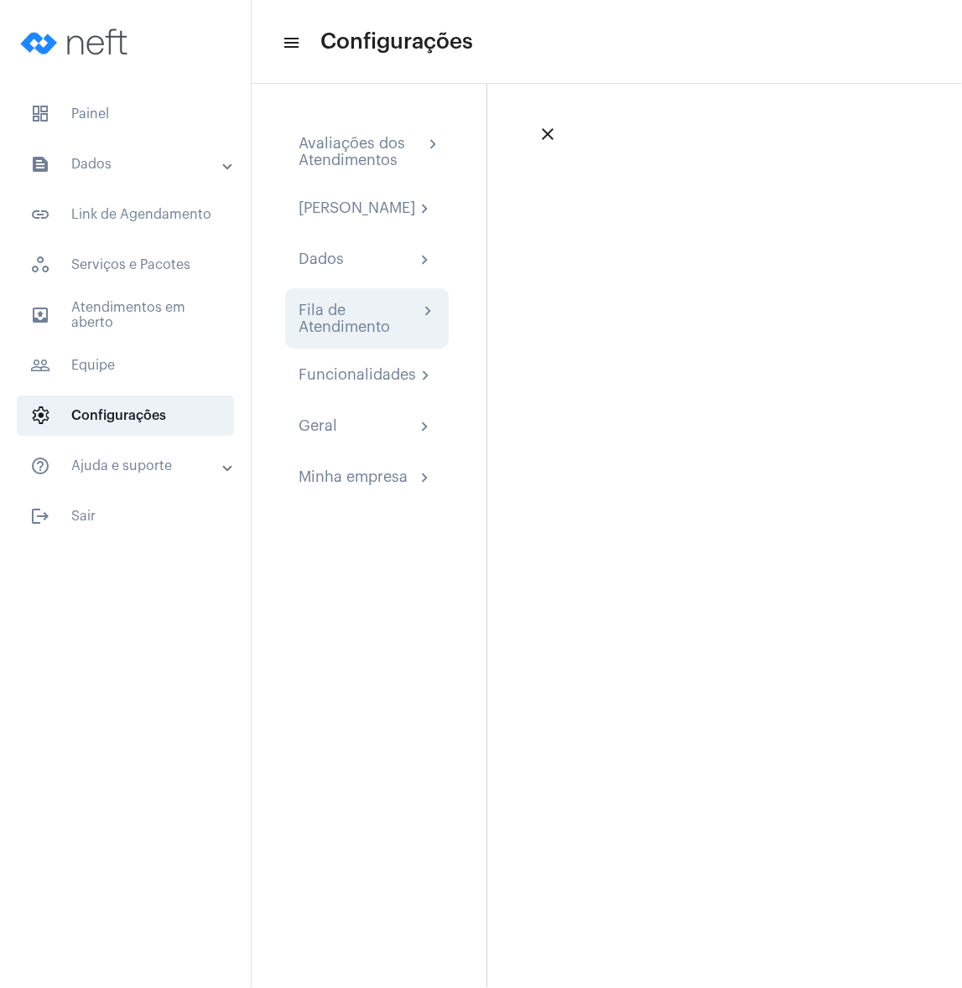
click at [352, 335] on div "Fila de Atendimento" at bounding box center [358, 319] width 120 height 34
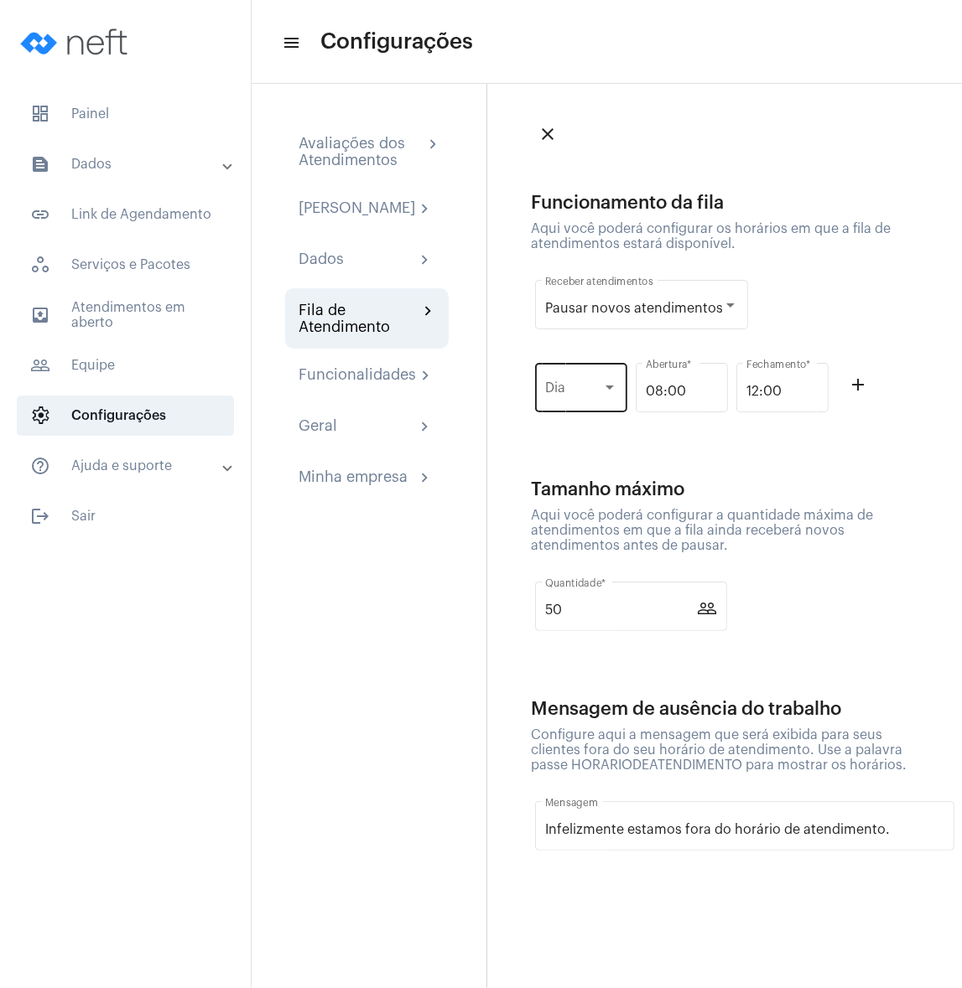
click at [591, 382] on div "Dia" at bounding box center [581, 386] width 72 height 53
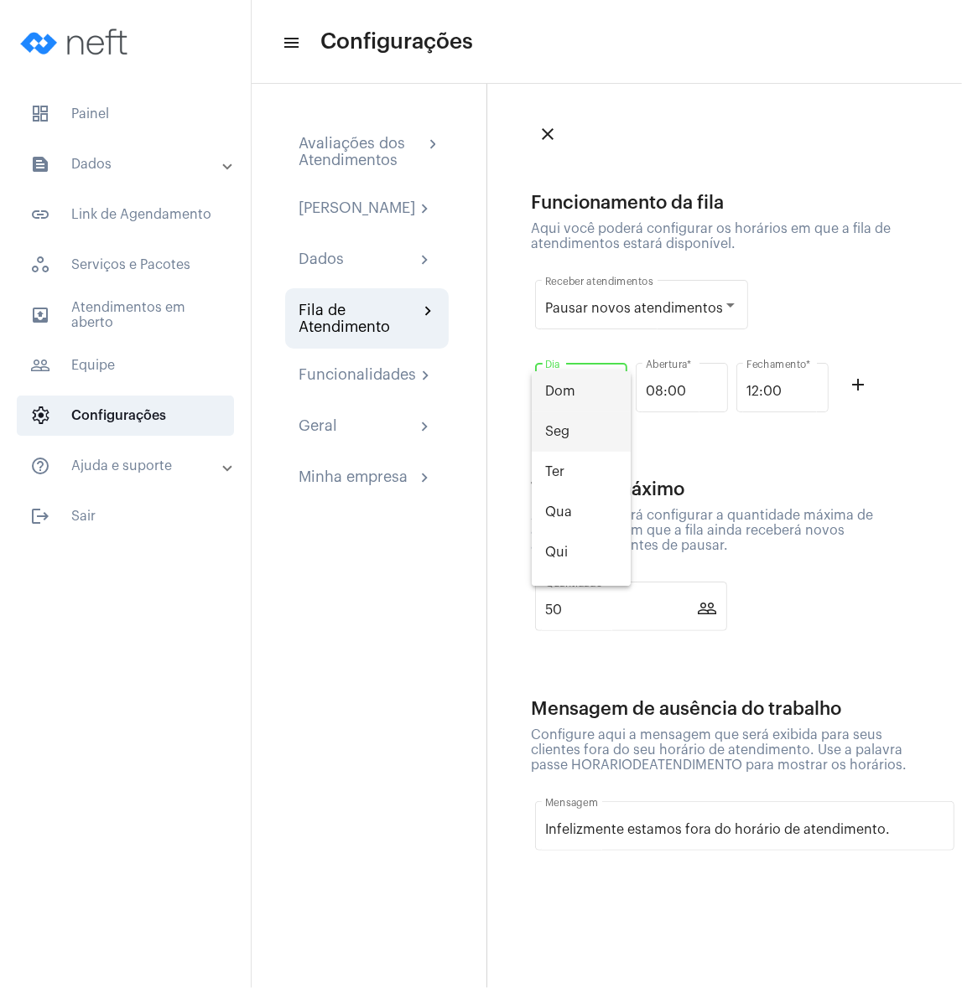
click at [580, 416] on span "Seg" at bounding box center [581, 432] width 72 height 40
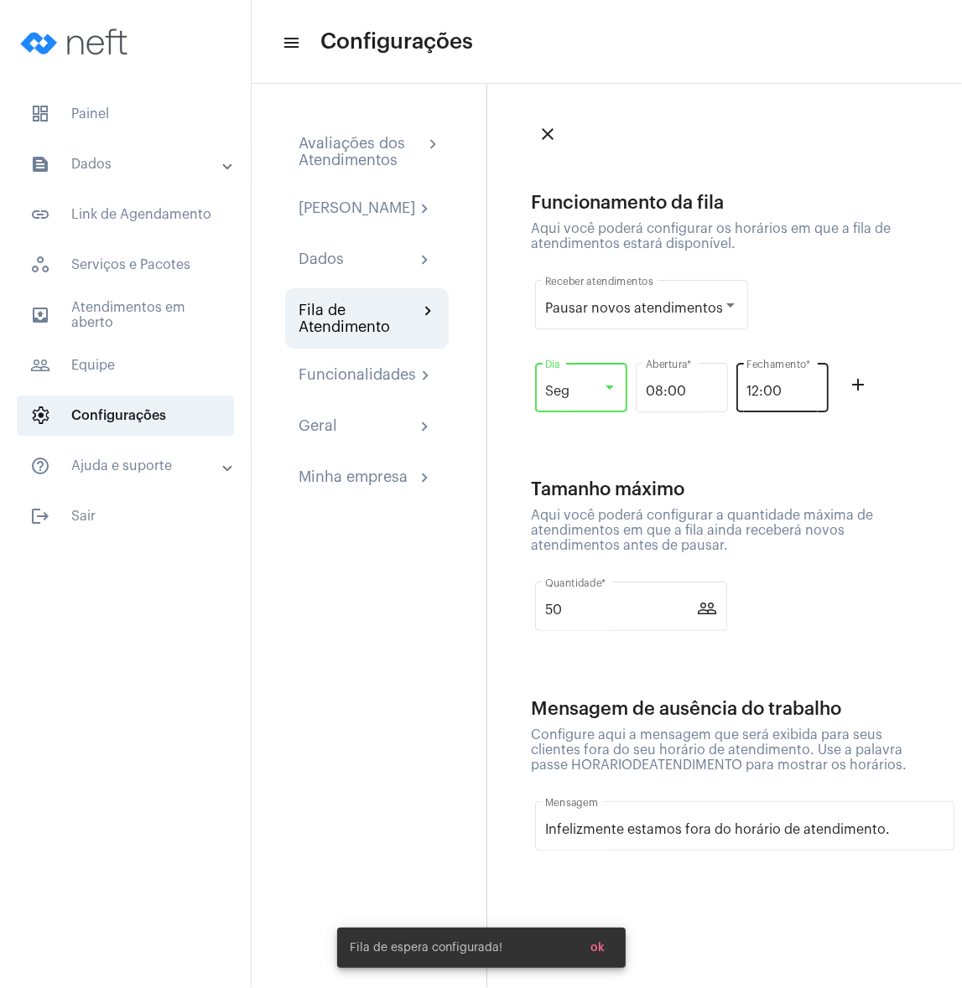
click at [790, 388] on input "12:00" at bounding box center [782, 391] width 72 height 15
click at [789, 389] on input "12:00" at bounding box center [782, 391] width 72 height 15
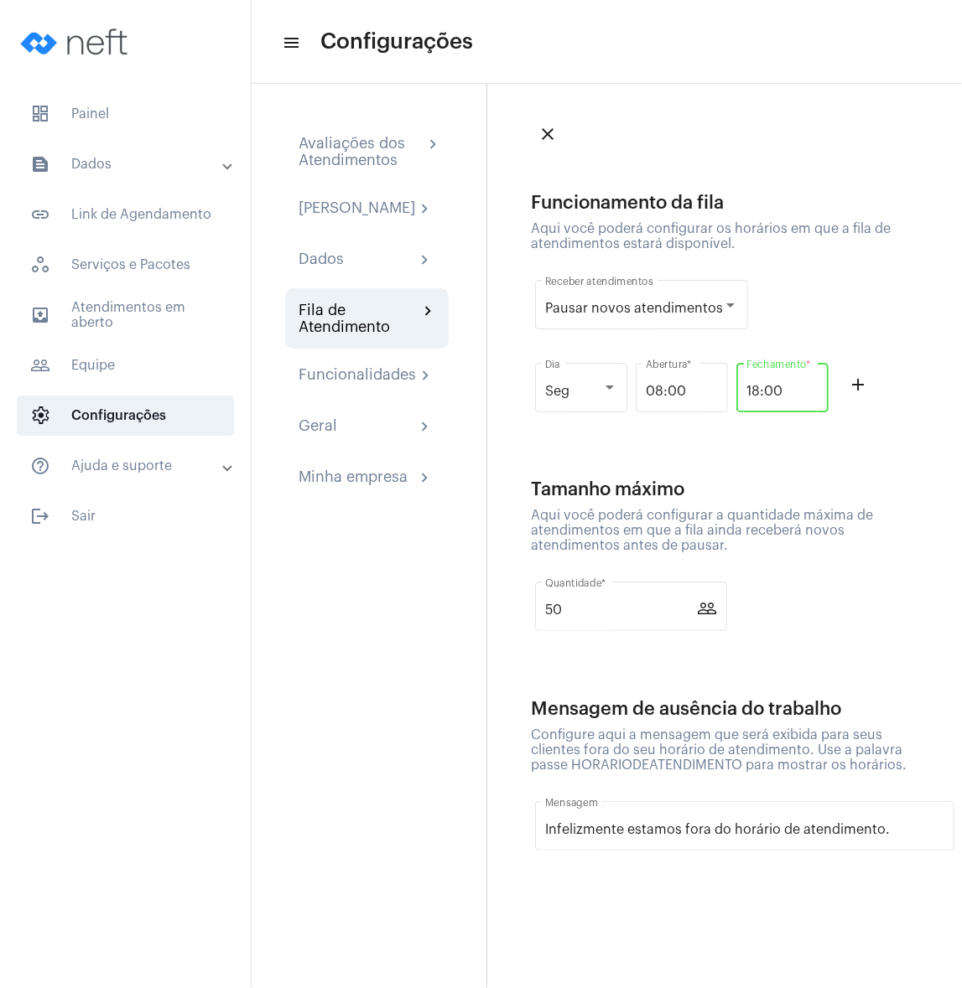
type input "18:00"
drag, startPoint x: 858, startPoint y: 384, endPoint x: 858, endPoint y: 394, distance: 10.1
click at [858, 394] on mat-icon "add_outline" at bounding box center [858, 385] width 20 height 20
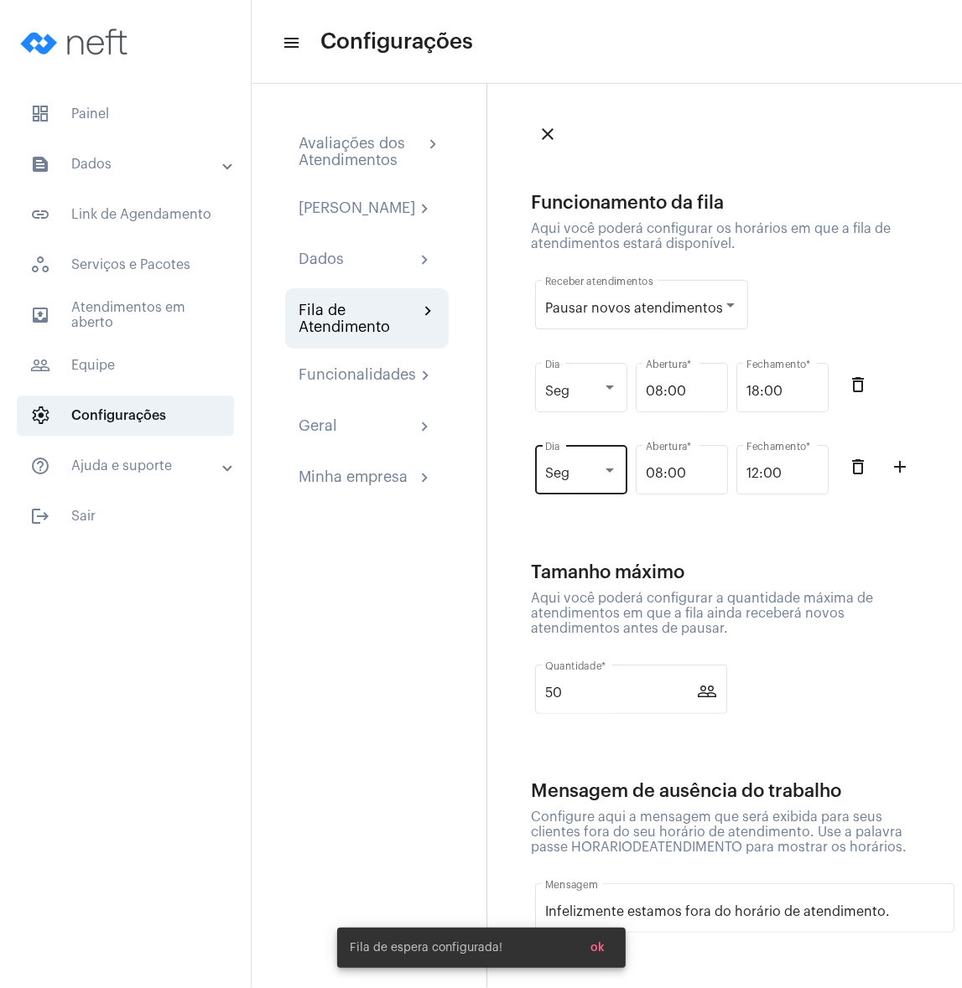
click at [581, 483] on div "Seg Dia" at bounding box center [581, 468] width 72 height 53
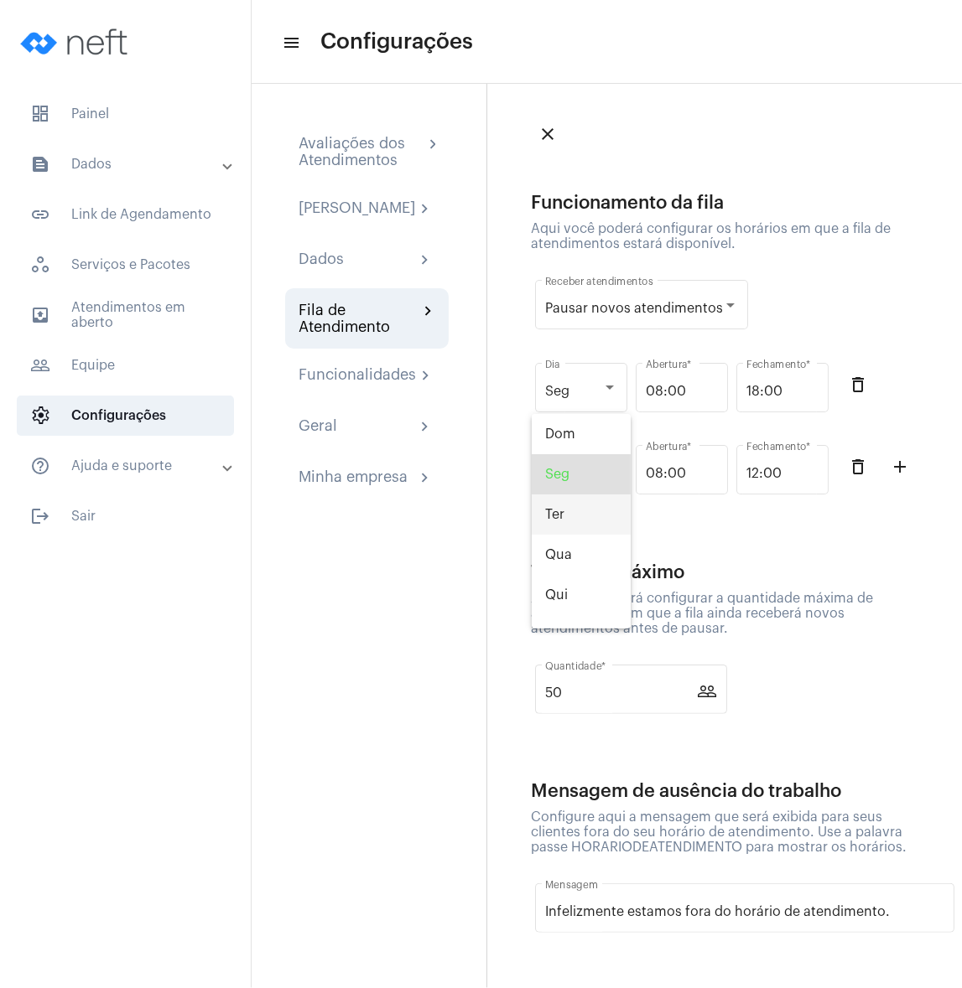
click at [581, 513] on span "Ter" at bounding box center [581, 515] width 72 height 40
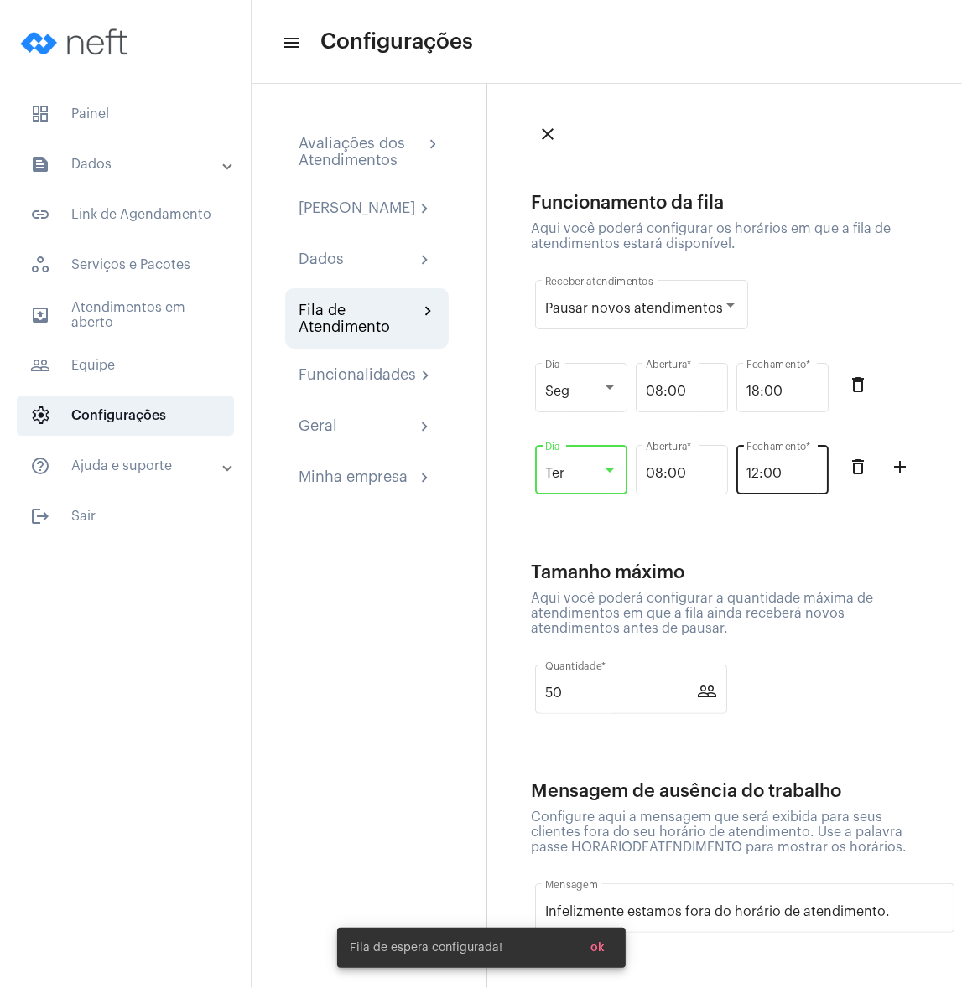
click at [766, 472] on input "12:00" at bounding box center [782, 473] width 72 height 15
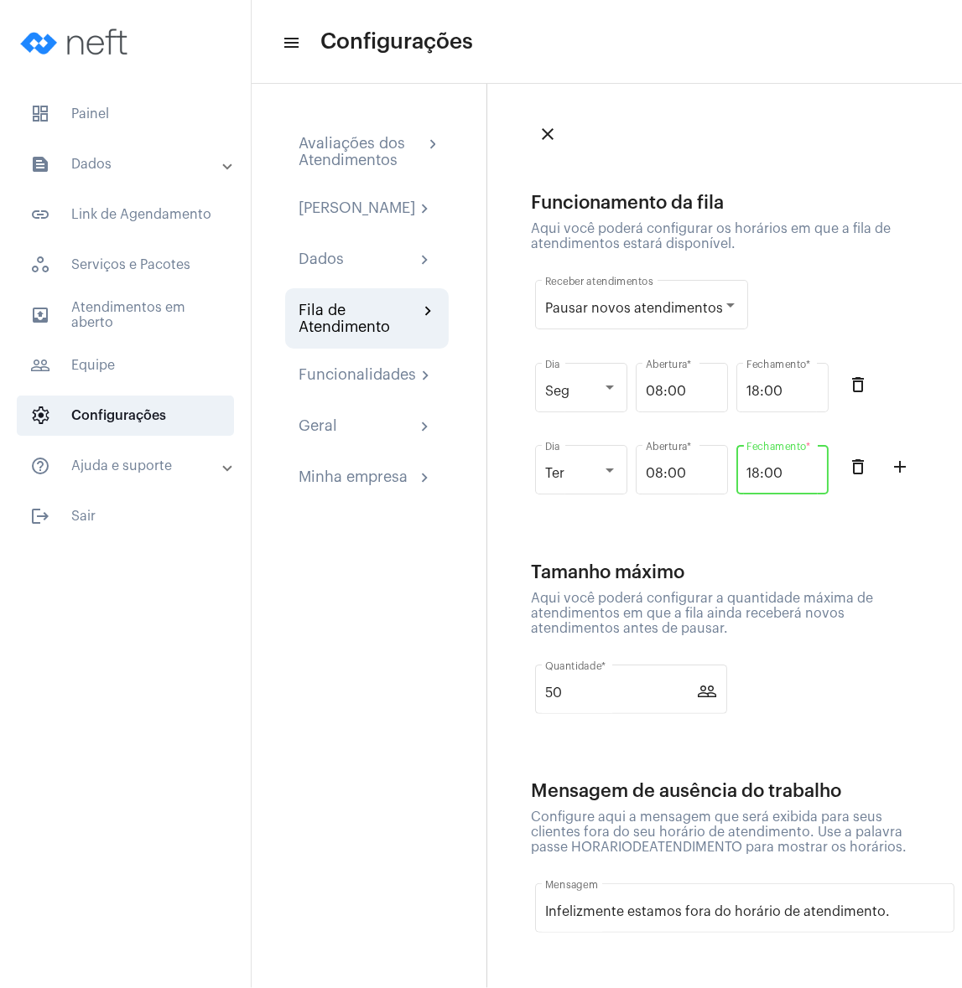
type input "18:00"
click at [889, 477] on mat-icon "add_outline" at bounding box center [899, 467] width 20 height 20
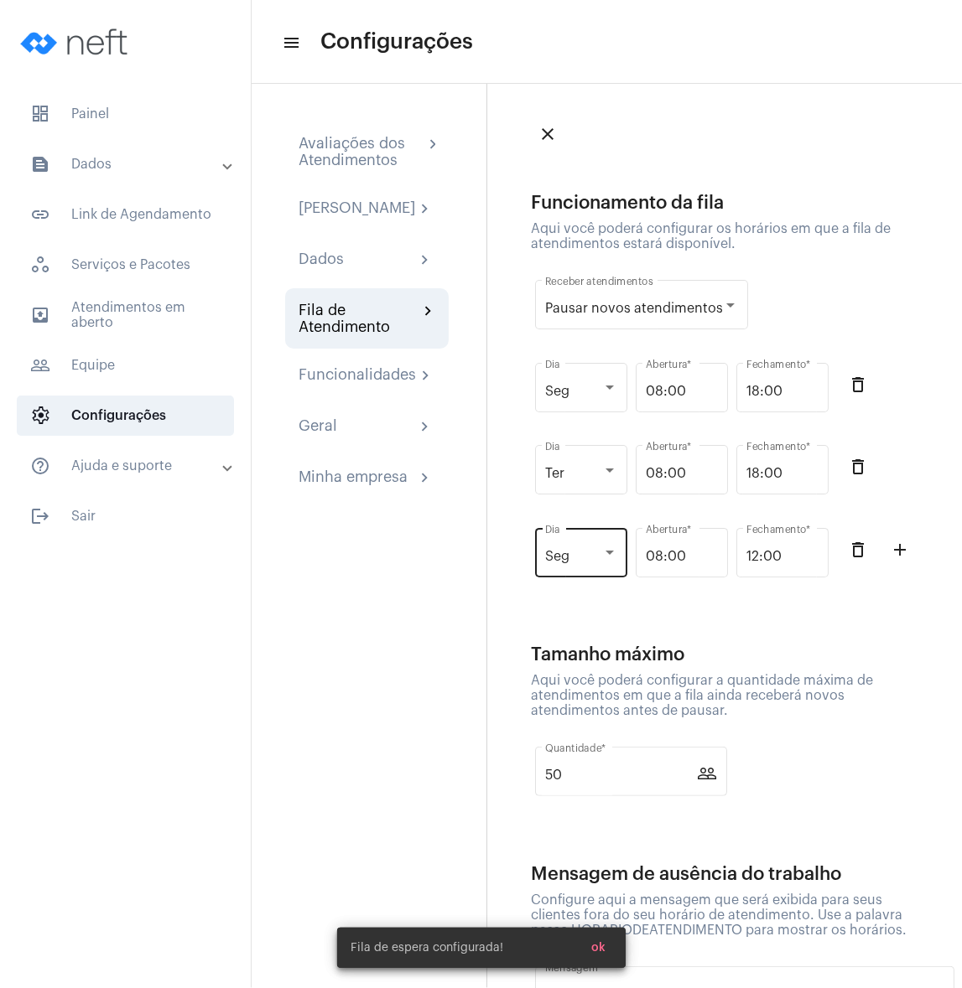
click at [561, 561] on span "Seg" at bounding box center [557, 556] width 24 height 13
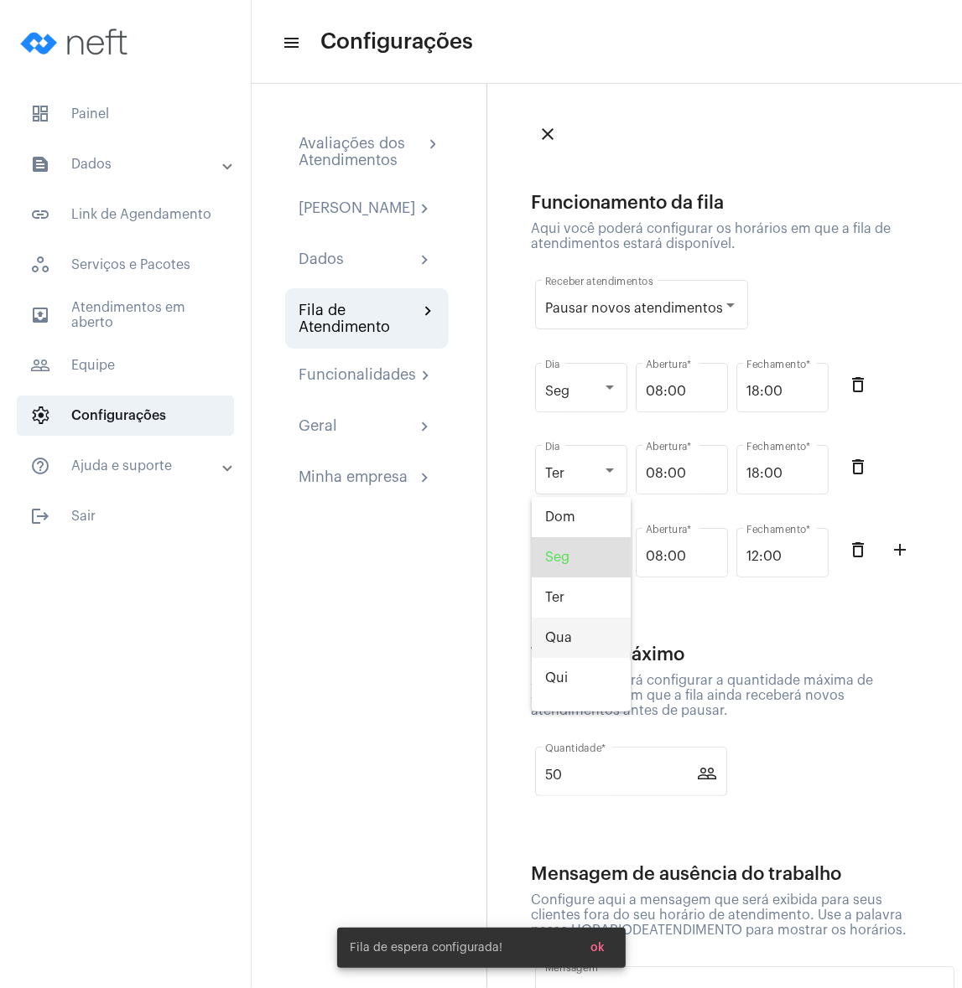
click at [562, 623] on span "Qua" at bounding box center [581, 638] width 72 height 40
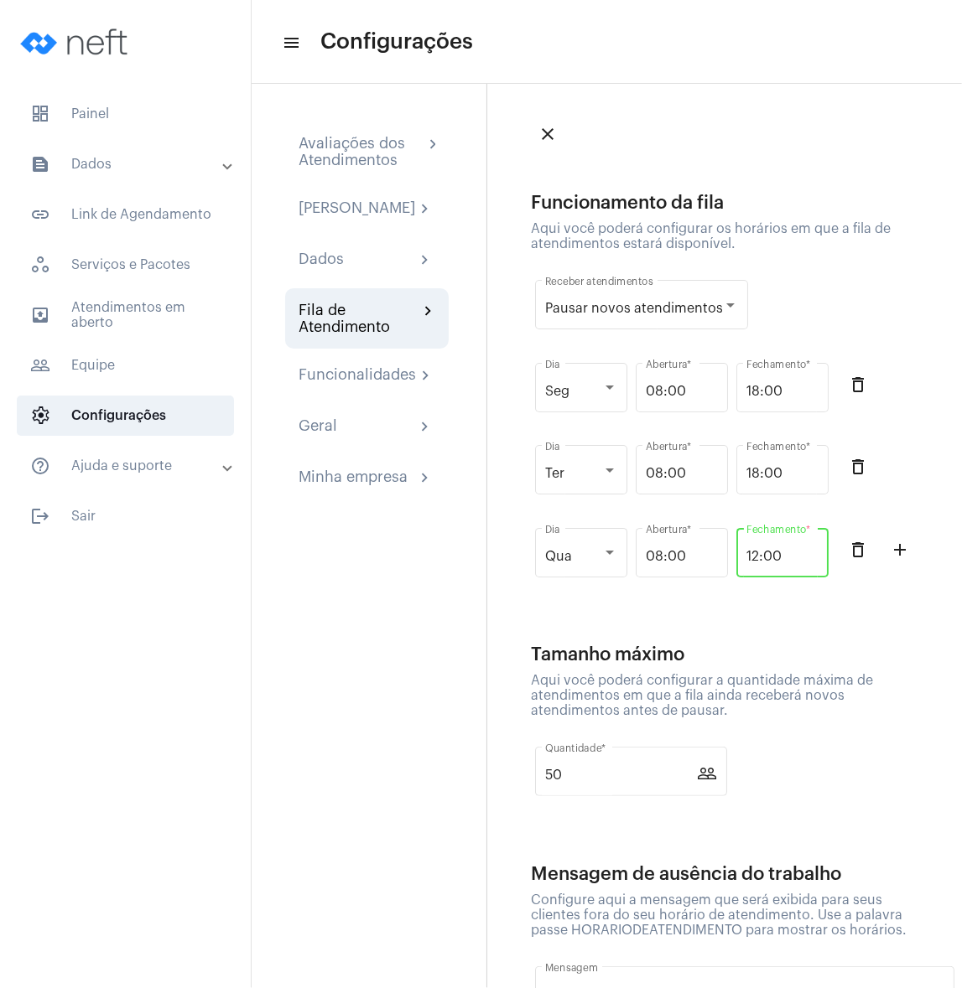
click at [759, 555] on input "12:00" at bounding box center [782, 556] width 72 height 15
type input "18:00"
click at [883, 567] on button "add_outline" at bounding box center [900, 550] width 34 height 34
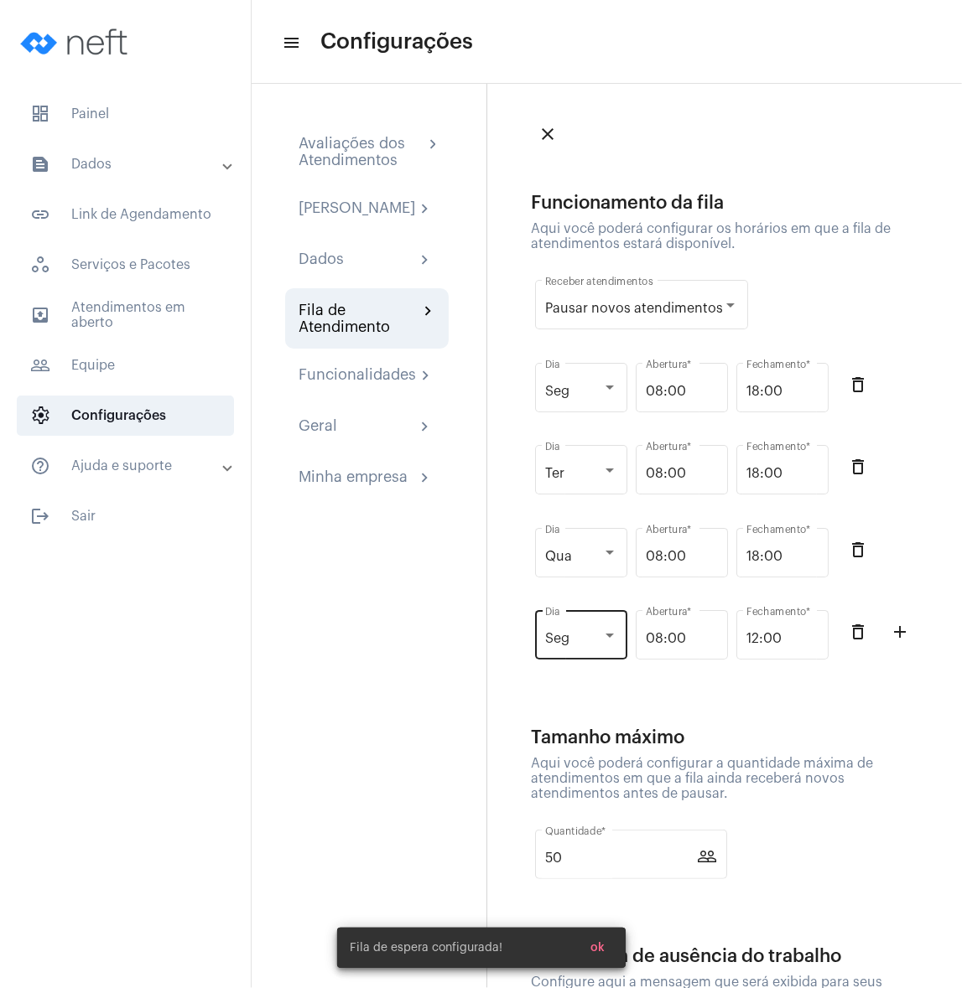
click at [583, 629] on div "Seg Dia" at bounding box center [581, 633] width 72 height 53
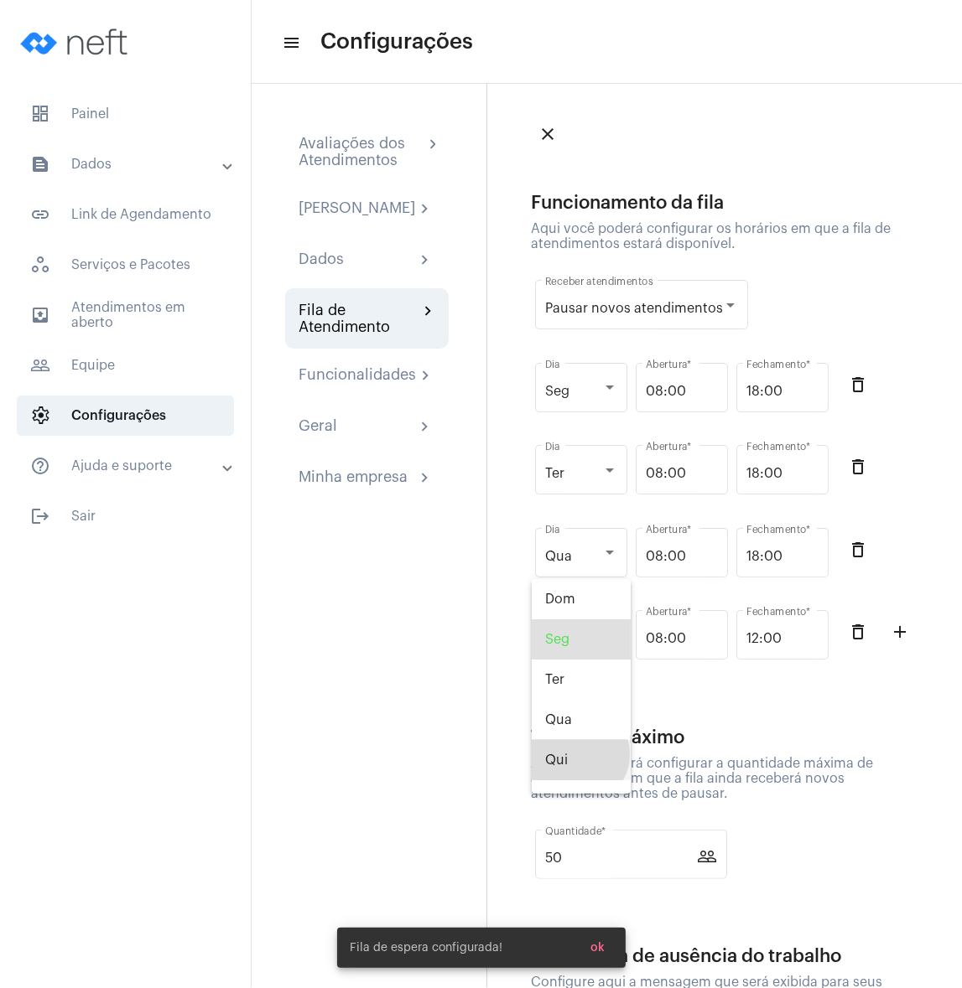
click at [577, 754] on span "Qui" at bounding box center [581, 760] width 72 height 40
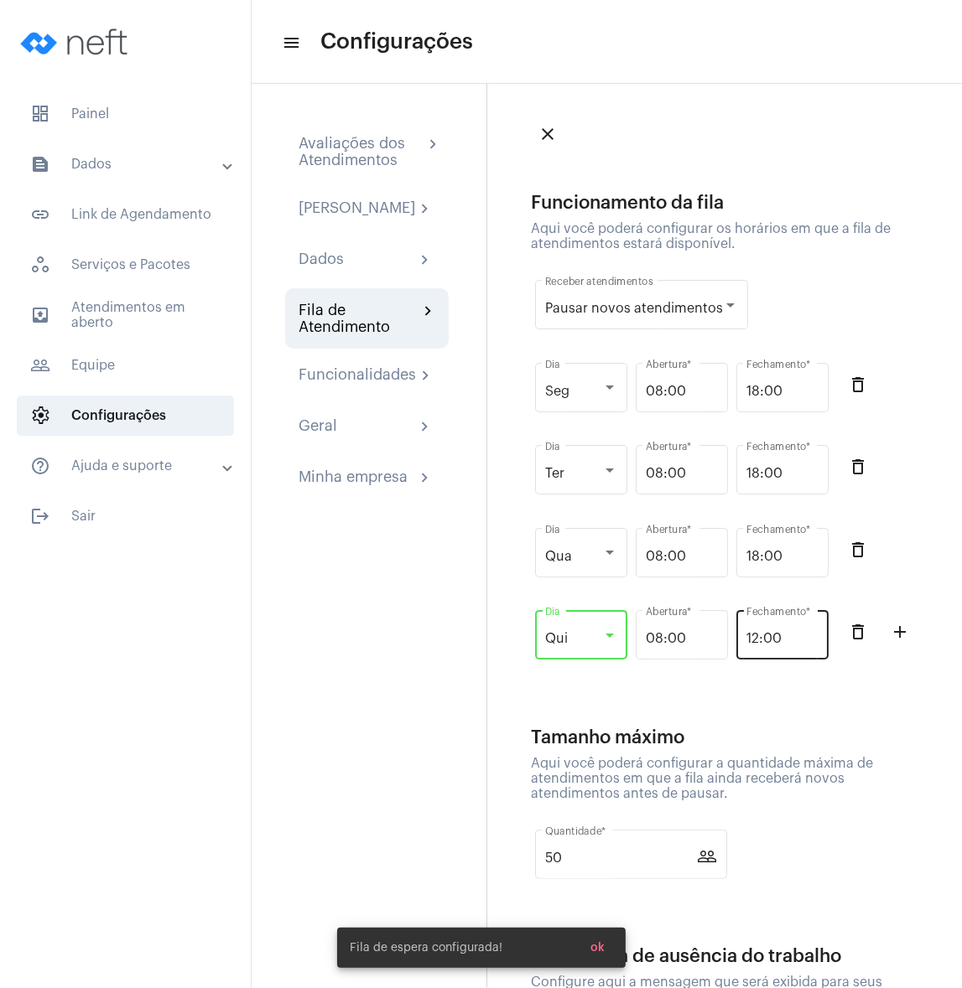
click at [782, 635] on input "12:00" at bounding box center [782, 638] width 72 height 15
click at [765, 635] on input "12:00" at bounding box center [782, 638] width 72 height 15
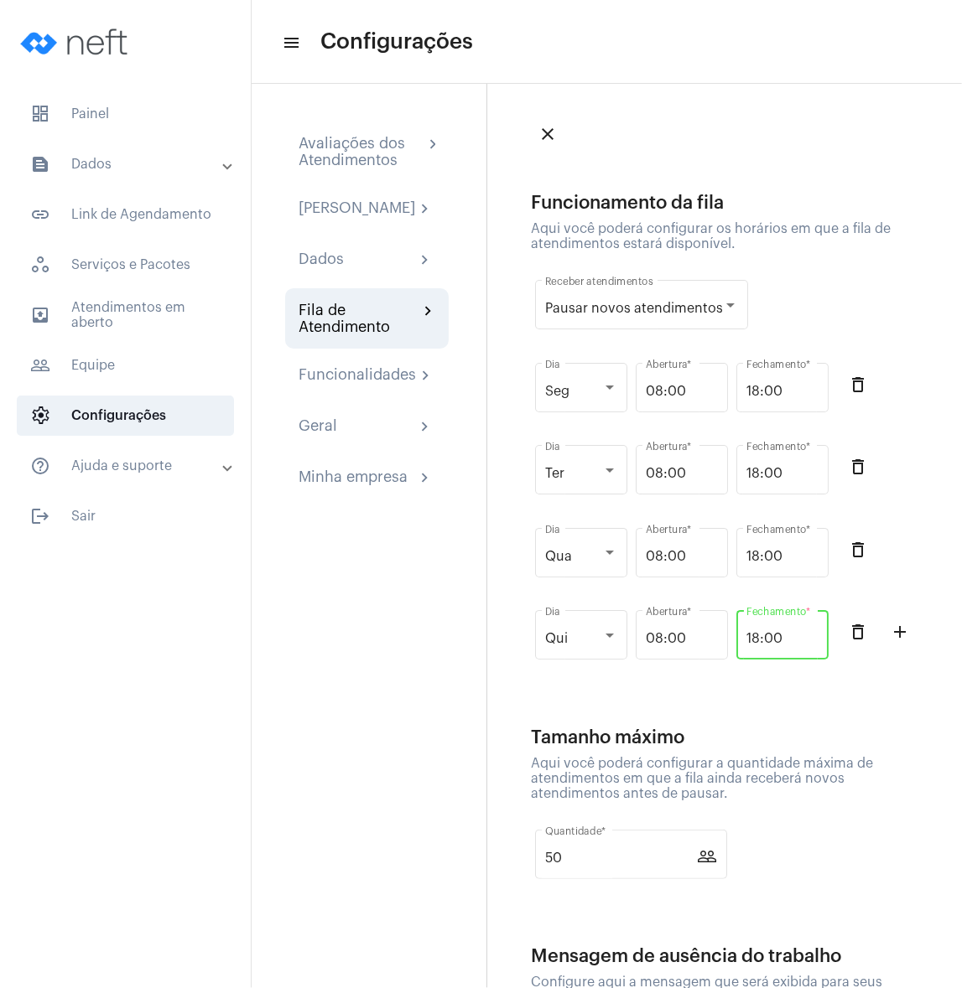
type input "18:00"
click at [889, 642] on mat-icon "add_outline" at bounding box center [899, 632] width 20 height 20
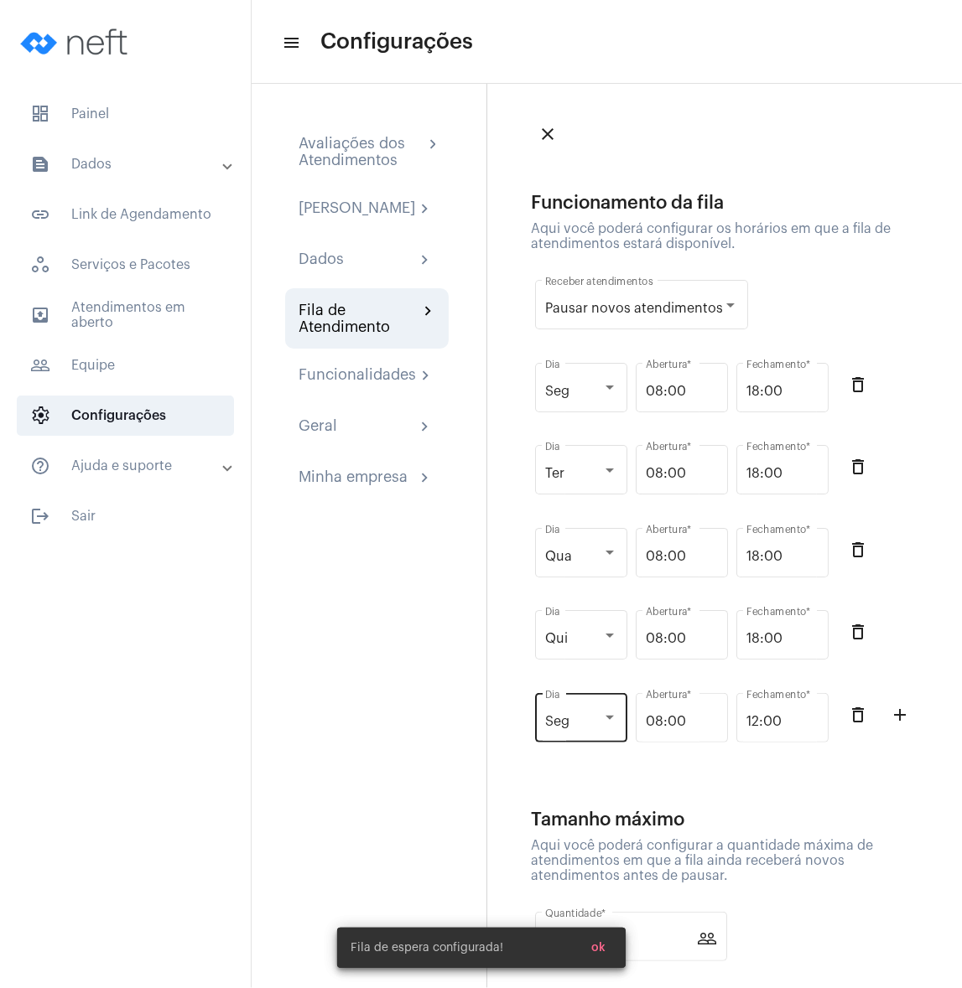
click at [559, 728] on span "Seg" at bounding box center [557, 721] width 24 height 13
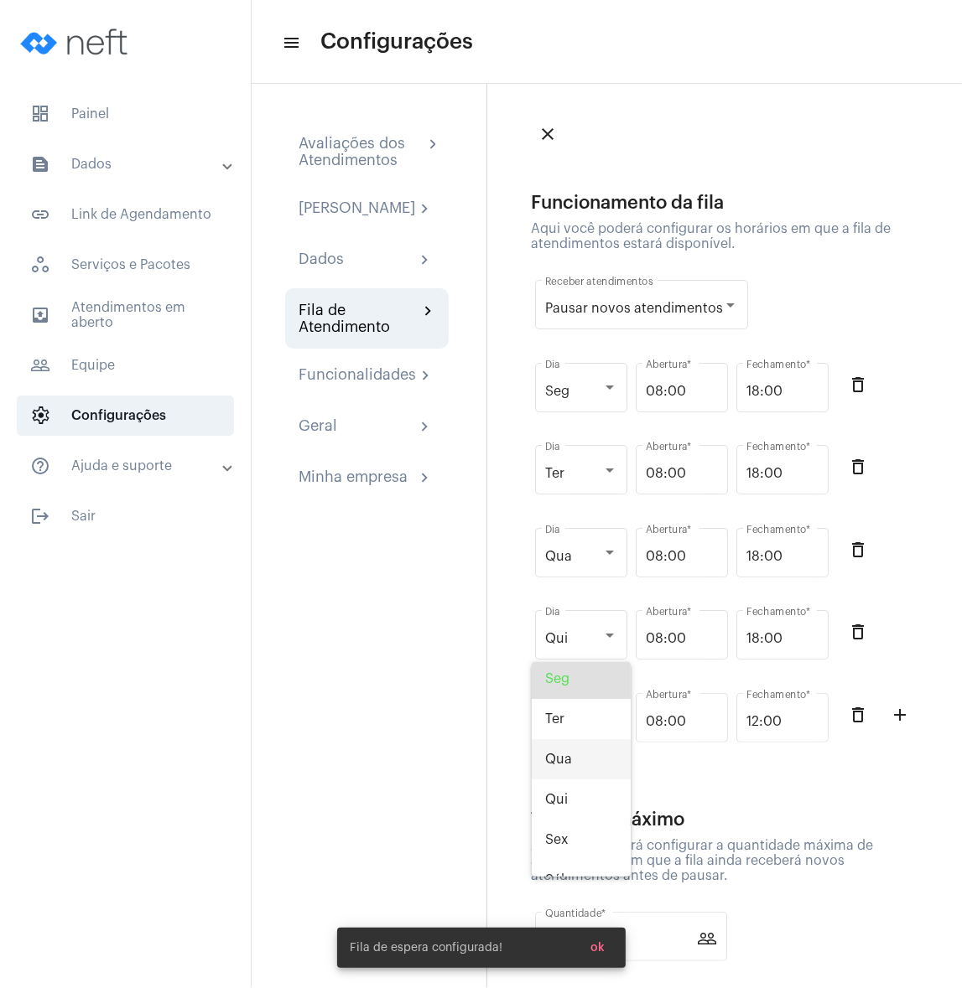
scroll to position [66, 0]
click at [572, 809] on span "Sex" at bounding box center [581, 817] width 72 height 40
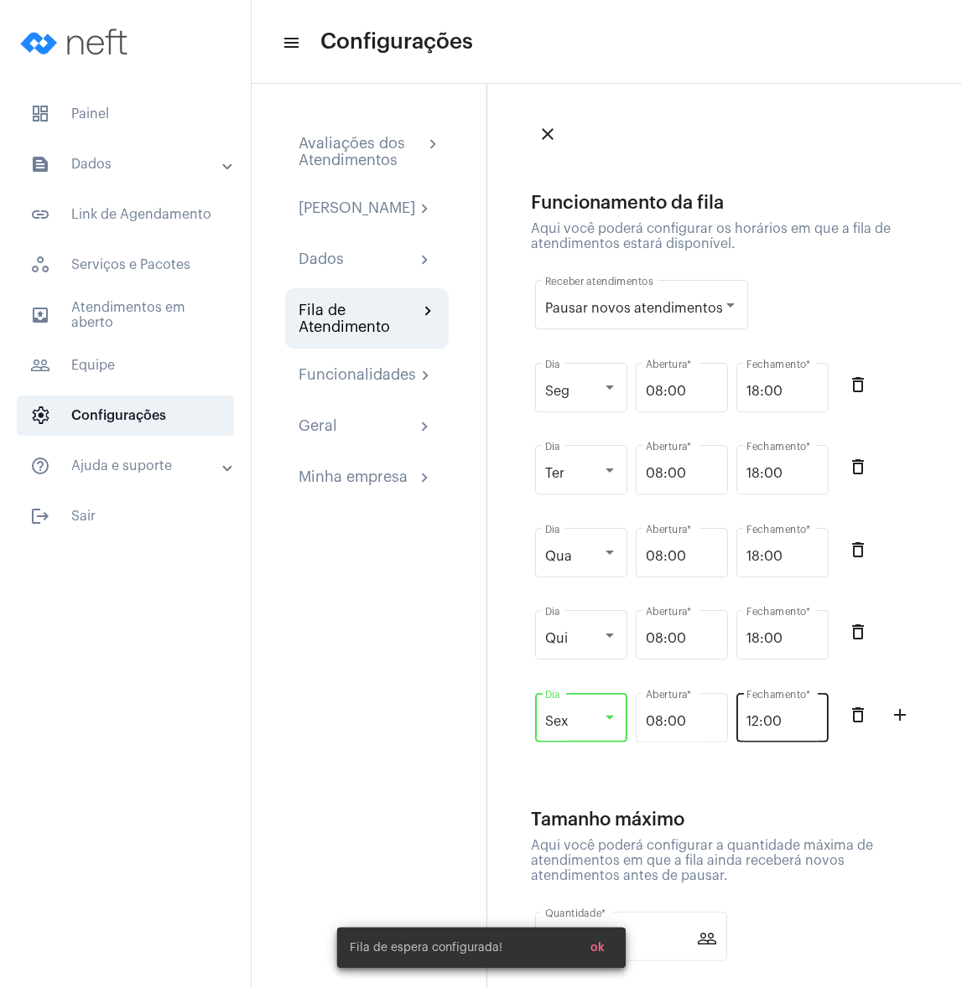
click at [752, 729] on input "12:00" at bounding box center [782, 721] width 72 height 15
click at [769, 718] on input "12:00" at bounding box center [782, 721] width 72 height 15
click at [786, 723] on input "12:00" at bounding box center [782, 721] width 72 height 15
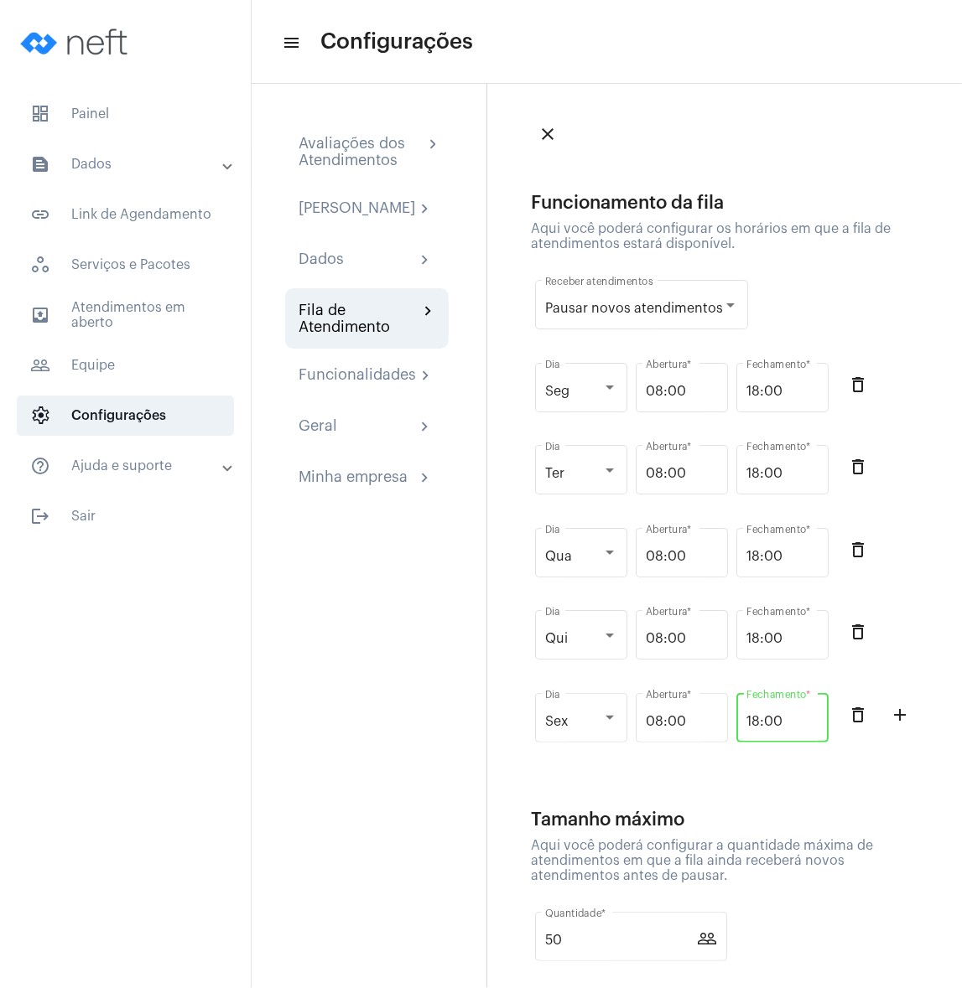
type input "18:00"
click at [759, 808] on app-config-queue "Funcionamento da fila Aqui você poderá configurar os horários em que a fila de …" at bounding box center [729, 700] width 397 height 1014
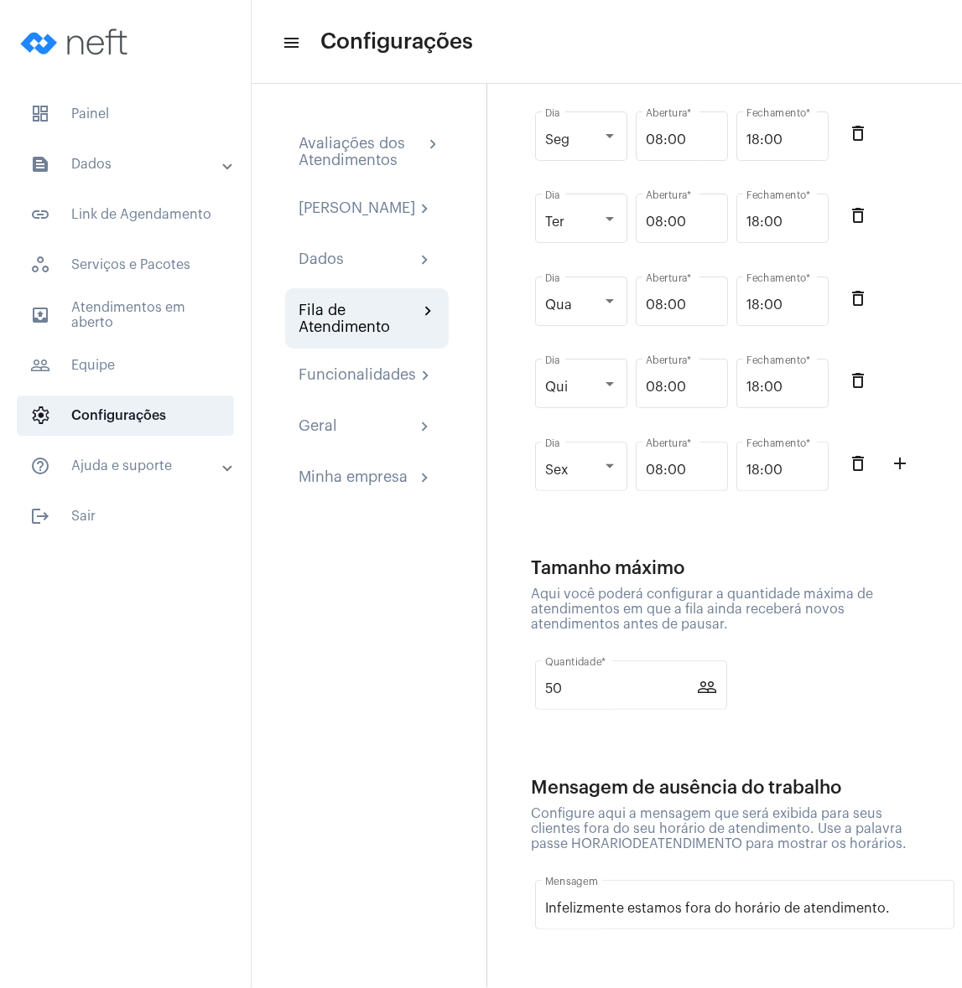
scroll to position [0, 0]
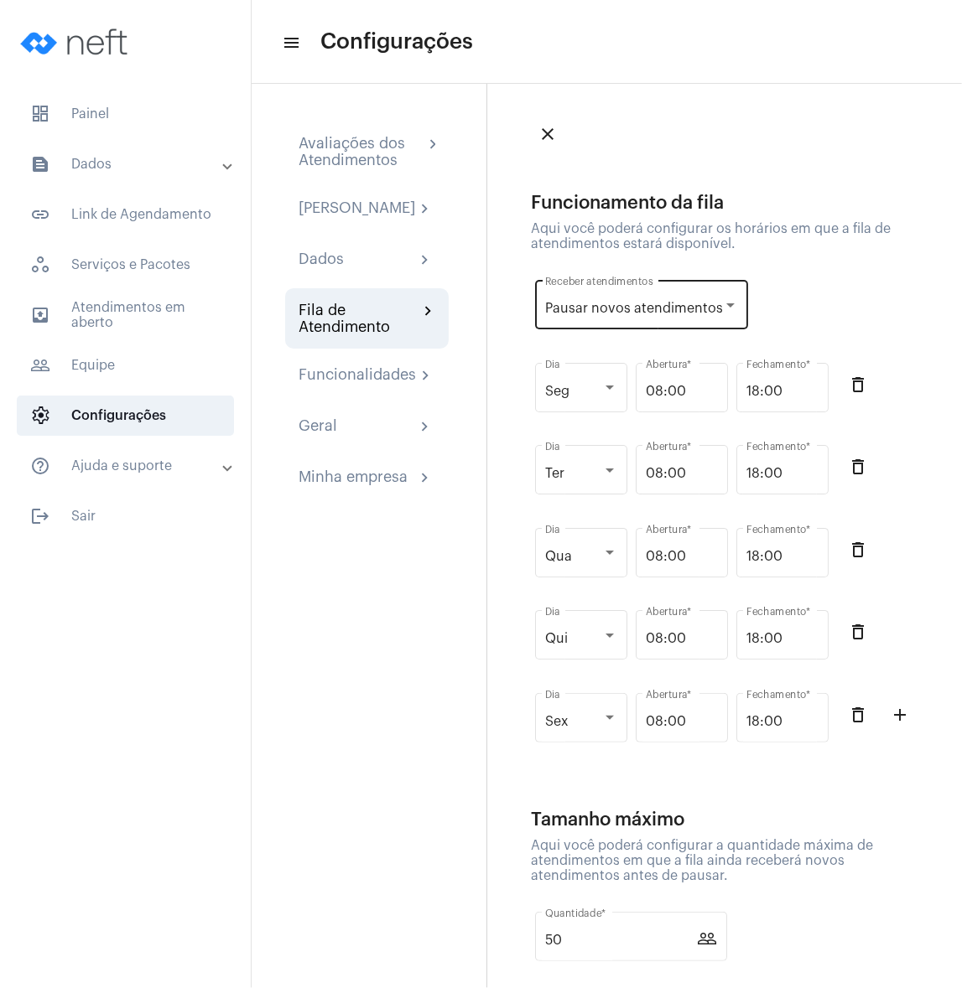
click at [628, 308] on span "Pausar novos atendimentos" at bounding box center [634, 308] width 178 height 13
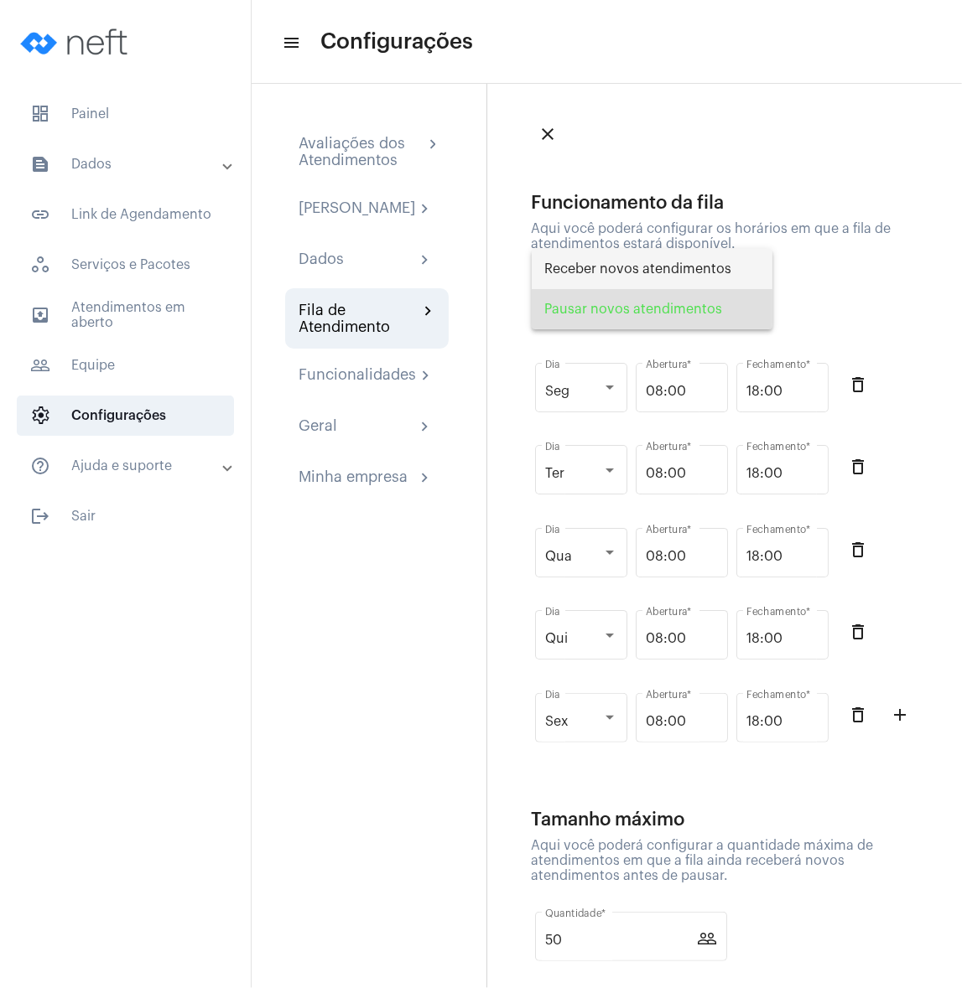
click at [622, 263] on span "Receber novos atendimentos" at bounding box center [652, 269] width 214 height 40
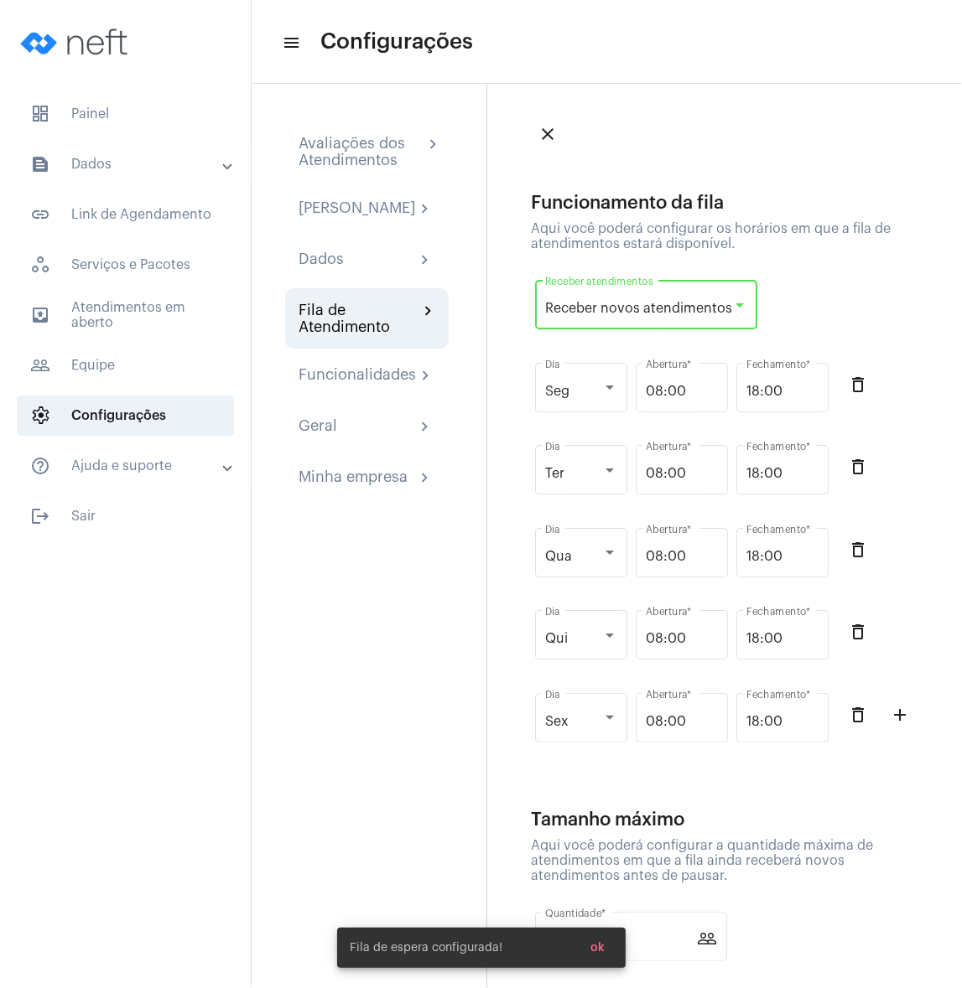
click at [811, 267] on div "Funcionamento da fila Aqui você poderá configurar os horários em que a fila de …" at bounding box center [729, 480] width 397 height 575
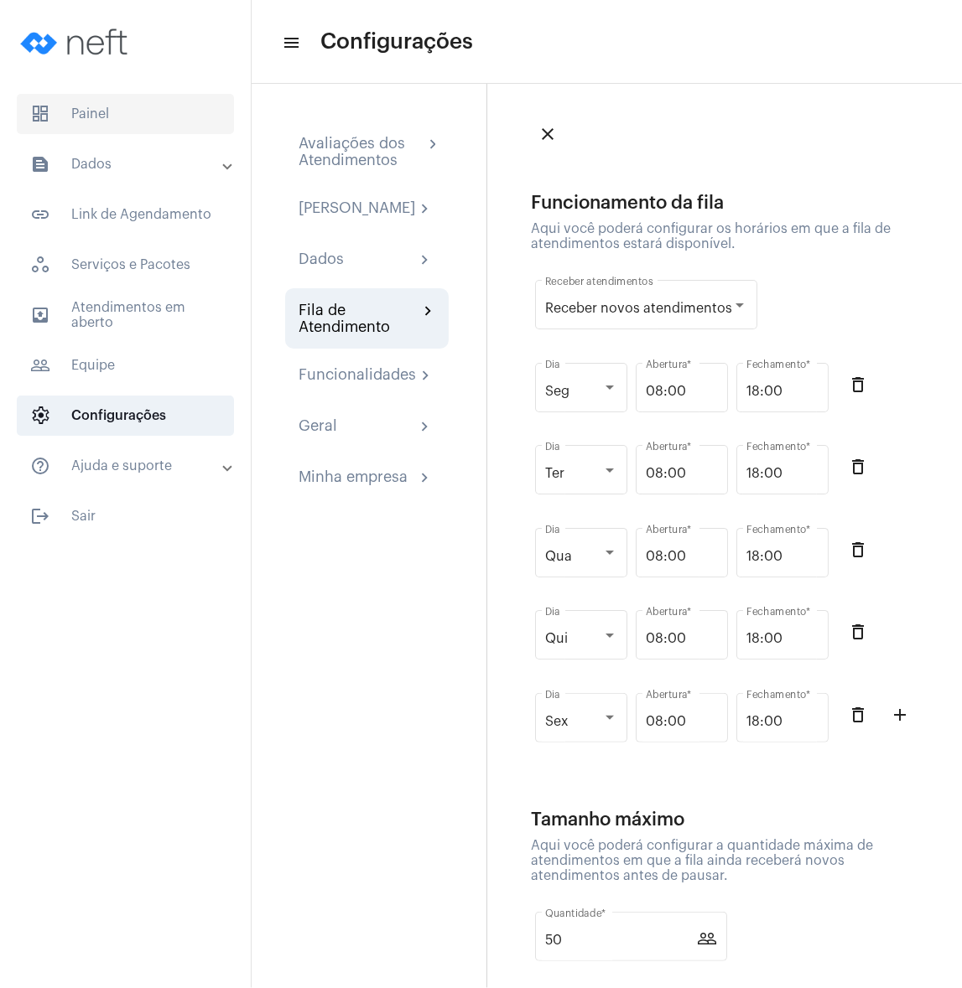
click at [121, 118] on span "dashboard Painel" at bounding box center [125, 114] width 217 height 40
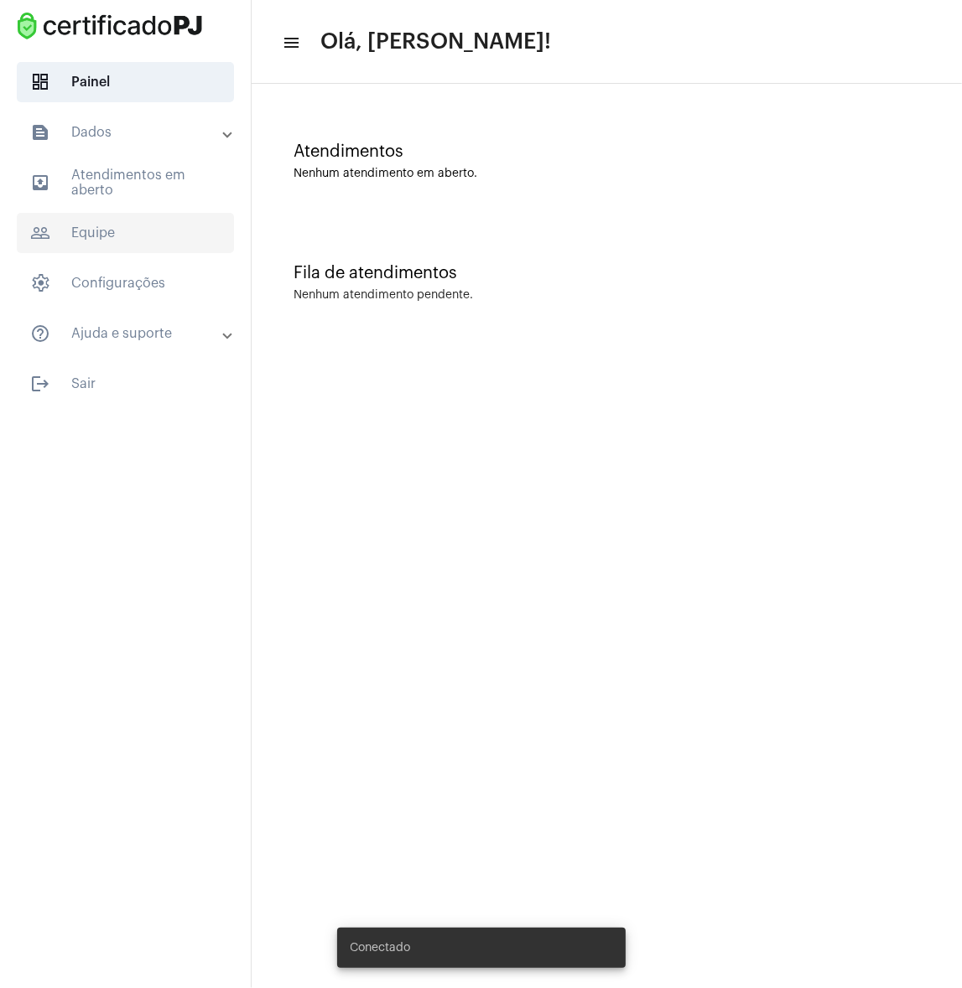
click at [124, 241] on span "people_outline Equipe" at bounding box center [125, 233] width 217 height 40
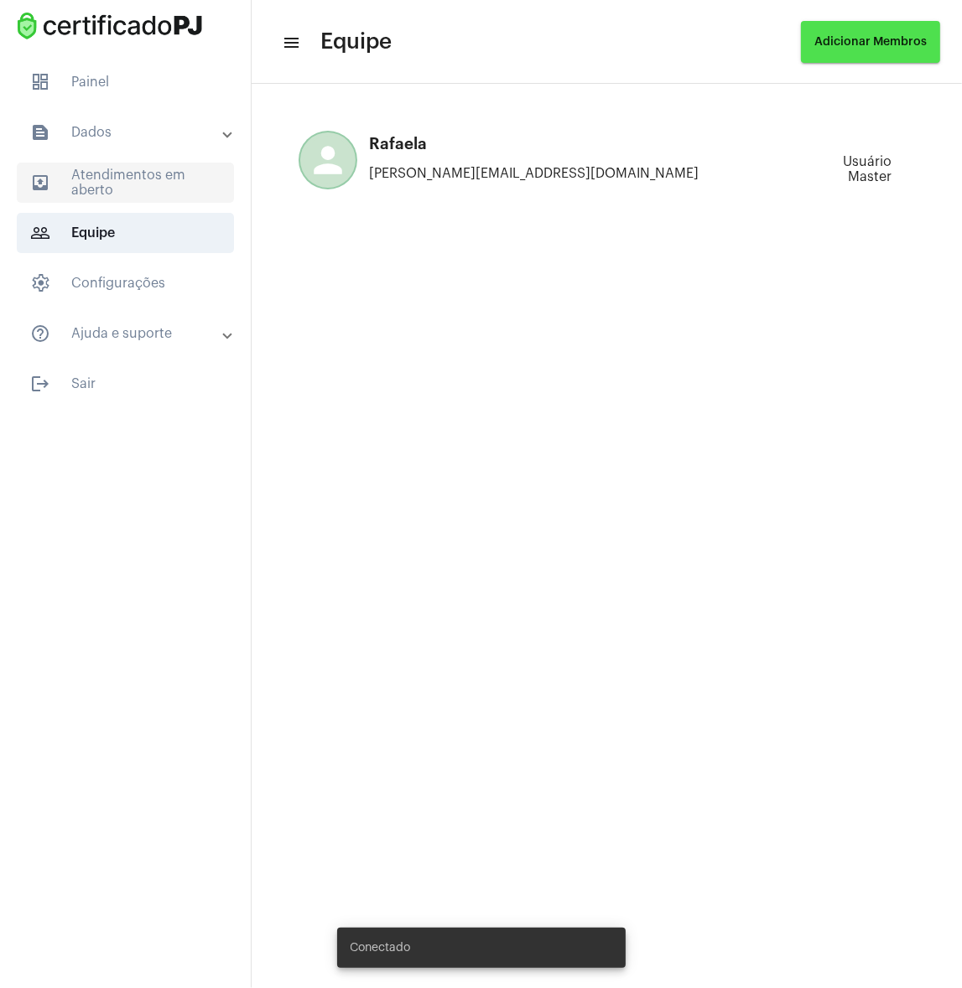
click at [124, 192] on span "outbox_outline Atendimentos em aberto" at bounding box center [125, 183] width 217 height 40
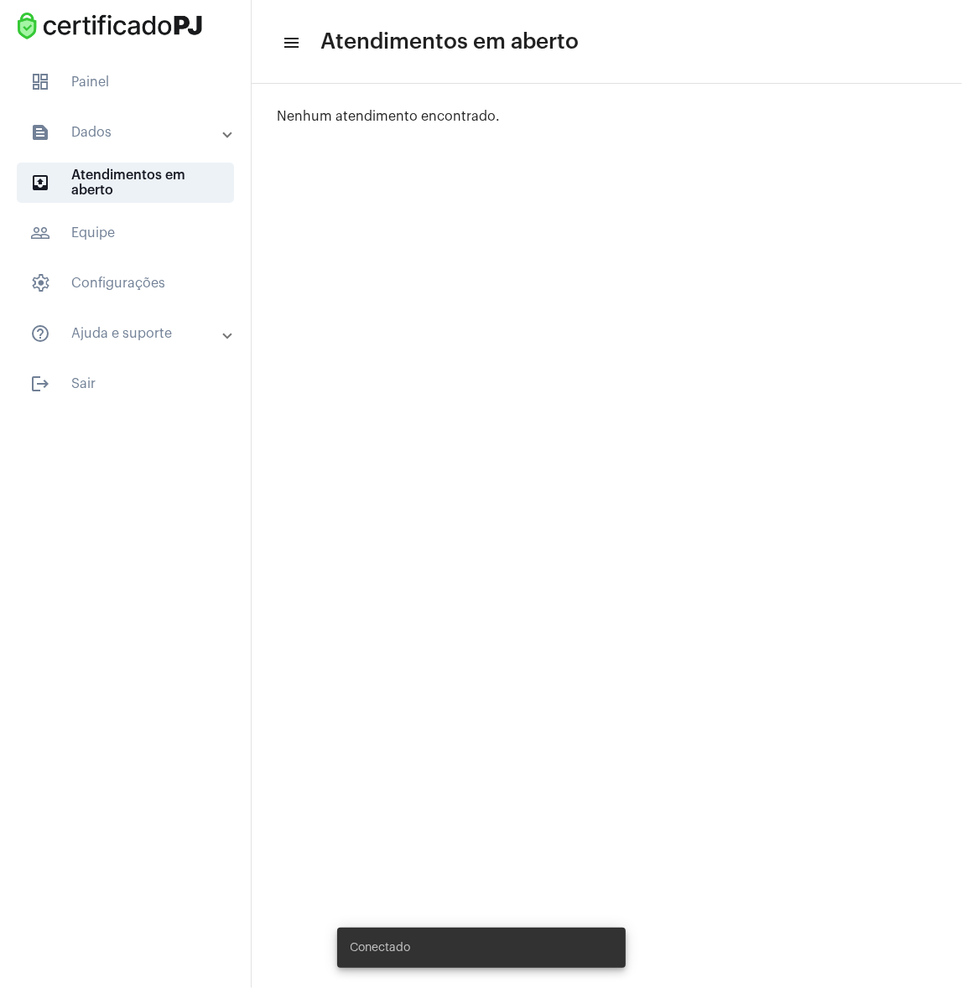
click at [116, 127] on mat-panel-title "text_snippet_outlined Dados" at bounding box center [127, 132] width 194 height 20
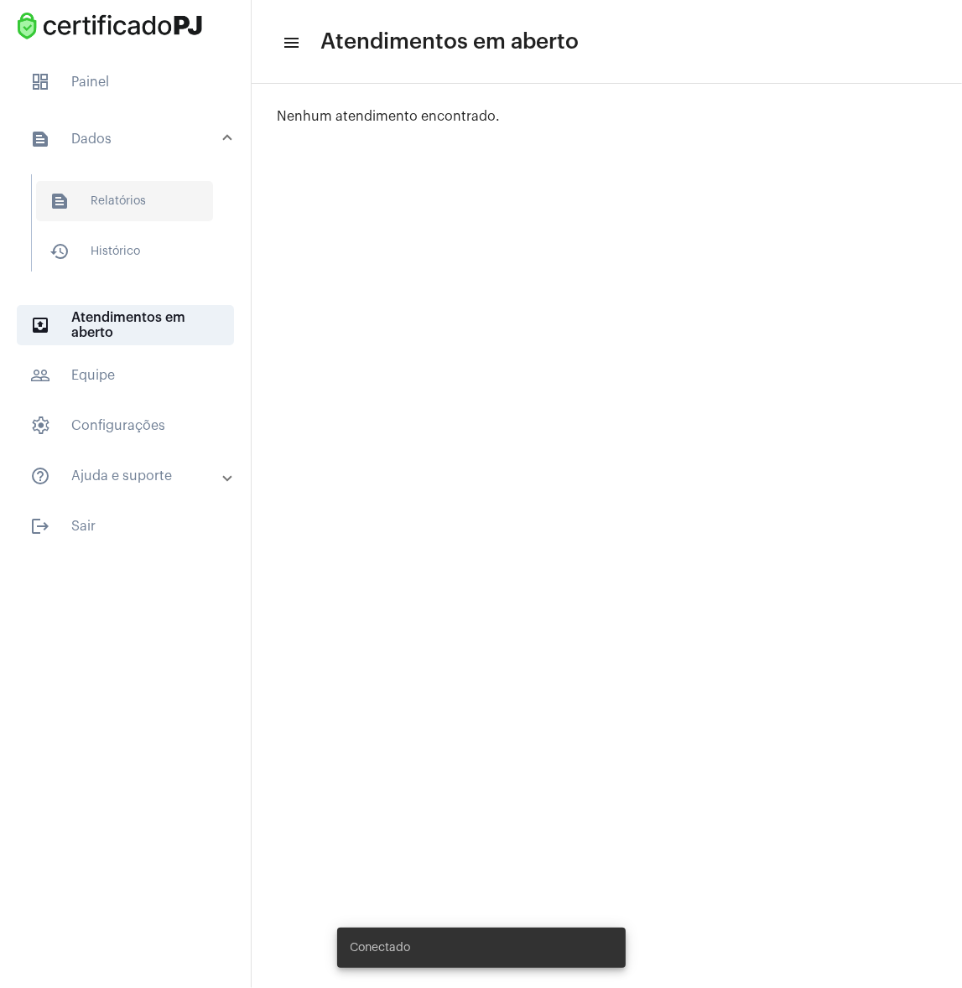
click at [116, 204] on span "text_snippet_outlined Relatórios" at bounding box center [124, 201] width 177 height 40
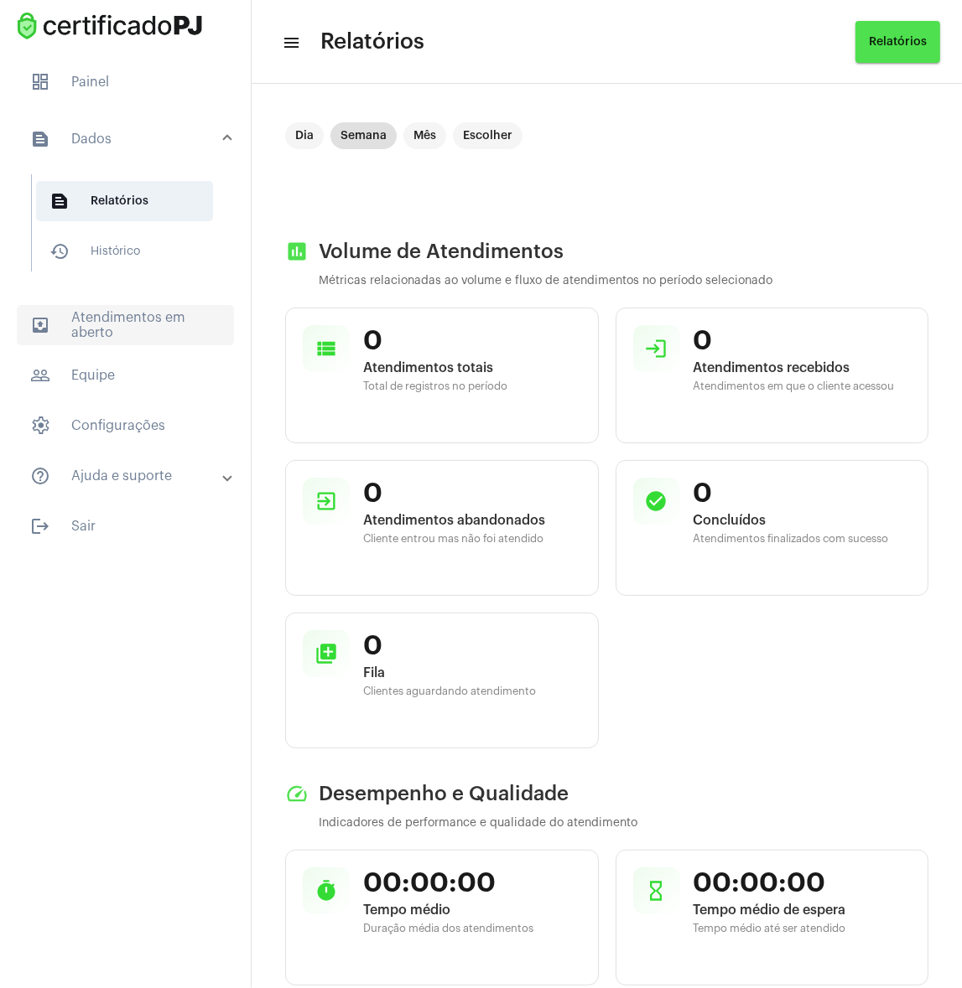
click at [118, 334] on span "outbox_outline Atendimentos em aberto" at bounding box center [125, 325] width 217 height 40
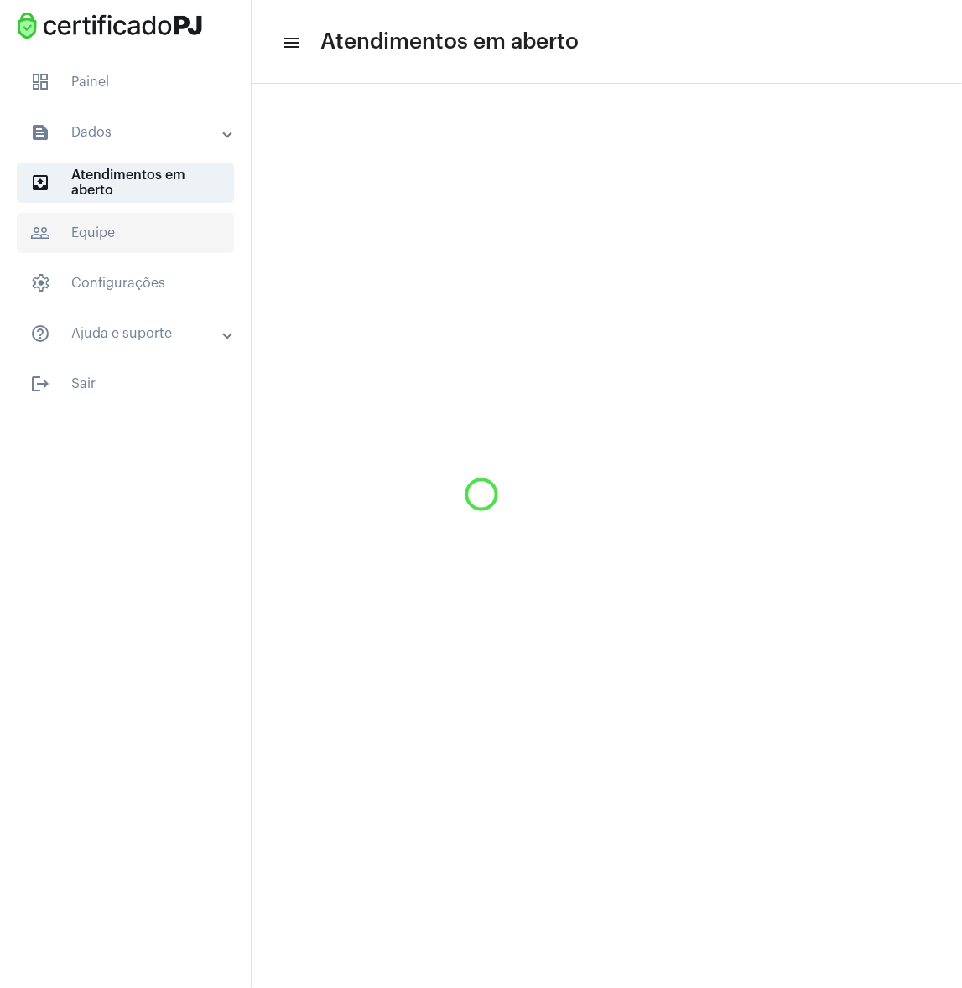
click at [118, 243] on span "people_outline Equipe" at bounding box center [125, 233] width 217 height 40
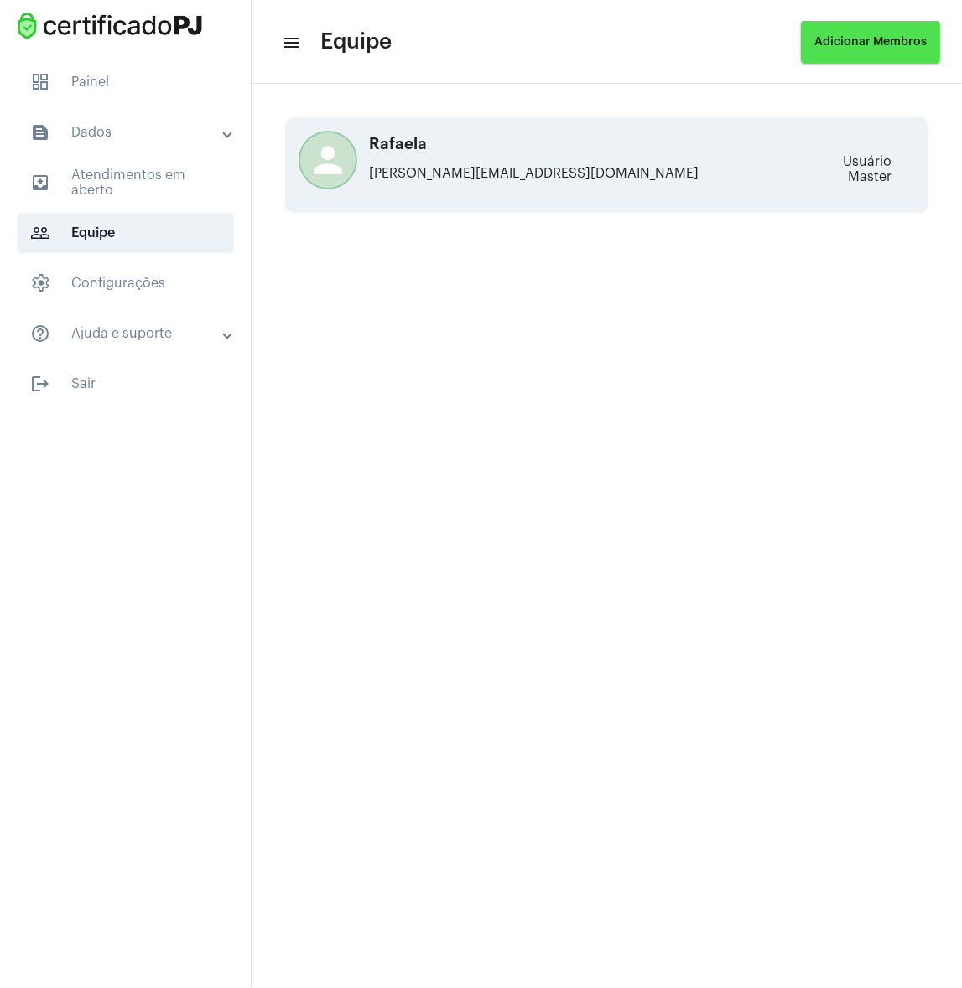
click at [561, 183] on div "person [PERSON_NAME] [PERSON_NAME][EMAIL_ADDRESS][DOMAIN_NAME]" at bounding box center [555, 165] width 505 height 59
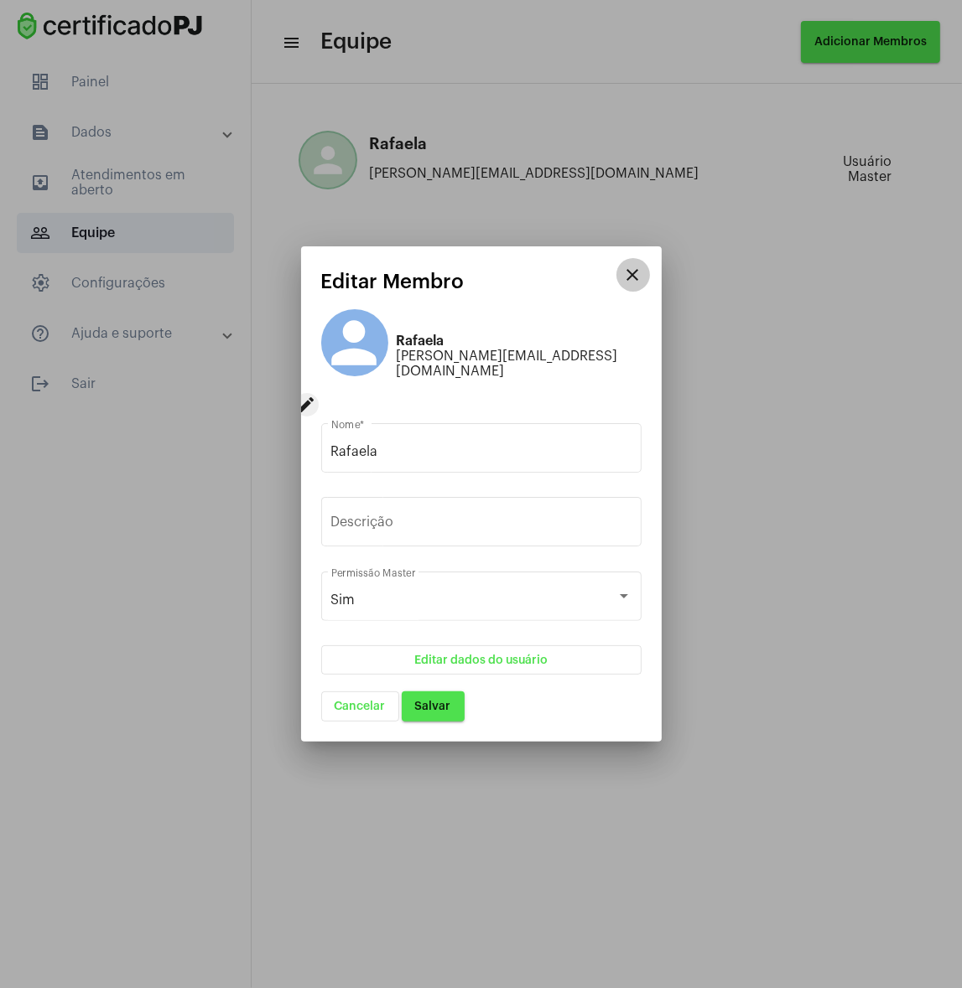
click at [629, 292] on button "close" at bounding box center [633, 275] width 34 height 34
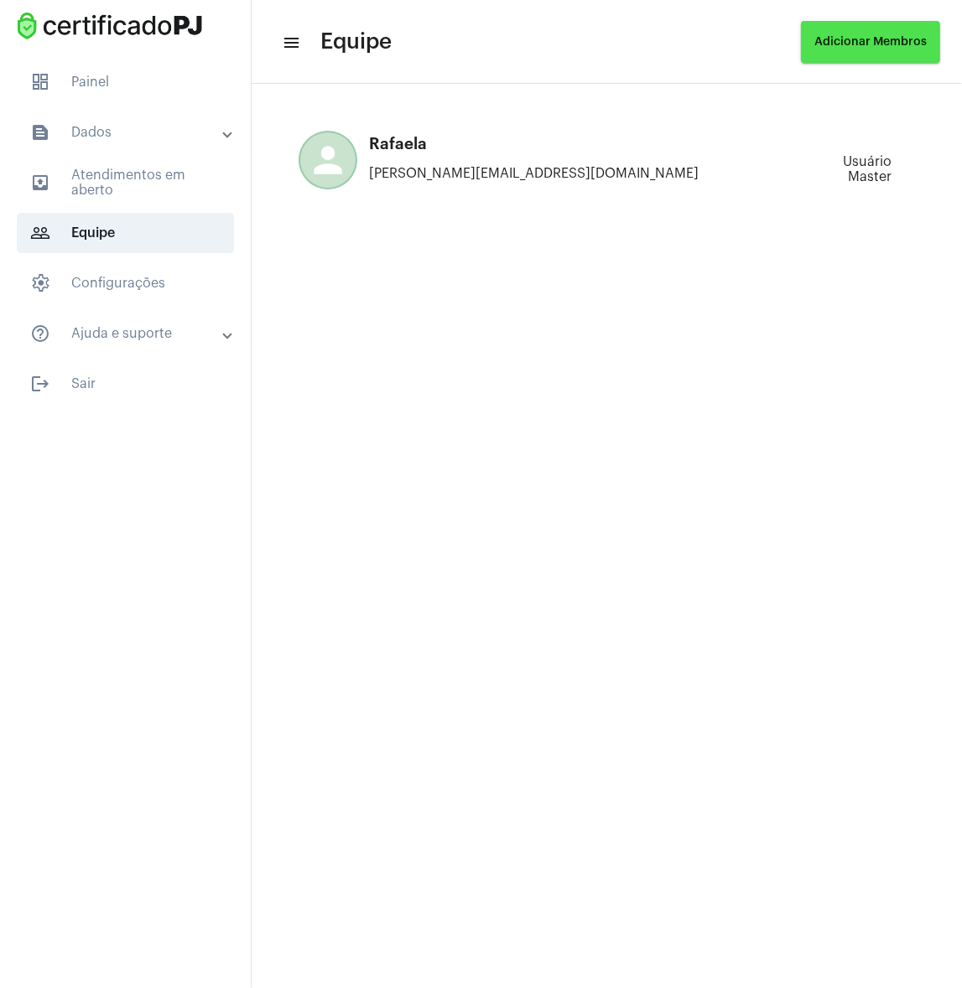
click at [852, 30] on button "Adicionar Membros" at bounding box center [870, 42] width 139 height 42
click at [853, 90] on span "Novo Membro" at bounding box center [880, 91] width 80 height 12
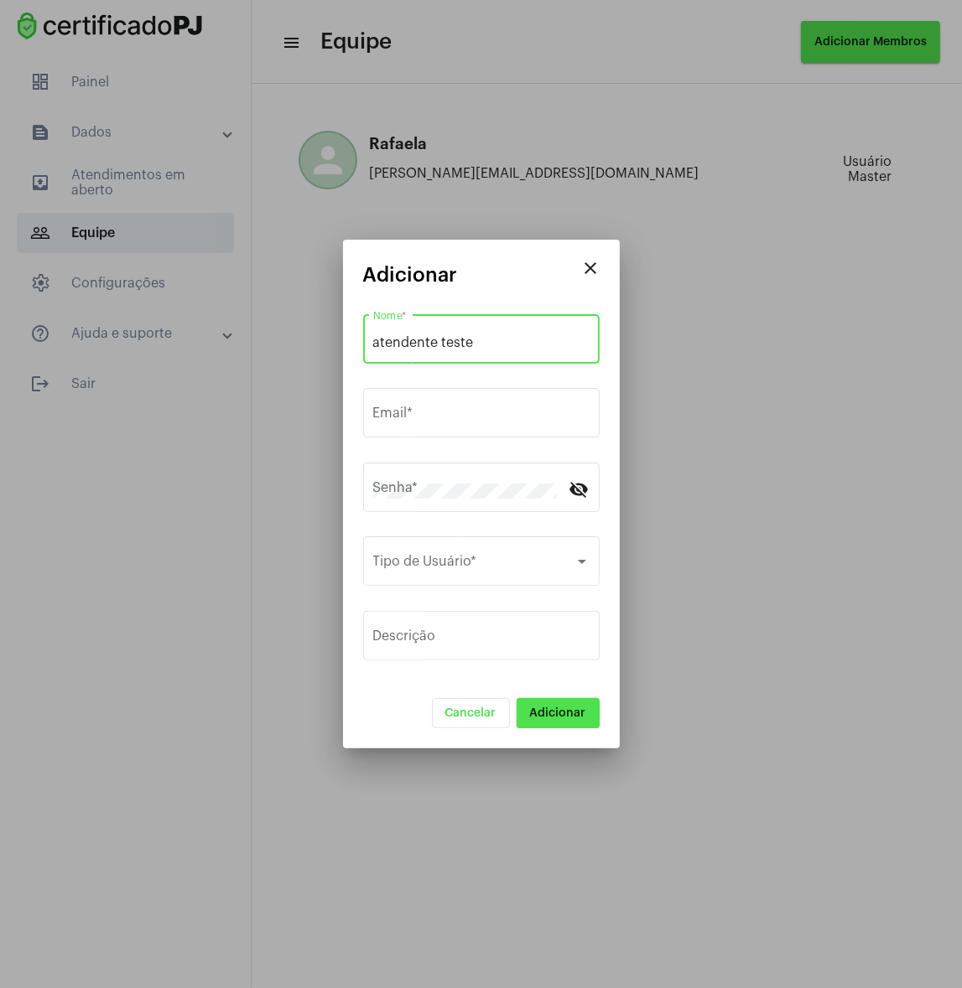
type input "atendente teste"
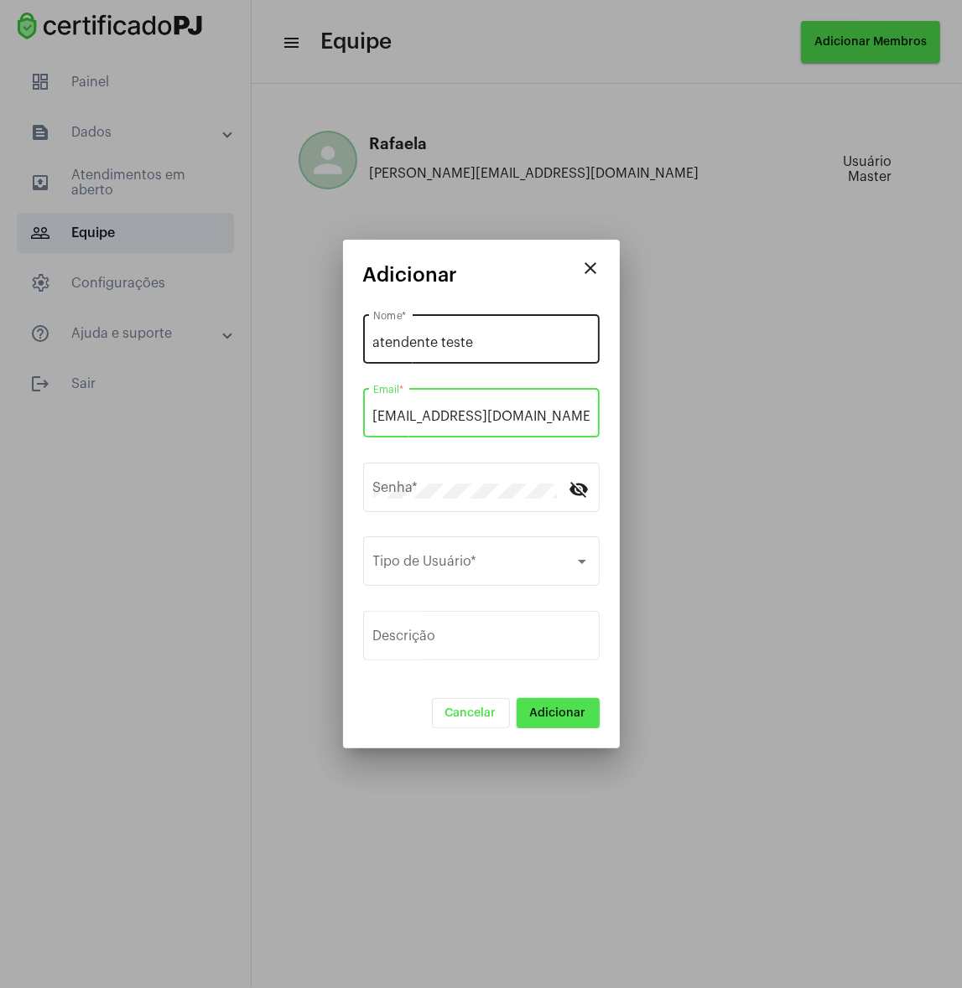
type input "[EMAIL_ADDRESS][DOMAIN_NAME]"
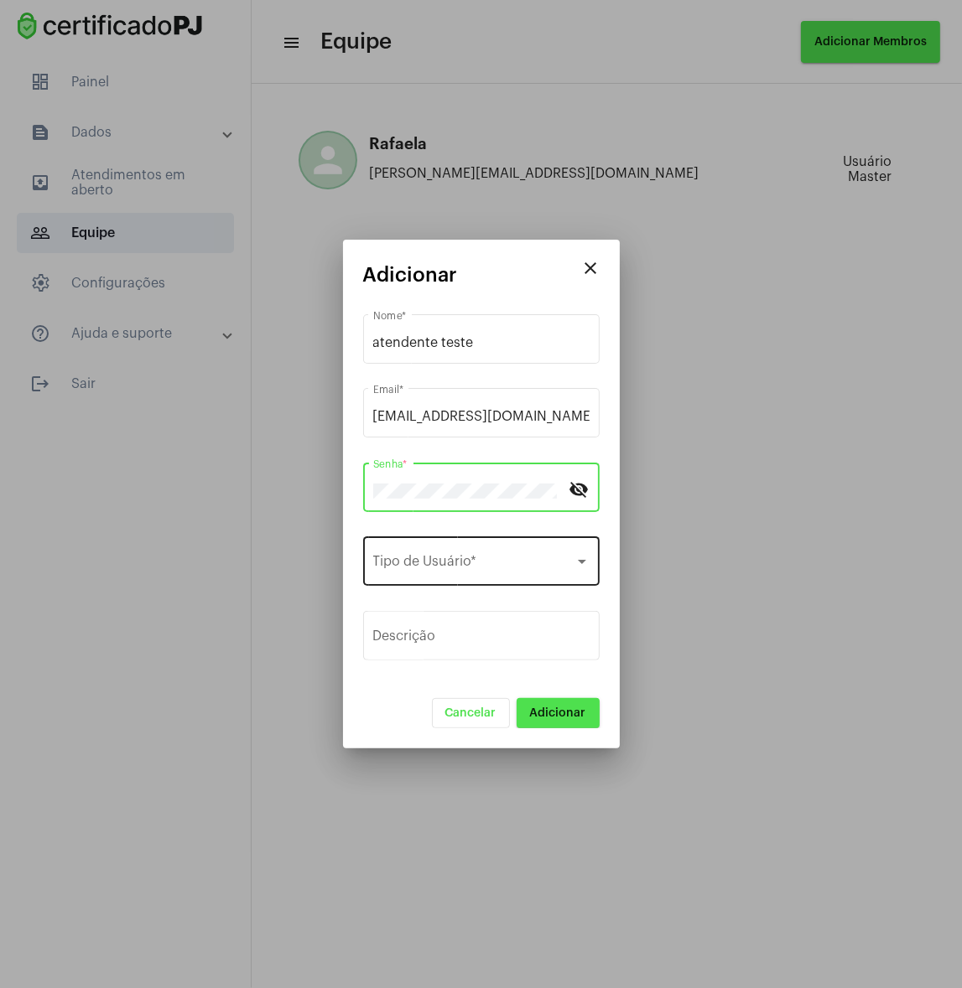
click at [480, 539] on div "Tipo de Usuário *" at bounding box center [481, 559] width 216 height 53
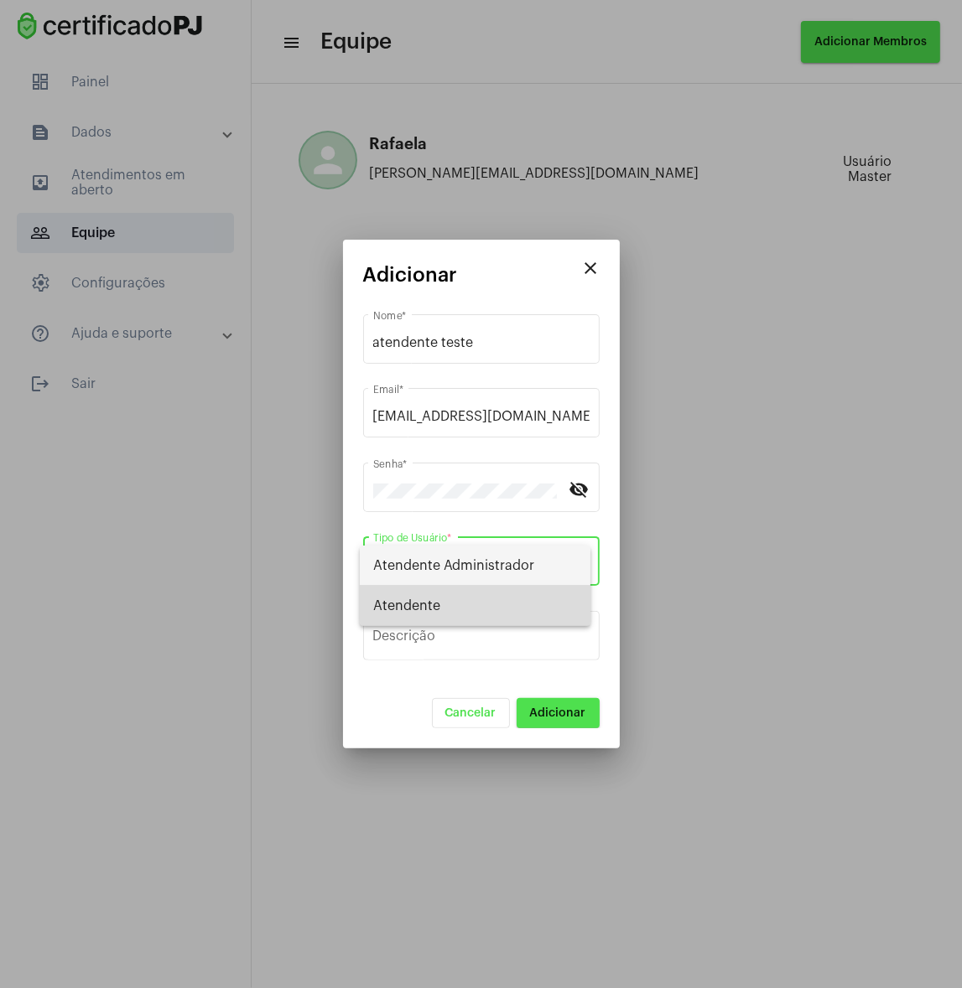
click at [474, 588] on span "Atendente" at bounding box center [475, 606] width 204 height 40
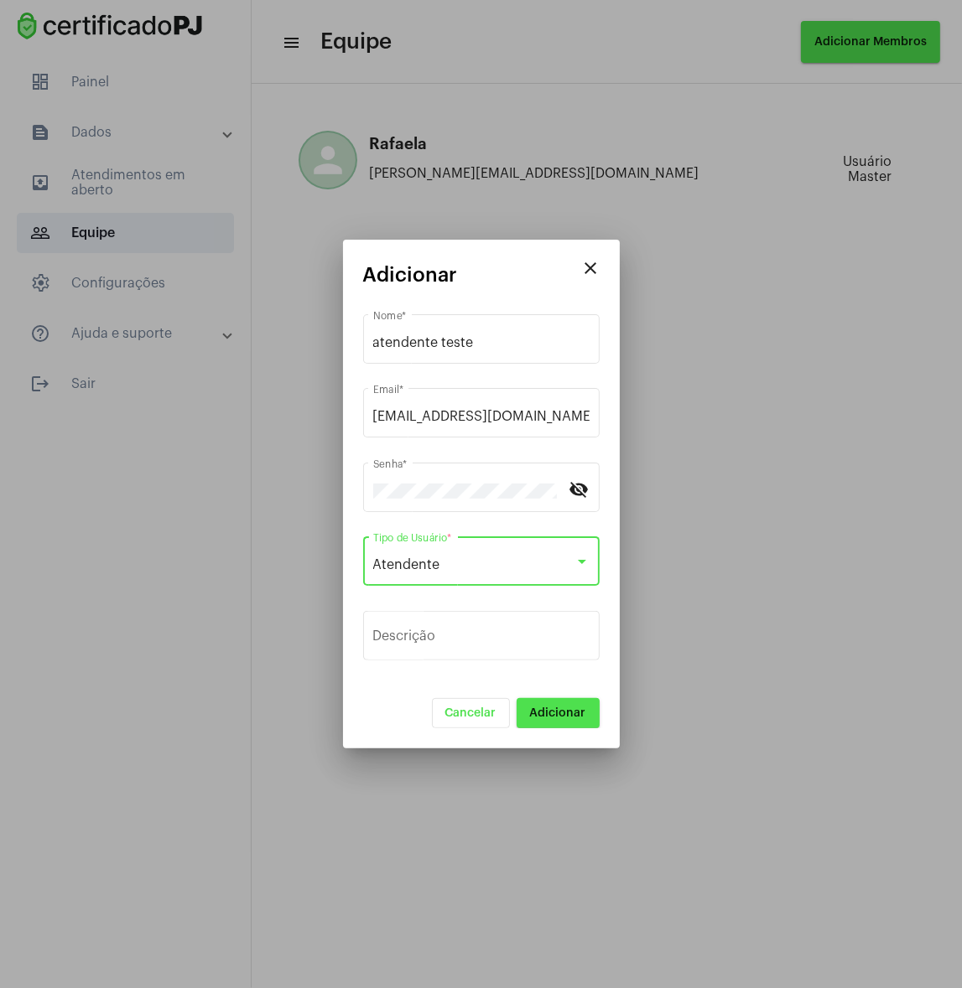
click at [547, 700] on button "Adicionar" at bounding box center [557, 713] width 83 height 30
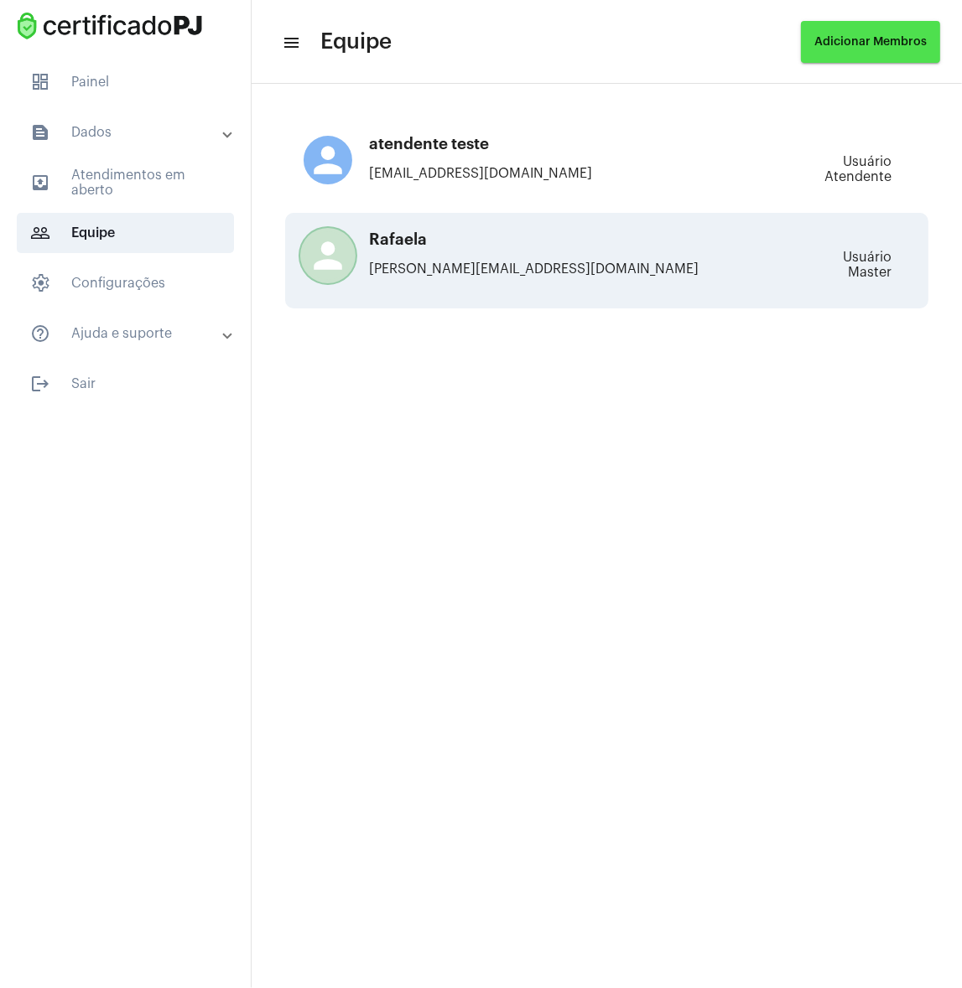
click at [419, 274] on p "[PERSON_NAME][EMAIL_ADDRESS][DOMAIN_NAME]" at bounding box center [555, 269] width 505 height 15
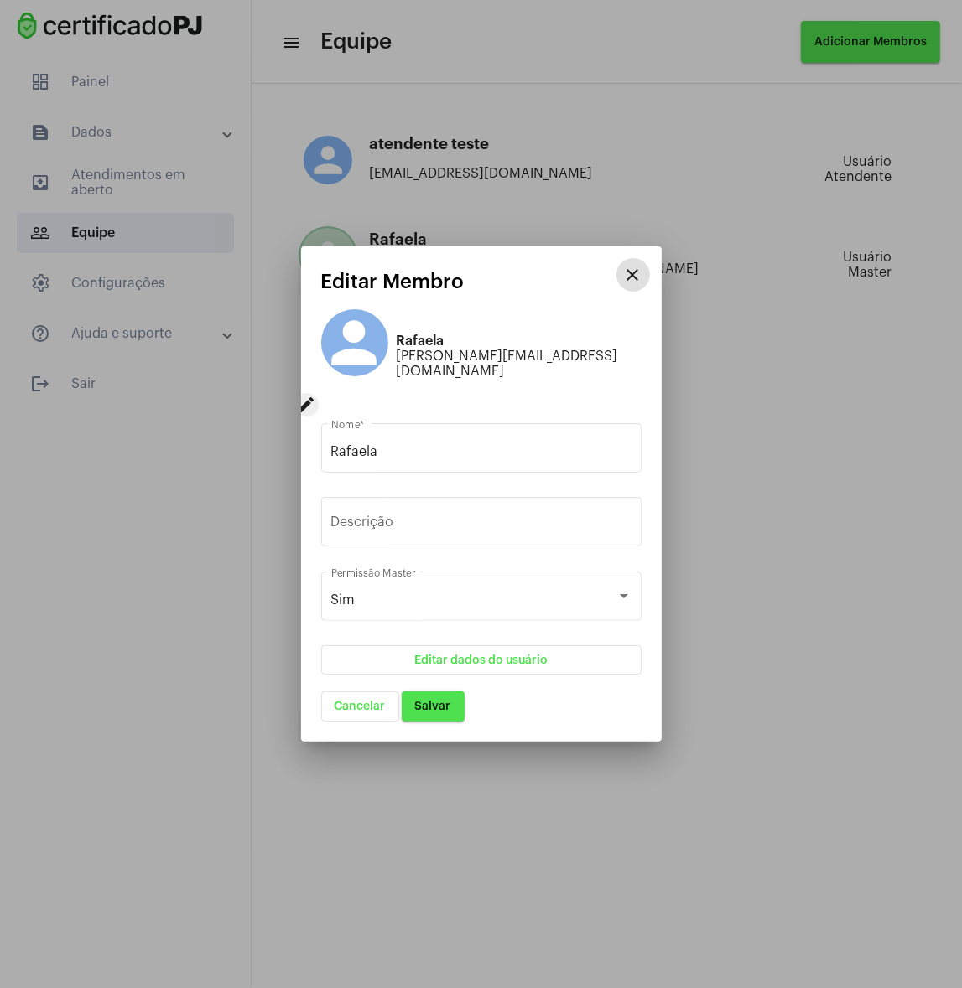
click at [640, 285] on mat-icon "close" at bounding box center [633, 275] width 20 height 20
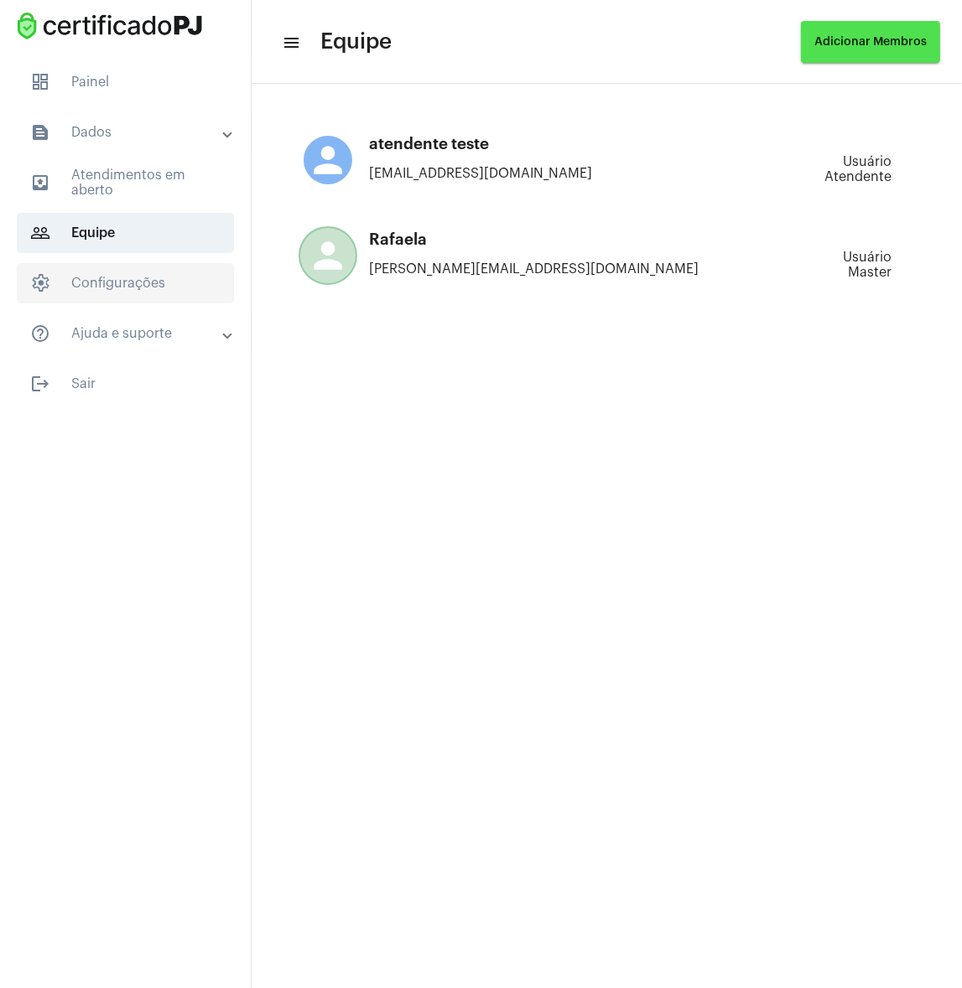
click at [117, 264] on span "settings Configurações" at bounding box center [125, 283] width 217 height 40
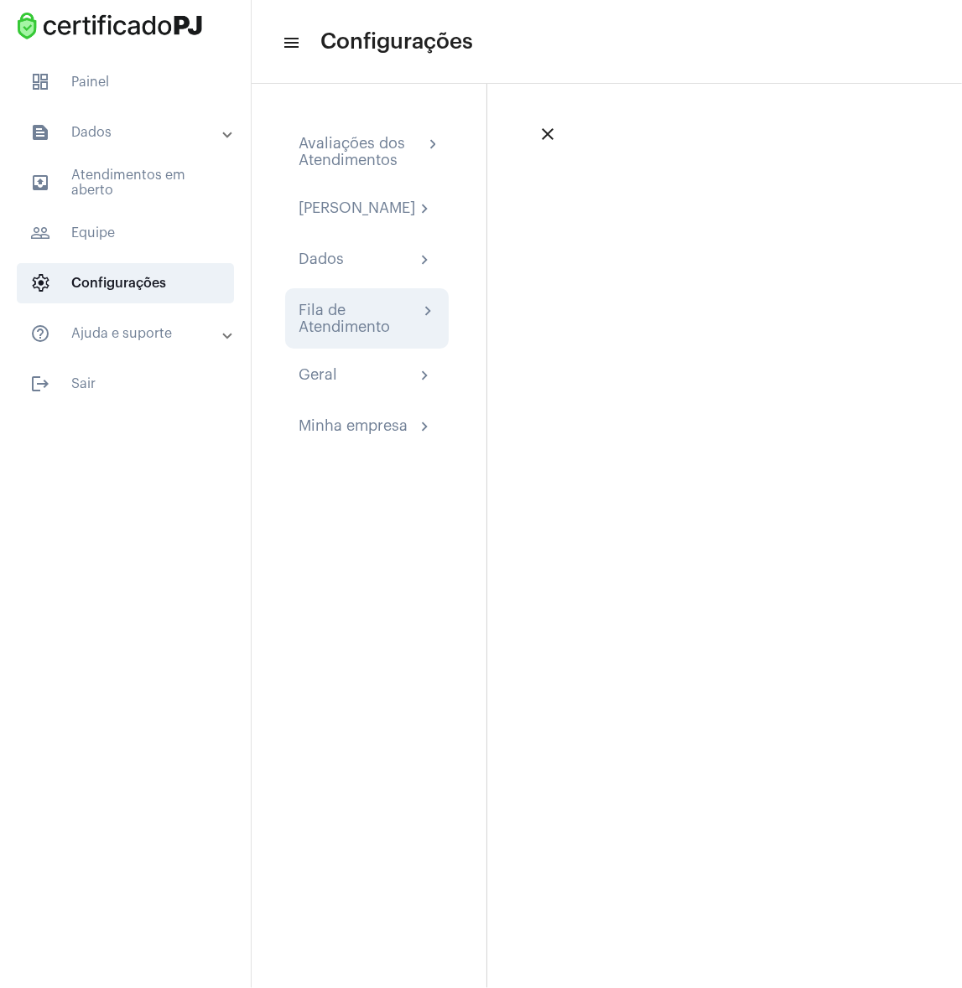
click at [374, 319] on div "Fila de Atendimento" at bounding box center [358, 319] width 120 height 34
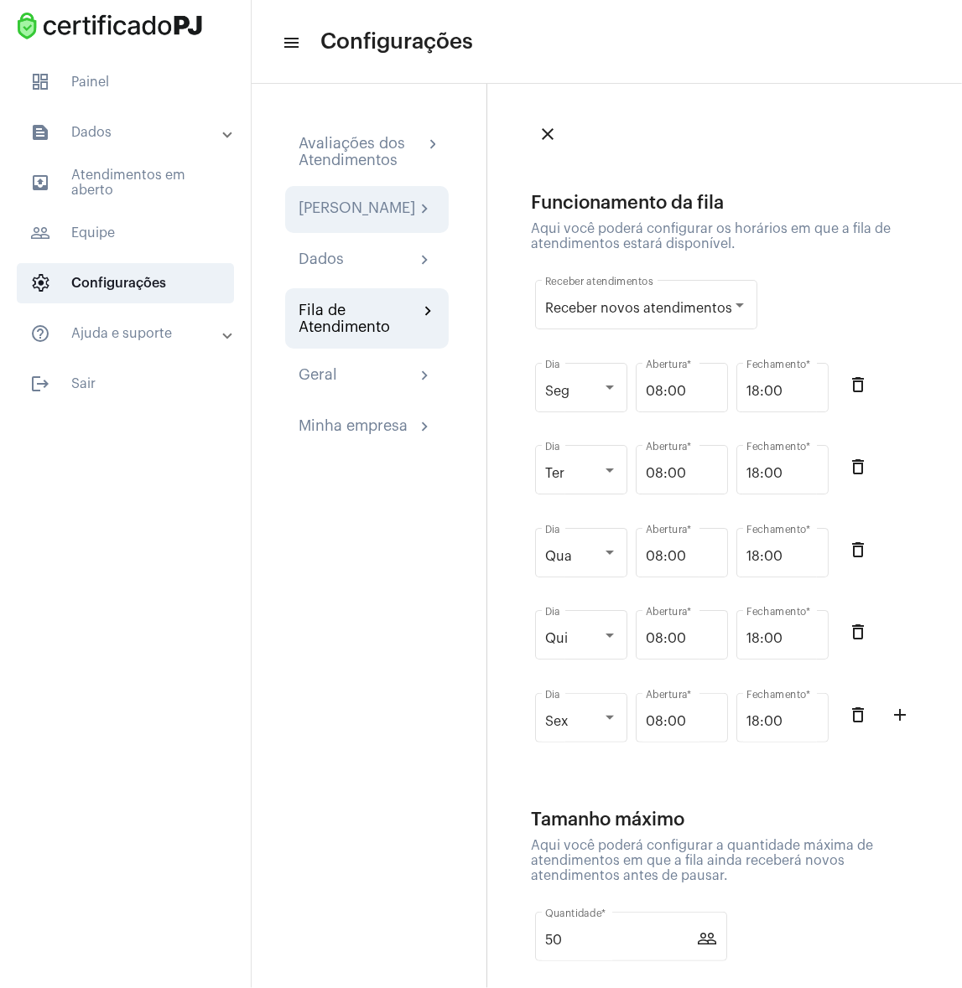
click at [359, 220] on div "[PERSON_NAME]" at bounding box center [356, 210] width 117 height 20
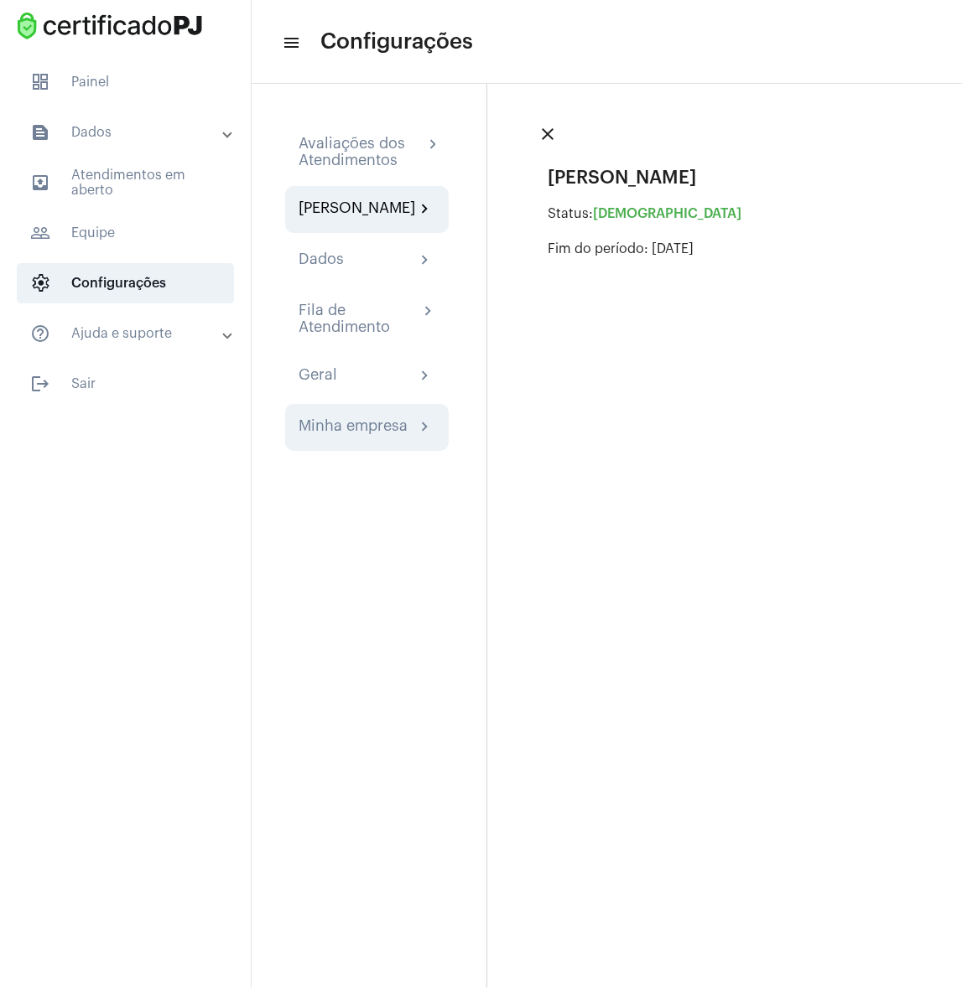
click at [360, 438] on div "Minha empresa" at bounding box center [352, 427] width 109 height 20
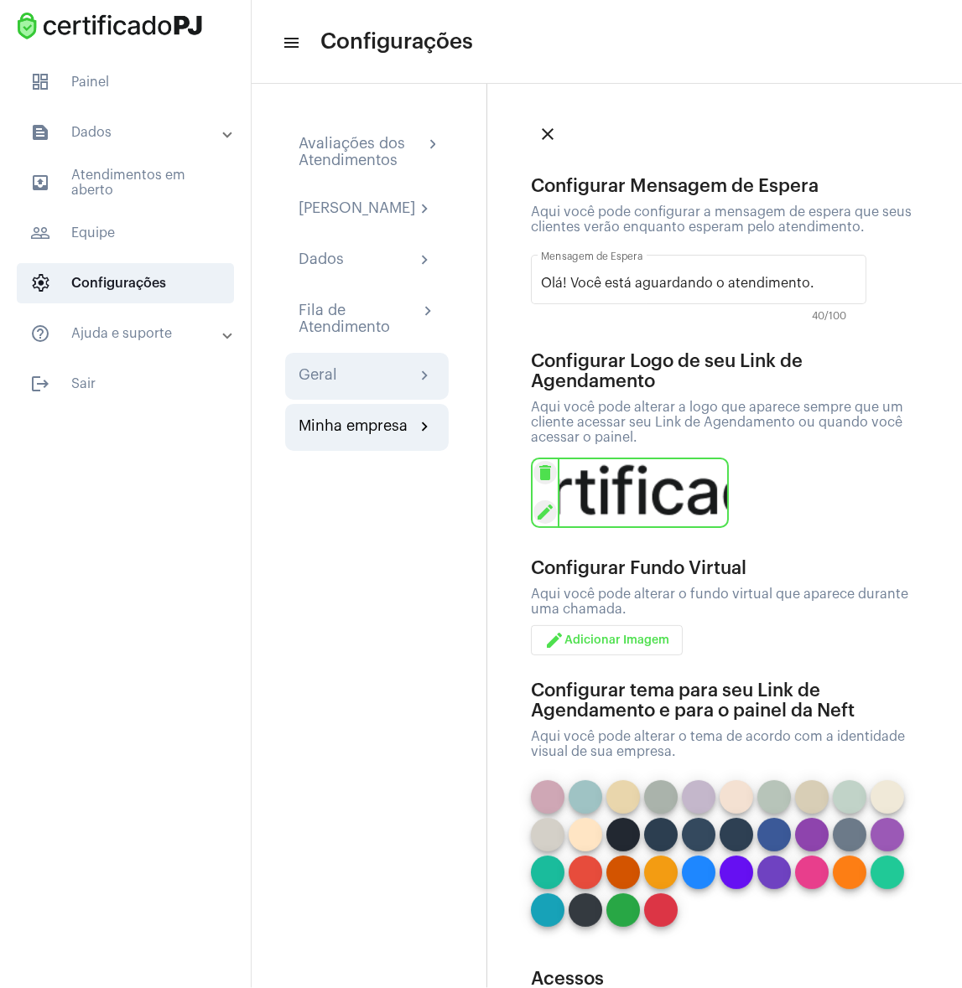
click at [330, 386] on div "Geral" at bounding box center [317, 376] width 39 height 20
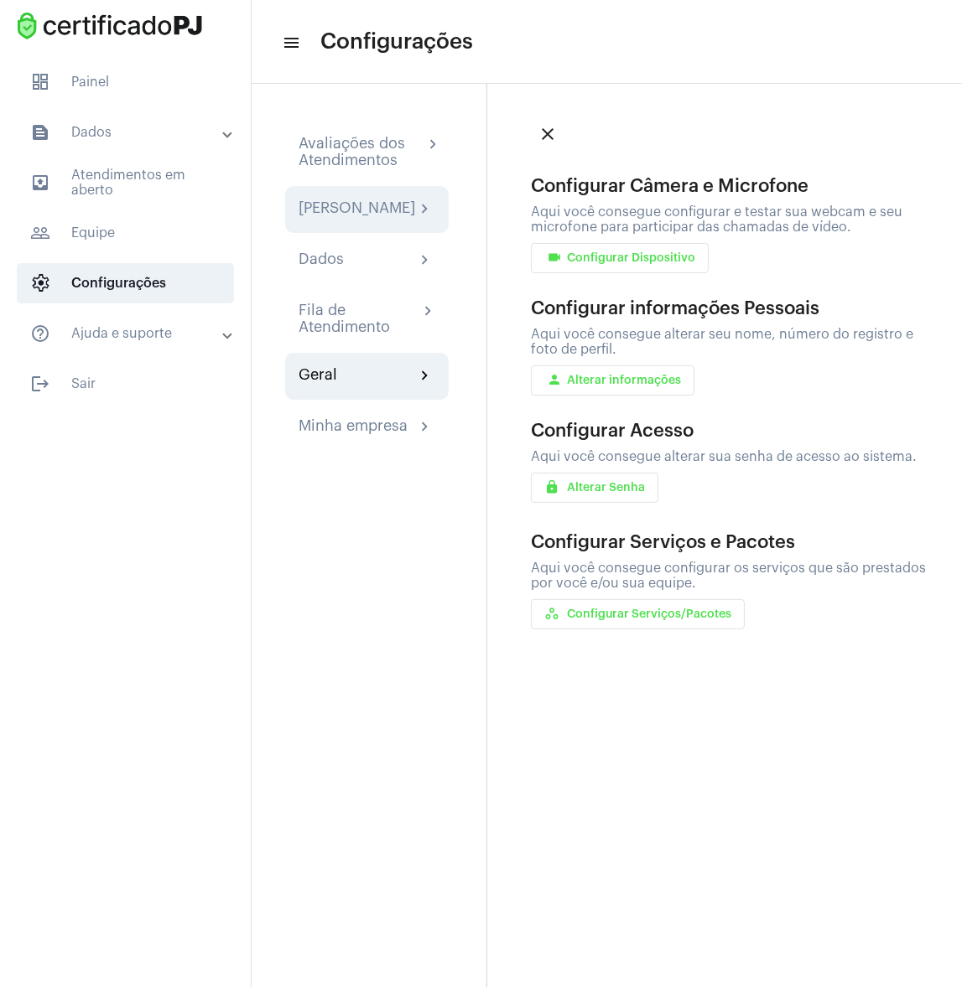
click at [358, 218] on div "[PERSON_NAME]" at bounding box center [356, 210] width 117 height 20
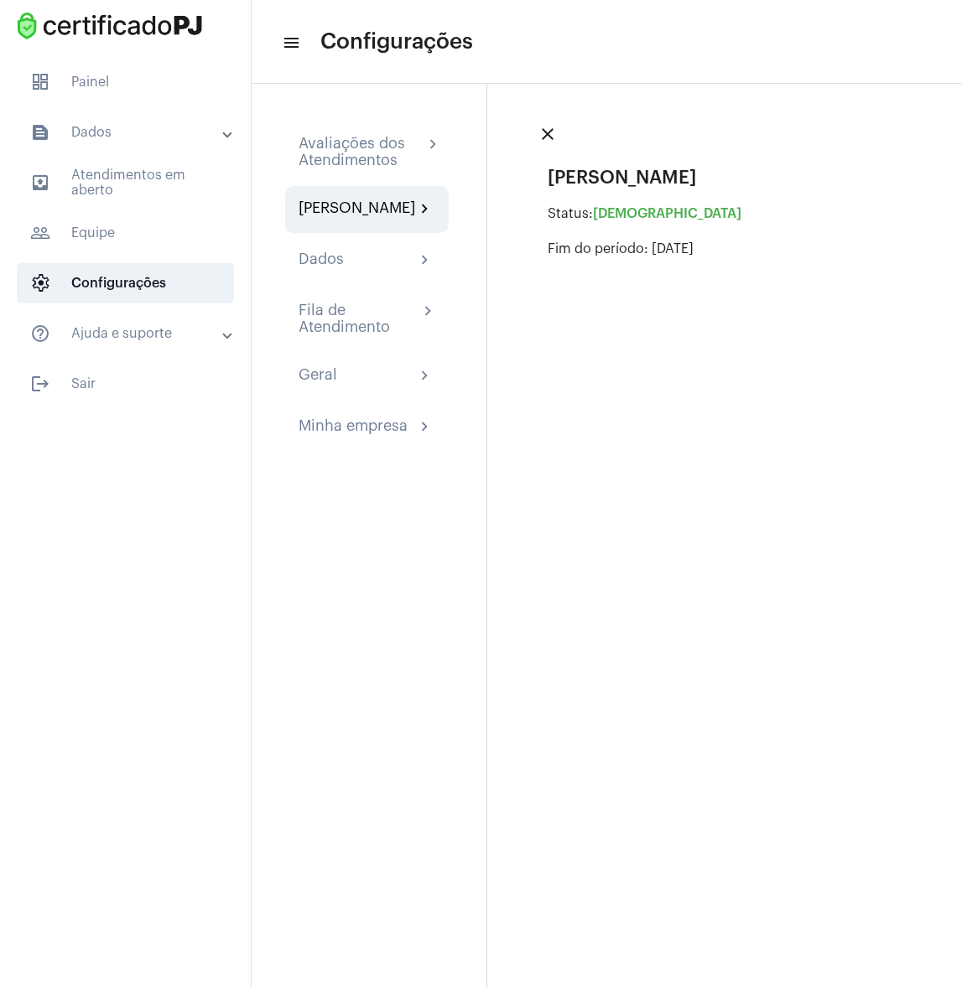
click at [357, 112] on div "Avaliações dos Atendimentos chevron_right Minha Assinatura chevron_right Dados …" at bounding box center [368, 286] width 235 height 405
click at [357, 132] on div "Avaliações dos Atendimentos chevron_right" at bounding box center [366, 152] width 163 height 60
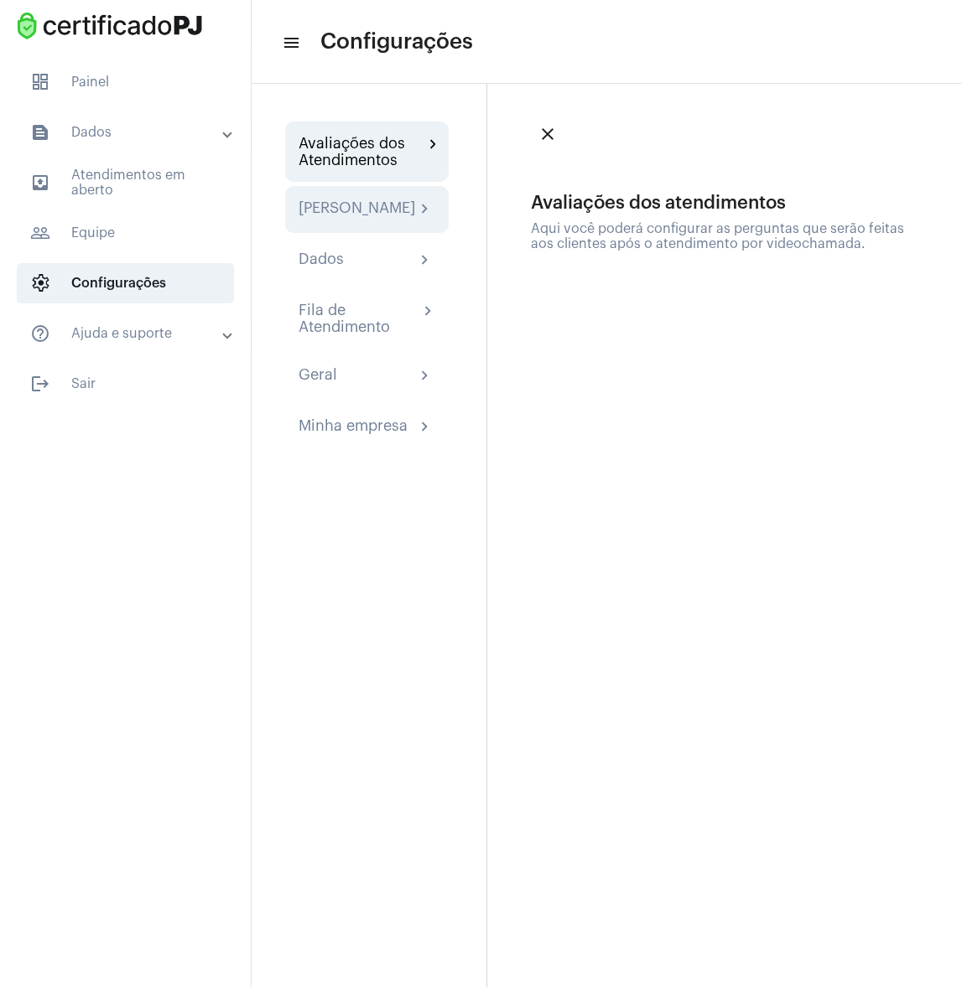
click at [359, 192] on div "Minha Assinatura chevron_right" at bounding box center [366, 209] width 163 height 47
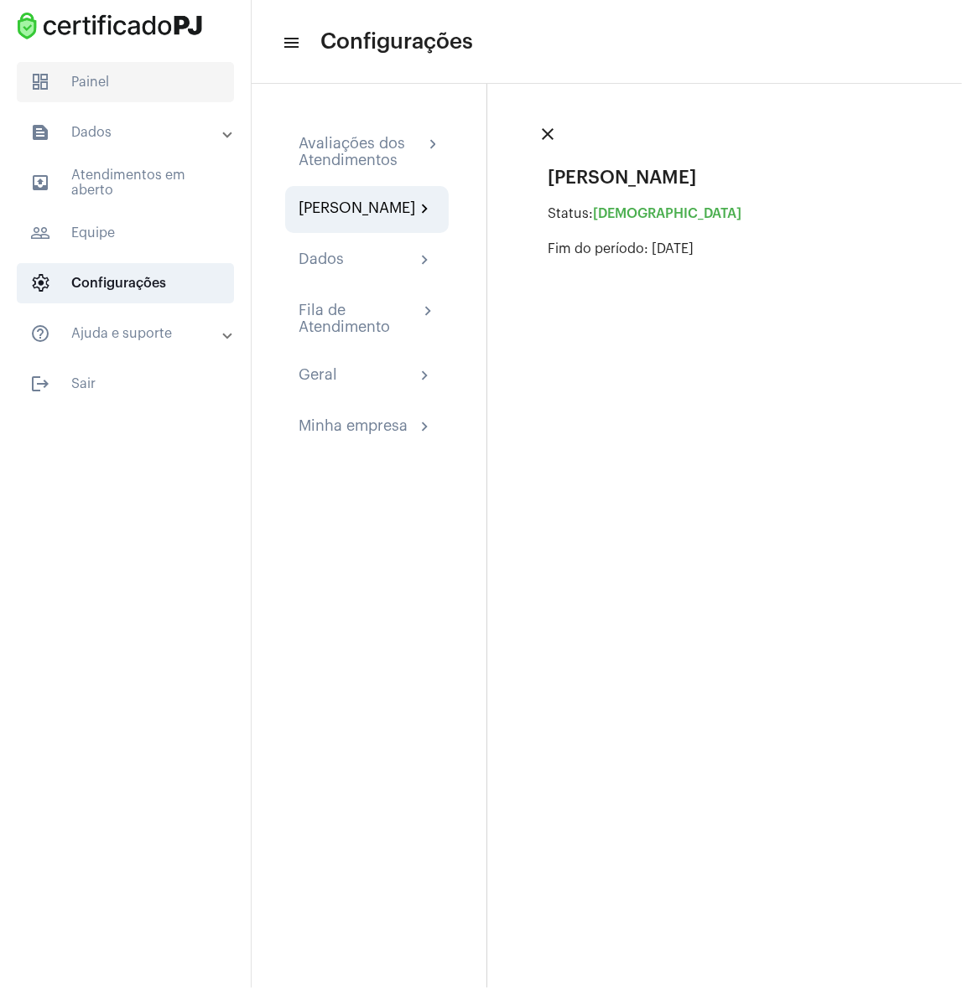
click at [124, 100] on span "dashboard Painel" at bounding box center [125, 82] width 217 height 40
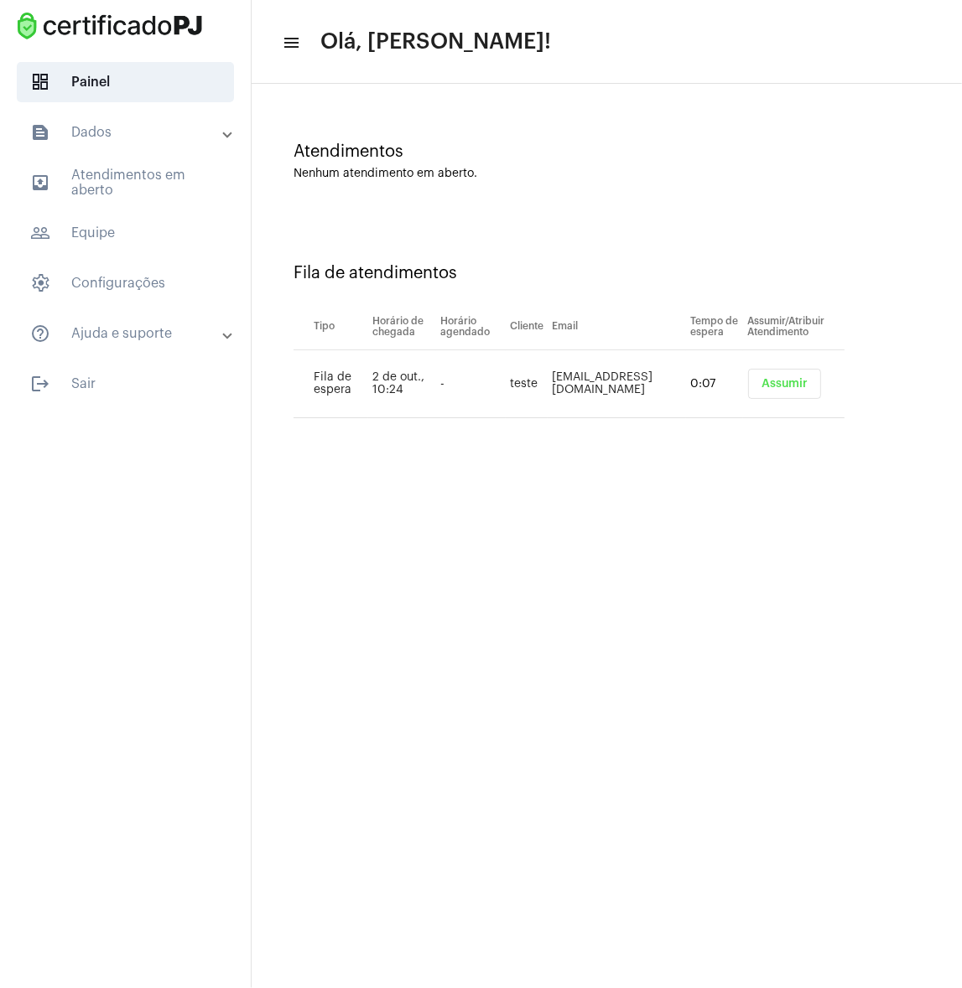
click at [511, 565] on mat-sidenav-content "menu Olá, Rafaela! Atendimentos Nenhum atendimento em aberto. Fila de atendimen…" at bounding box center [606, 494] width 710 height 988
